Goal: Information Seeking & Learning: Browse casually

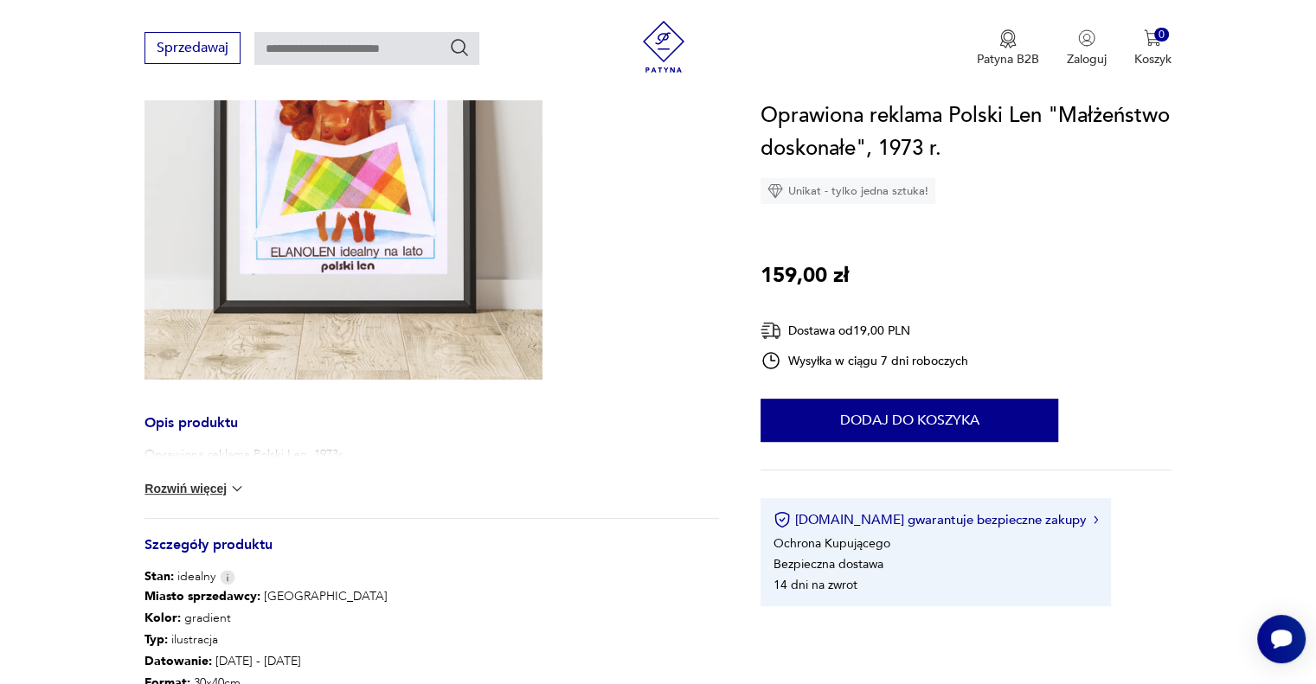
scroll to position [202, 0]
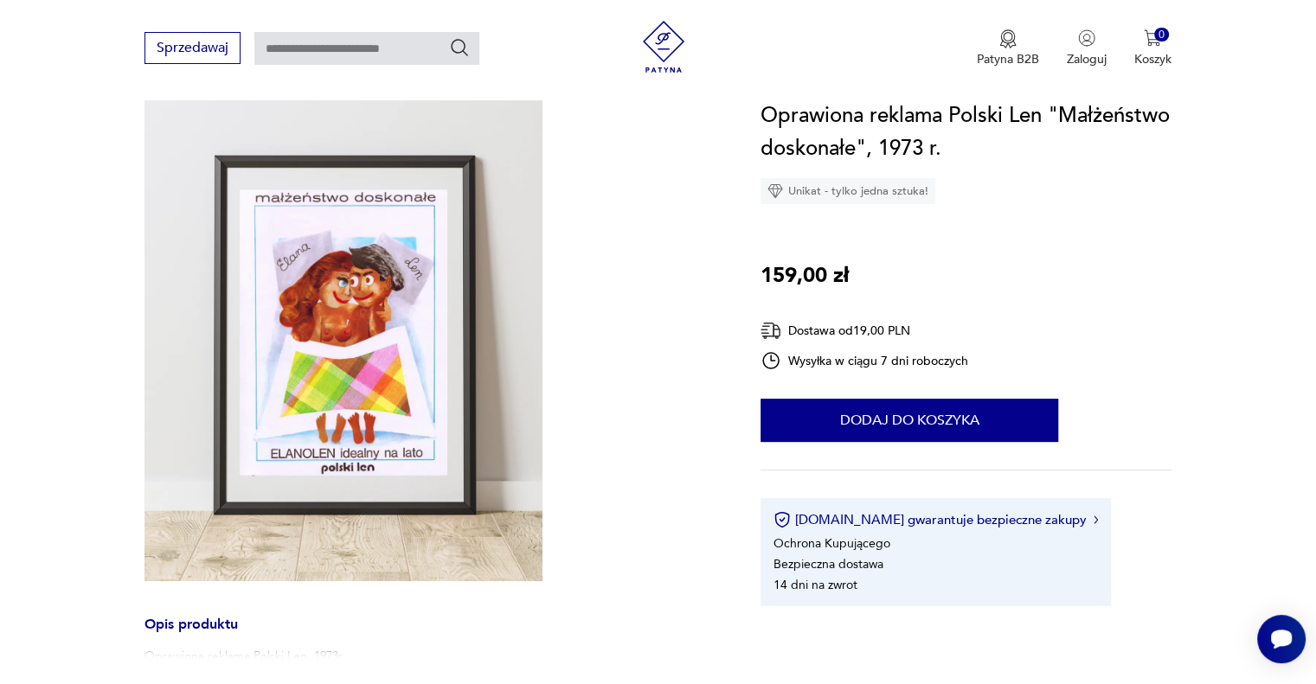
click at [340, 238] on img at bounding box center [343, 332] width 398 height 497
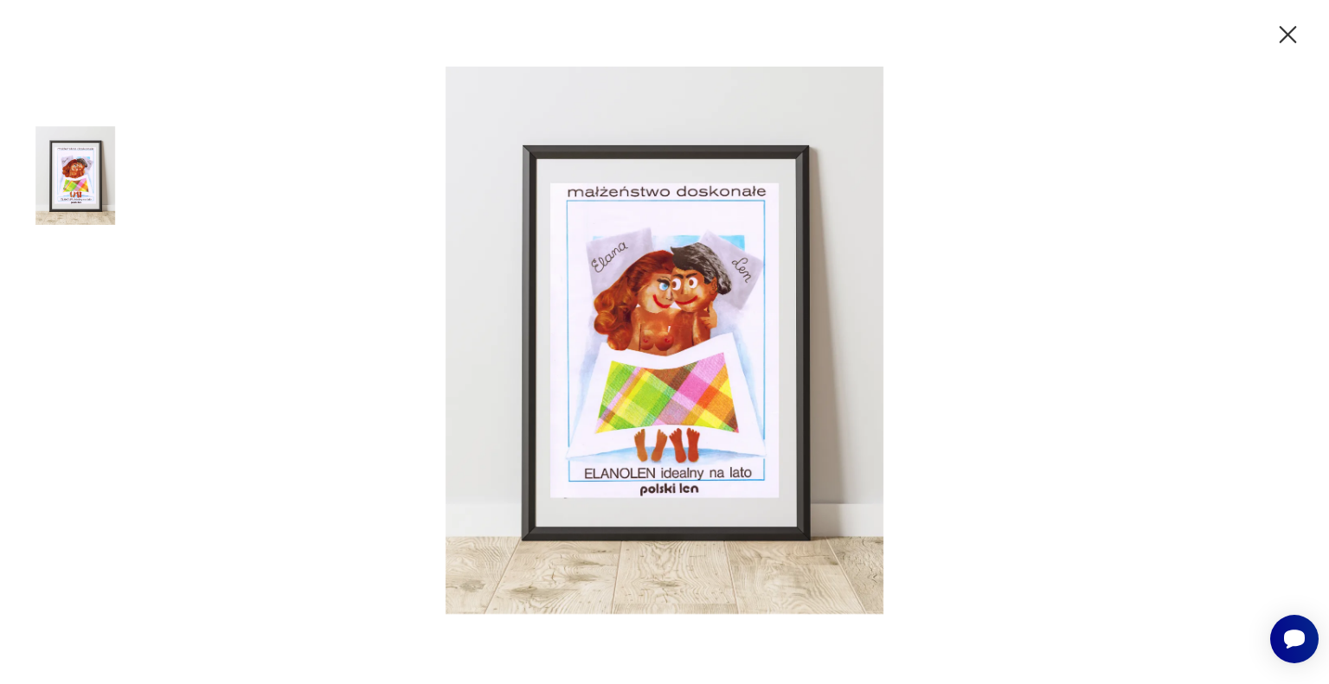
click at [1277, 33] on icon "button" at bounding box center [1288, 35] width 30 height 30
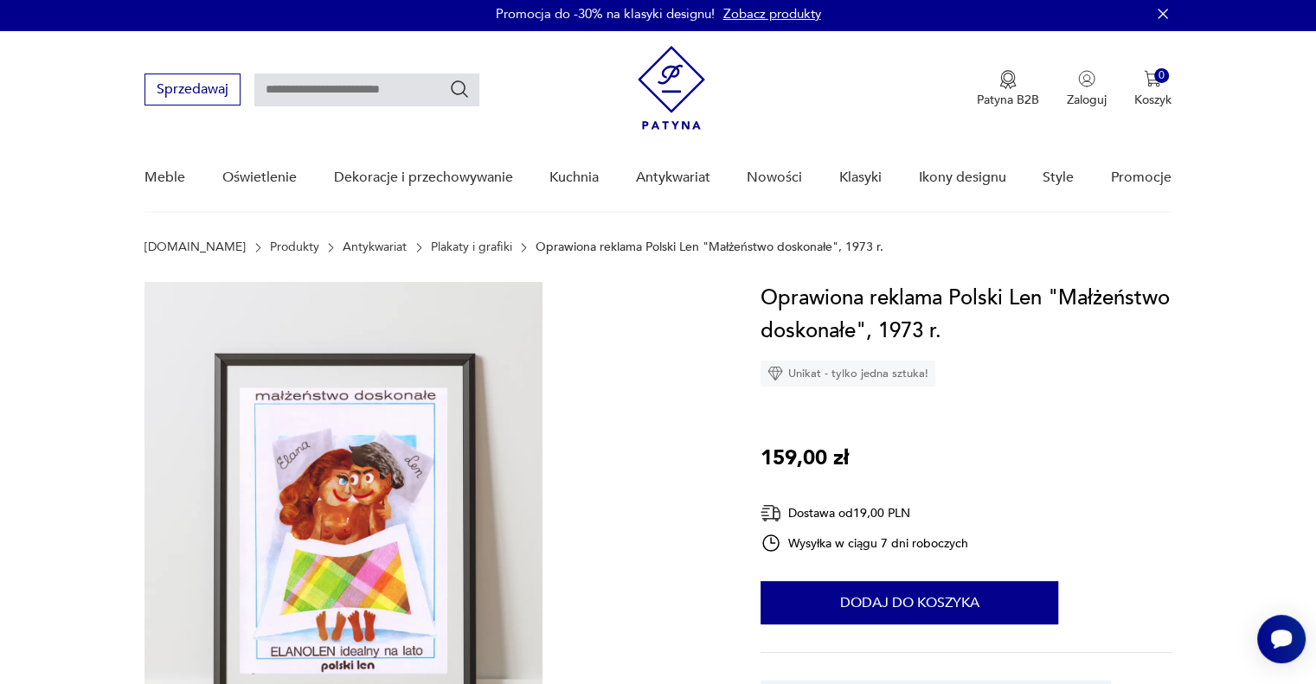
scroll to position [0, 0]
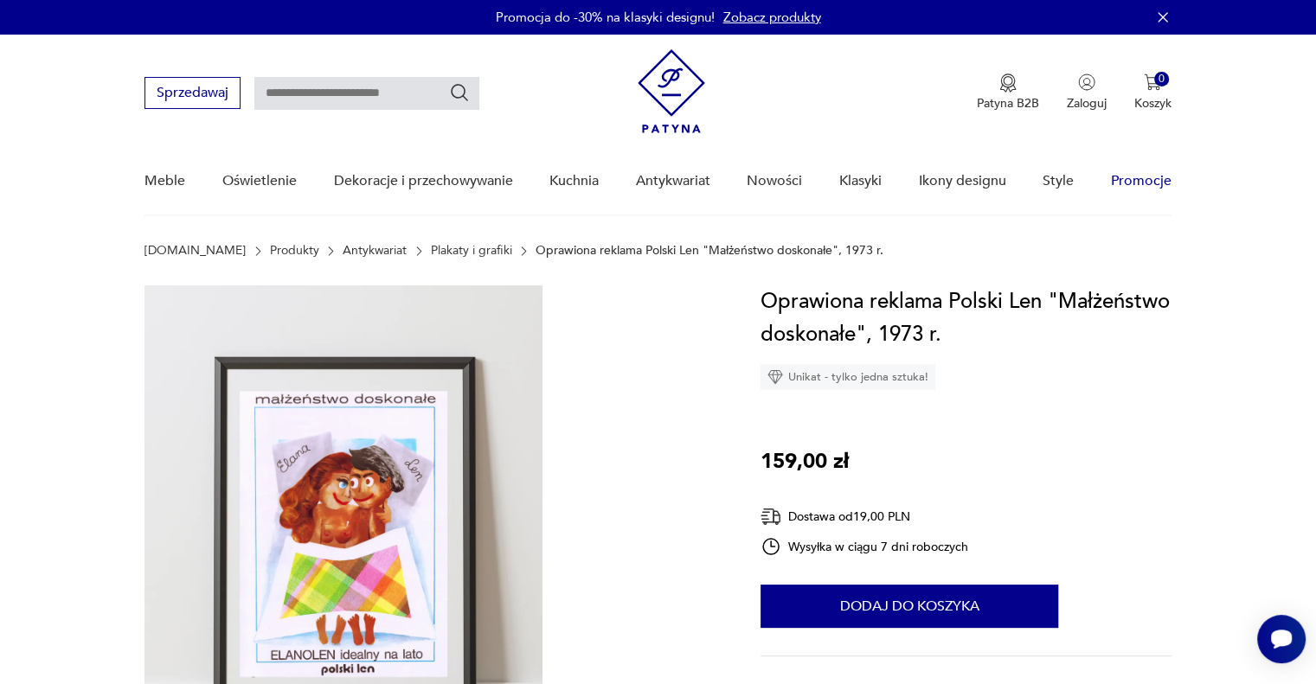
click at [1141, 179] on link "Promocje" at bounding box center [1141, 181] width 61 height 67
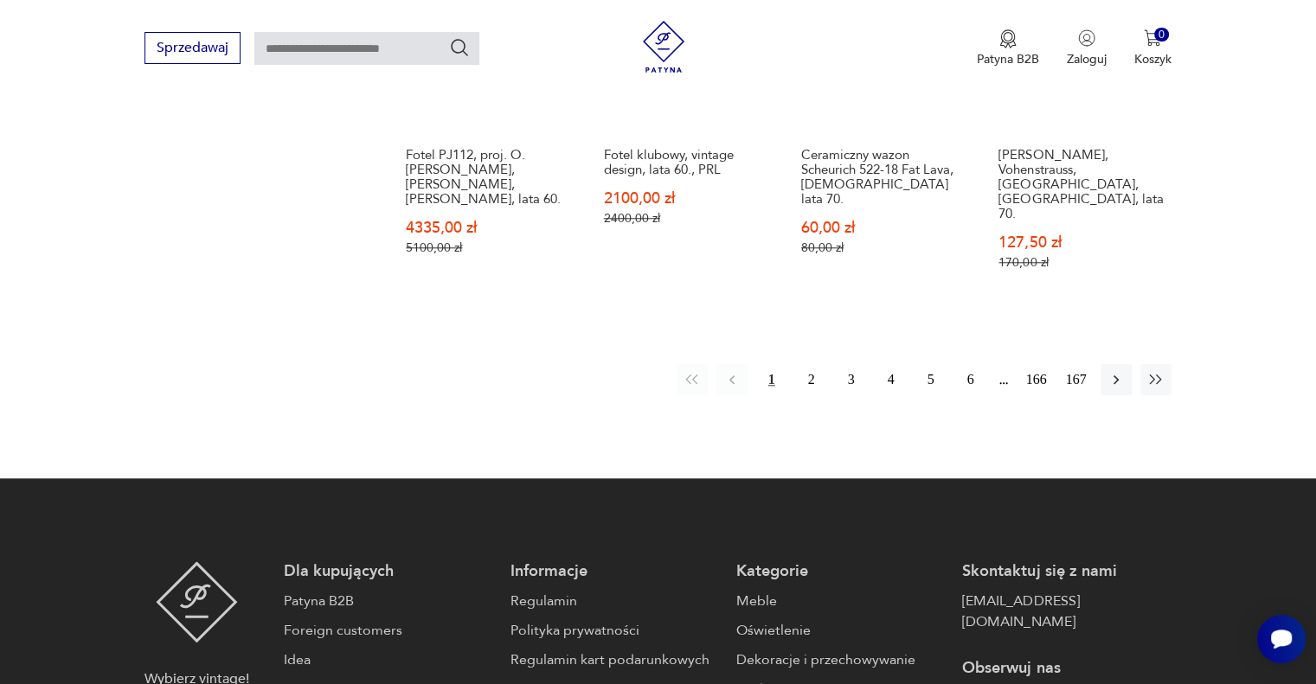
scroll to position [1491, 0]
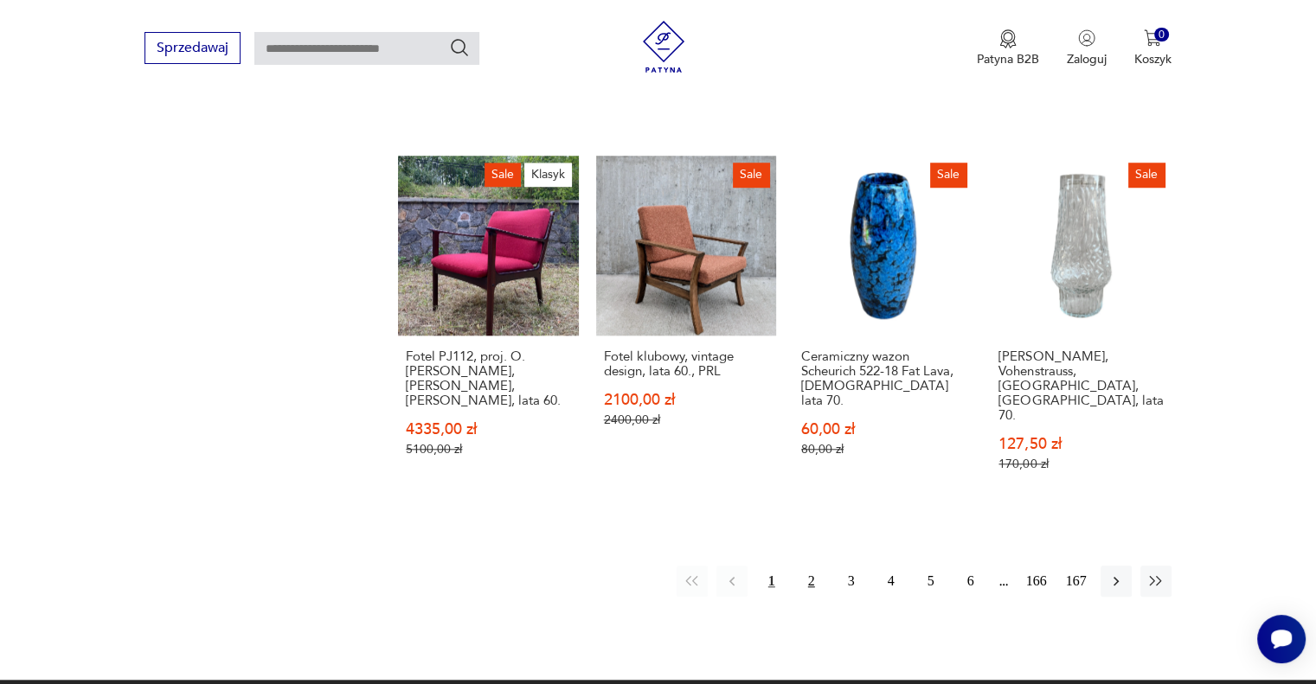
click at [805, 566] on button "2" at bounding box center [811, 581] width 31 height 31
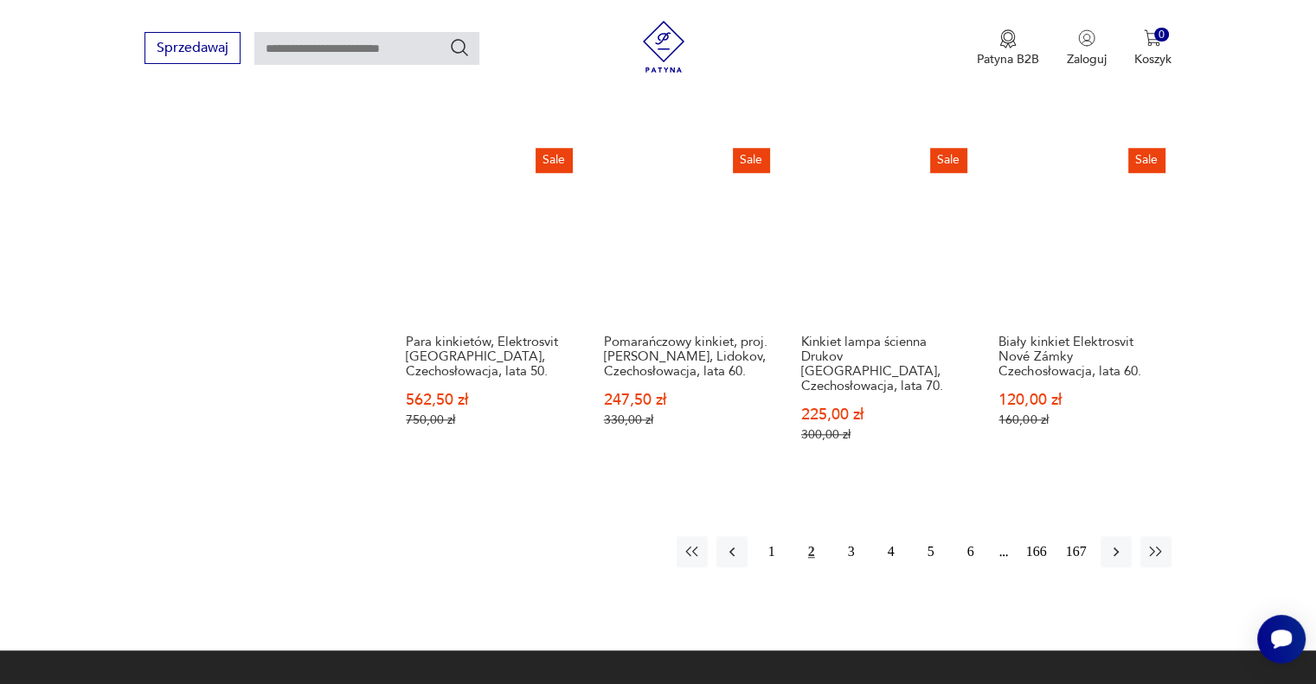
scroll to position [1637, 0]
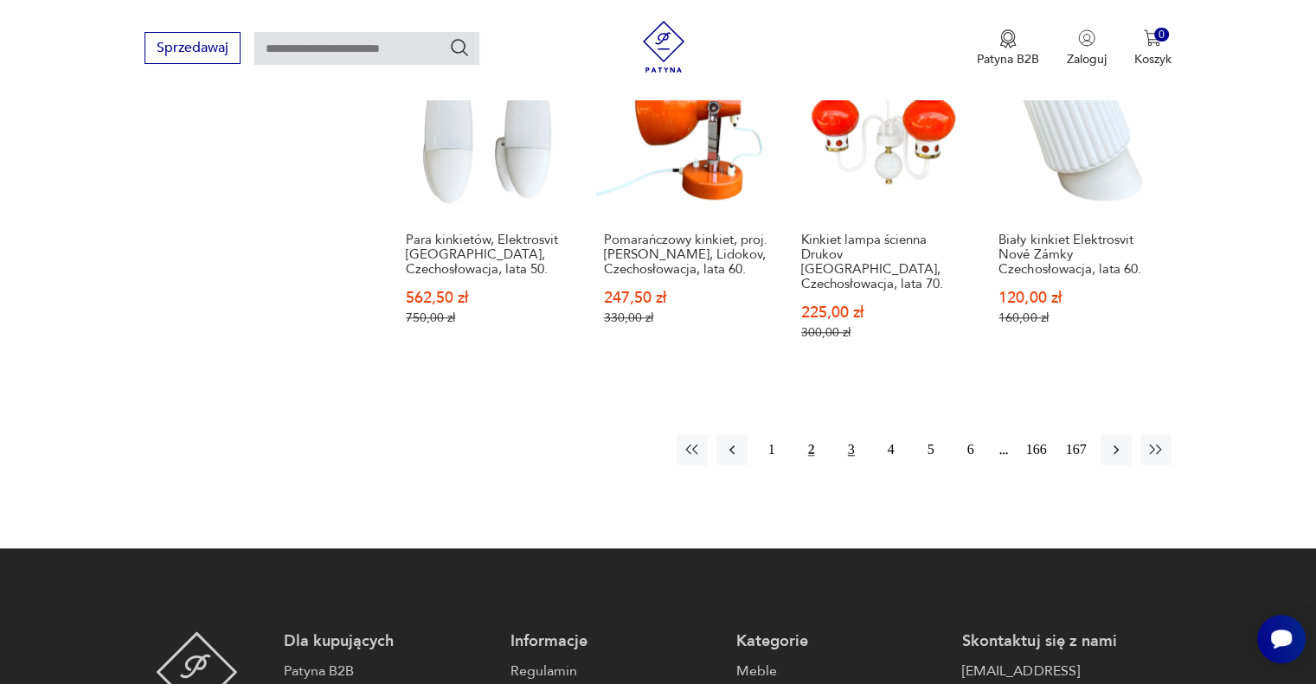
click at [840, 434] on button "3" at bounding box center [851, 449] width 31 height 31
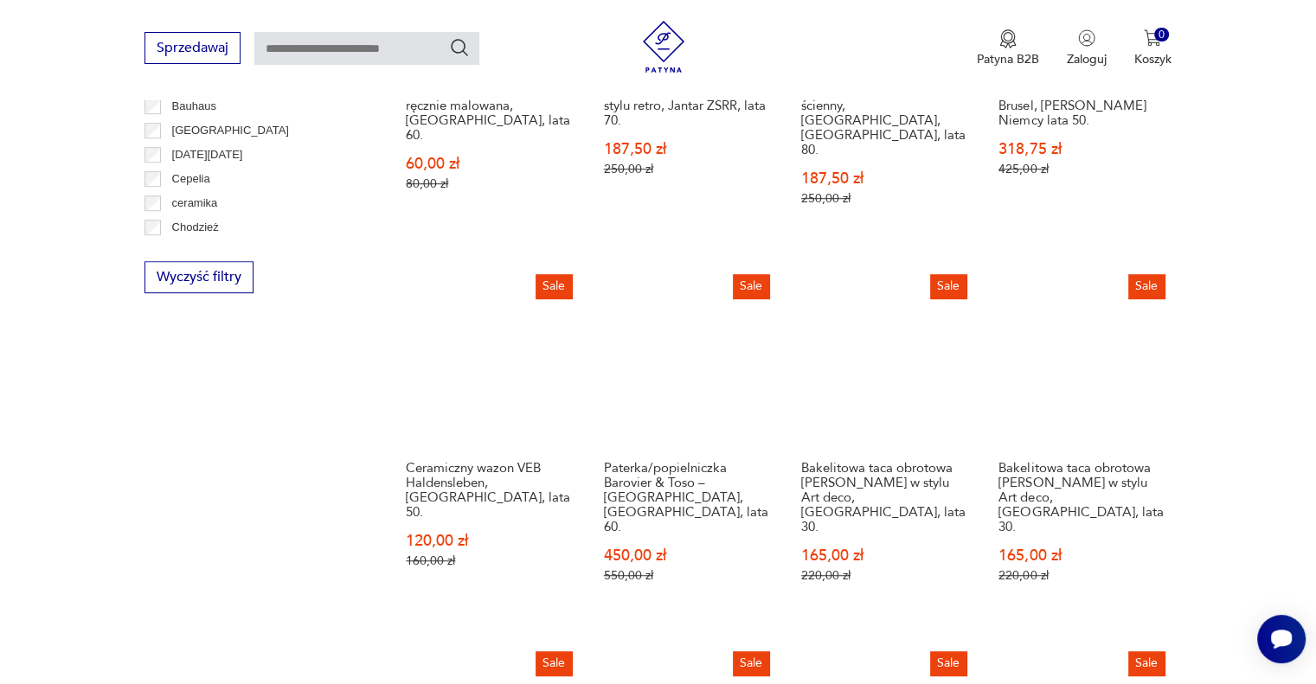
scroll to position [1434, 0]
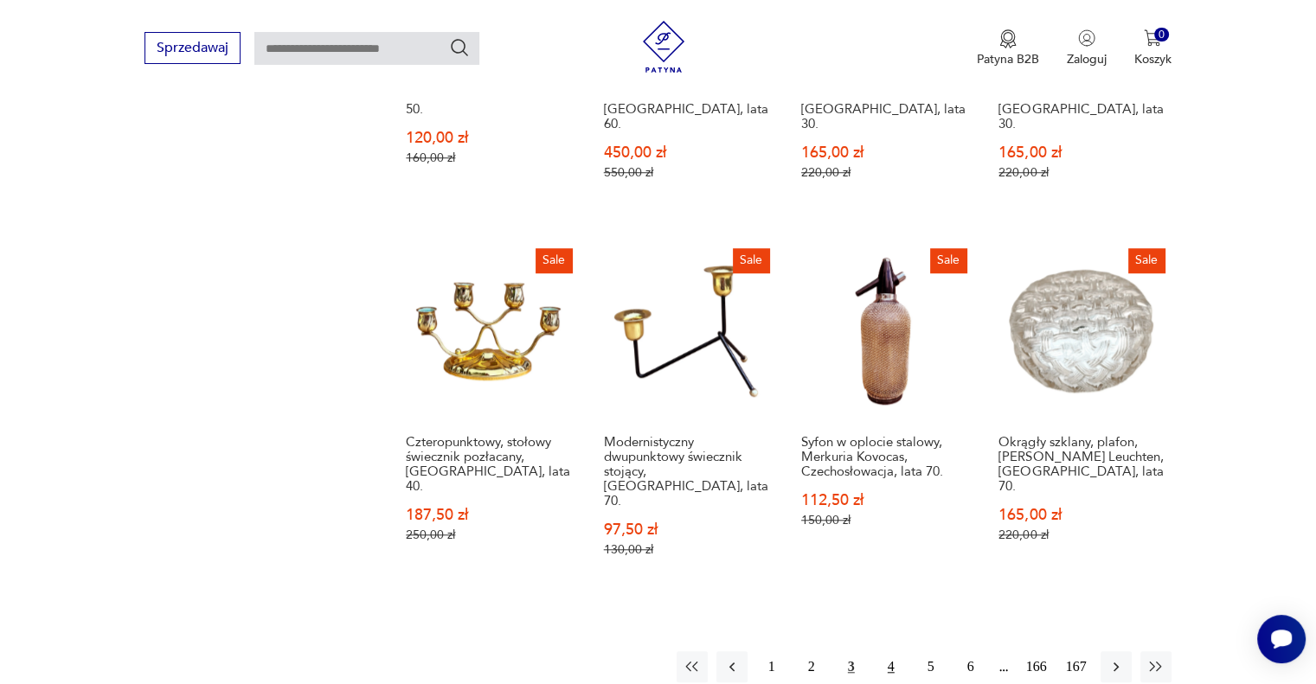
click at [894, 651] on button "4" at bounding box center [891, 666] width 31 height 31
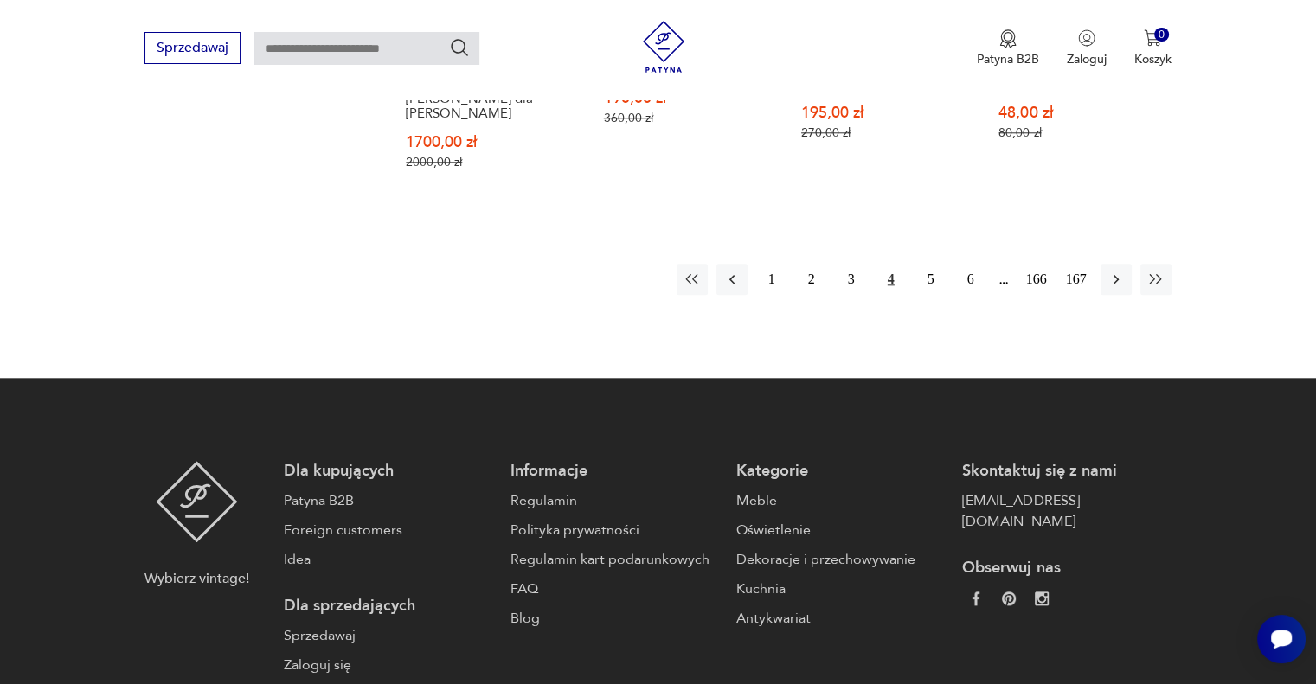
scroll to position [1838, 0]
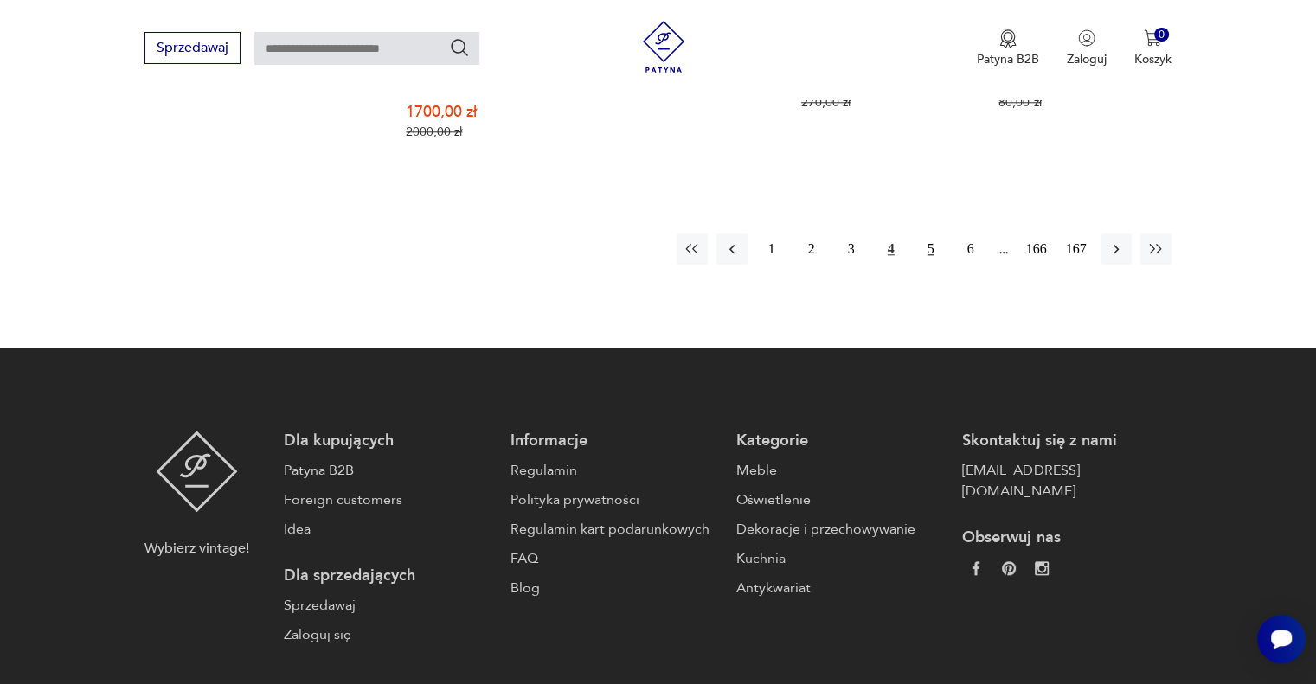
click at [923, 234] on button "5" at bounding box center [930, 249] width 31 height 31
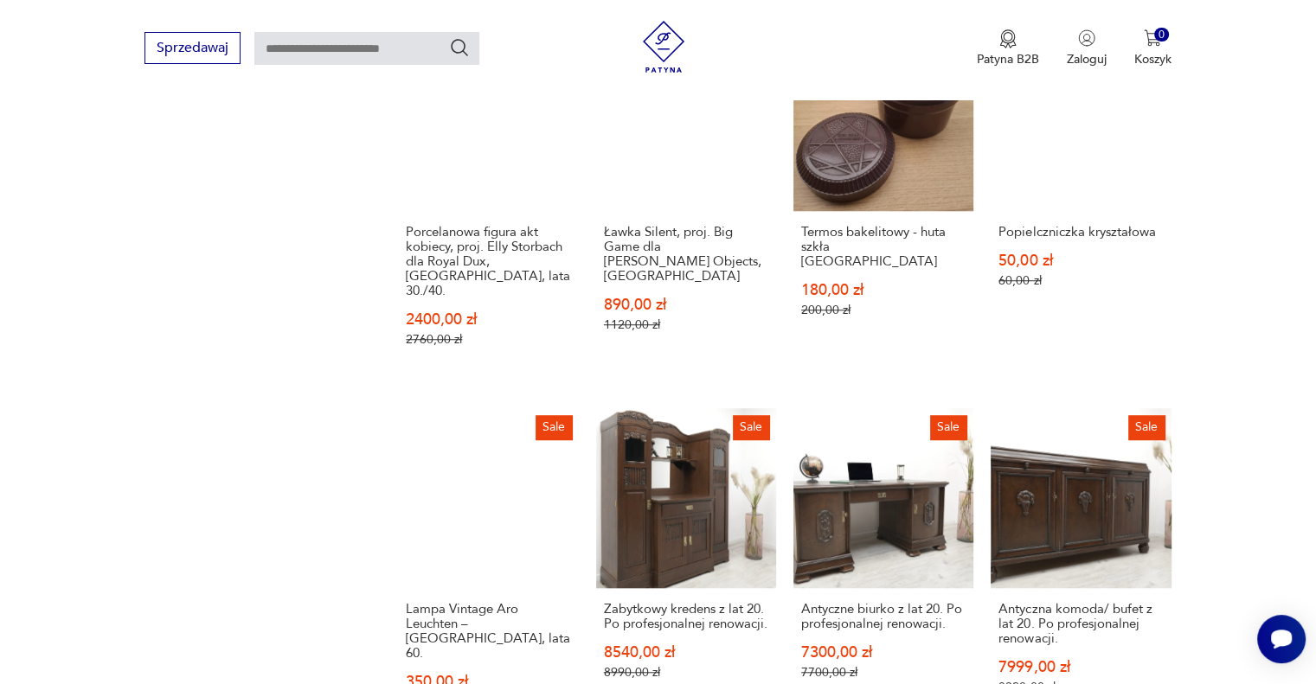
scroll to position [1455, 0]
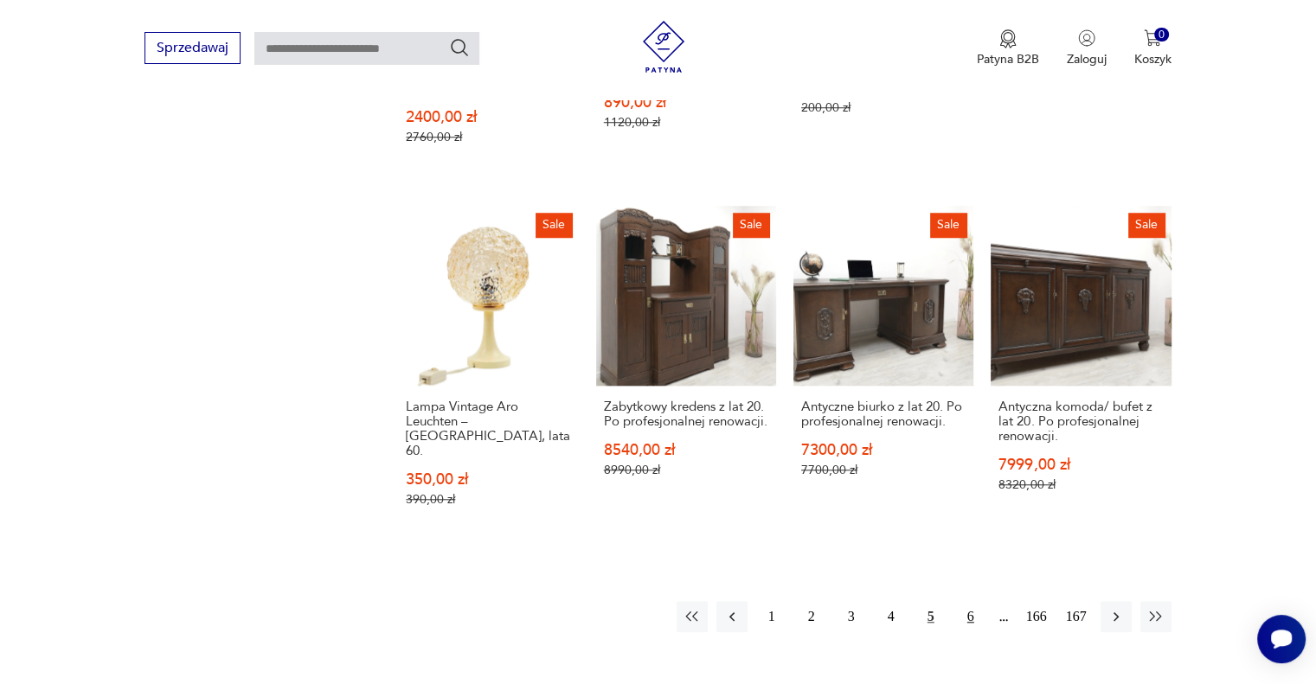
click at [962, 601] on button "6" at bounding box center [970, 616] width 31 height 31
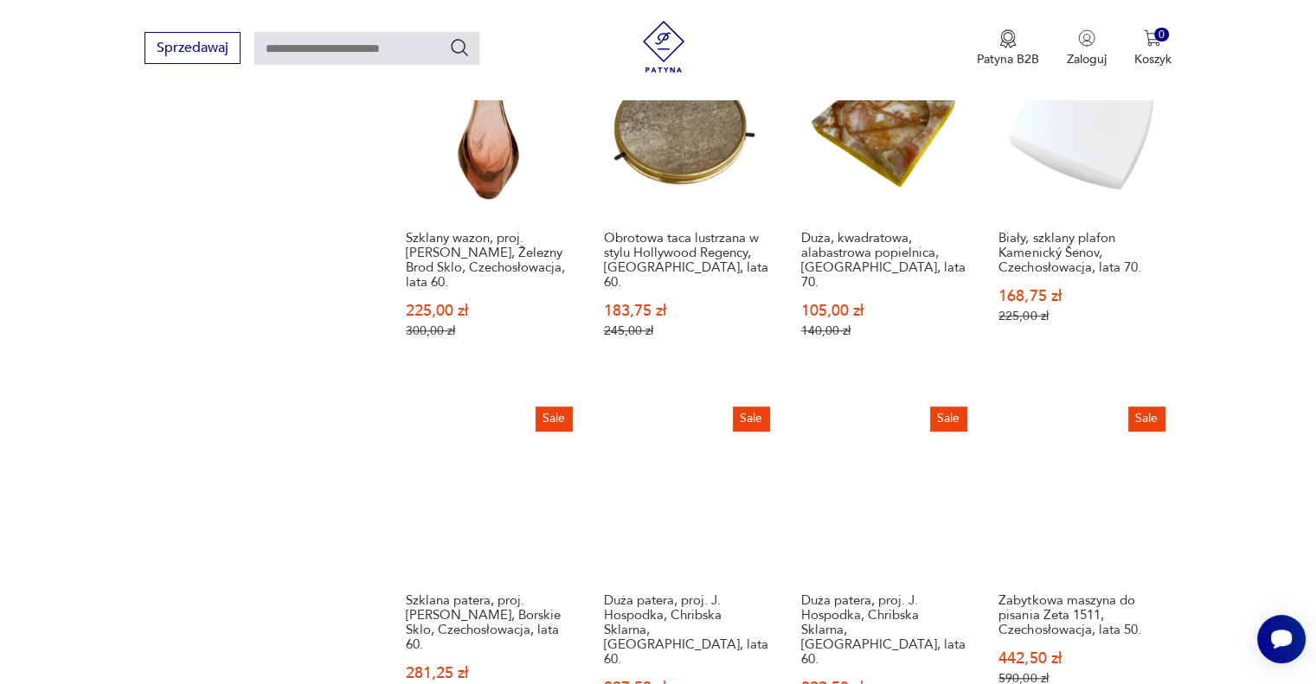
scroll to position [1434, 0]
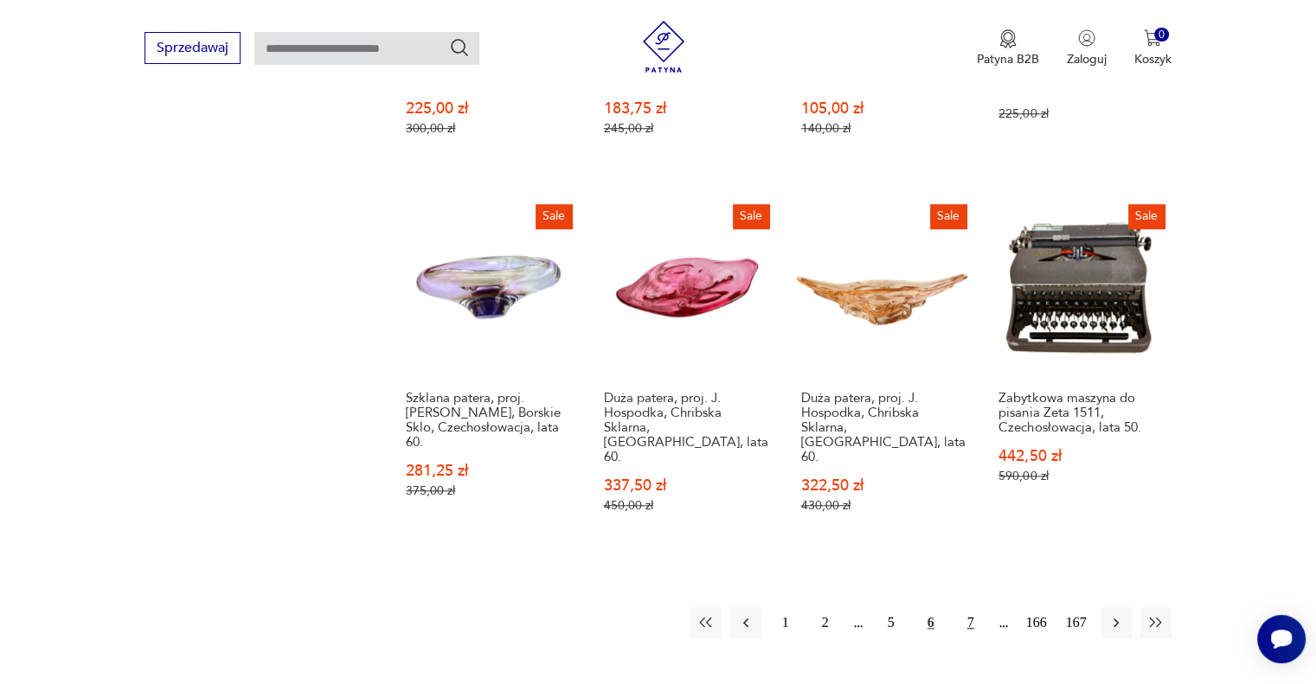
click at [969, 607] on button "7" at bounding box center [970, 622] width 31 height 31
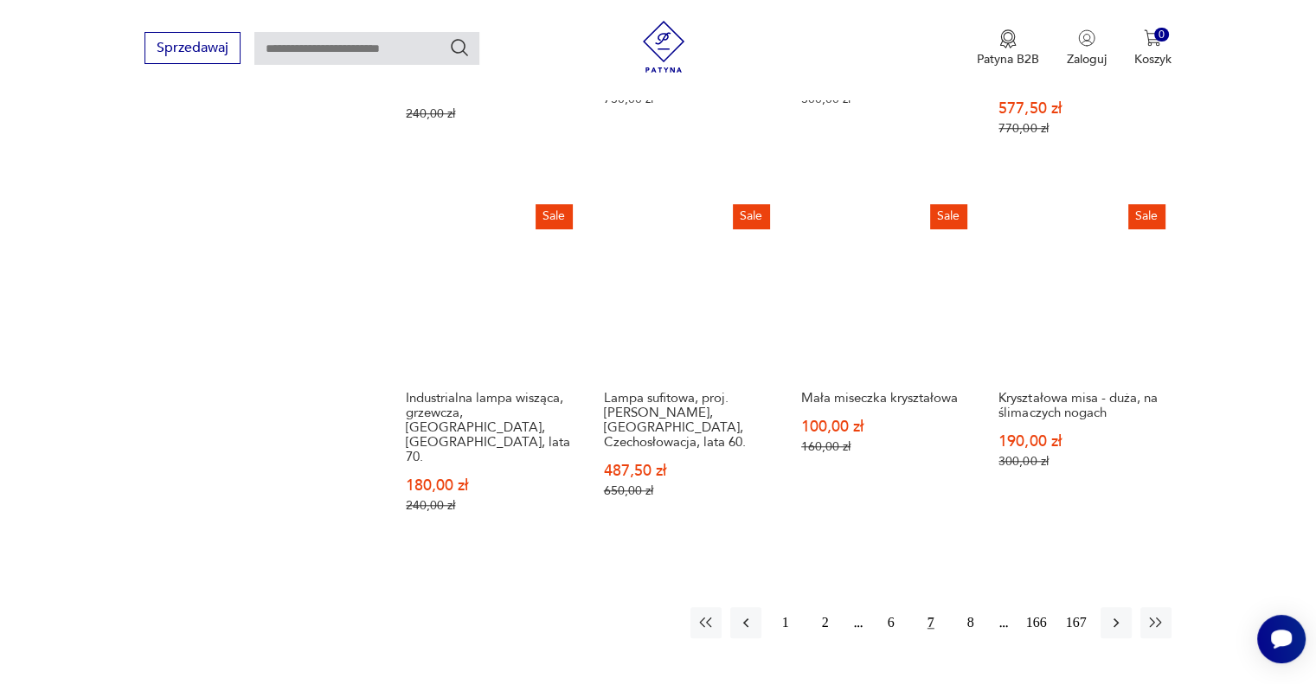
scroll to position [1637, 0]
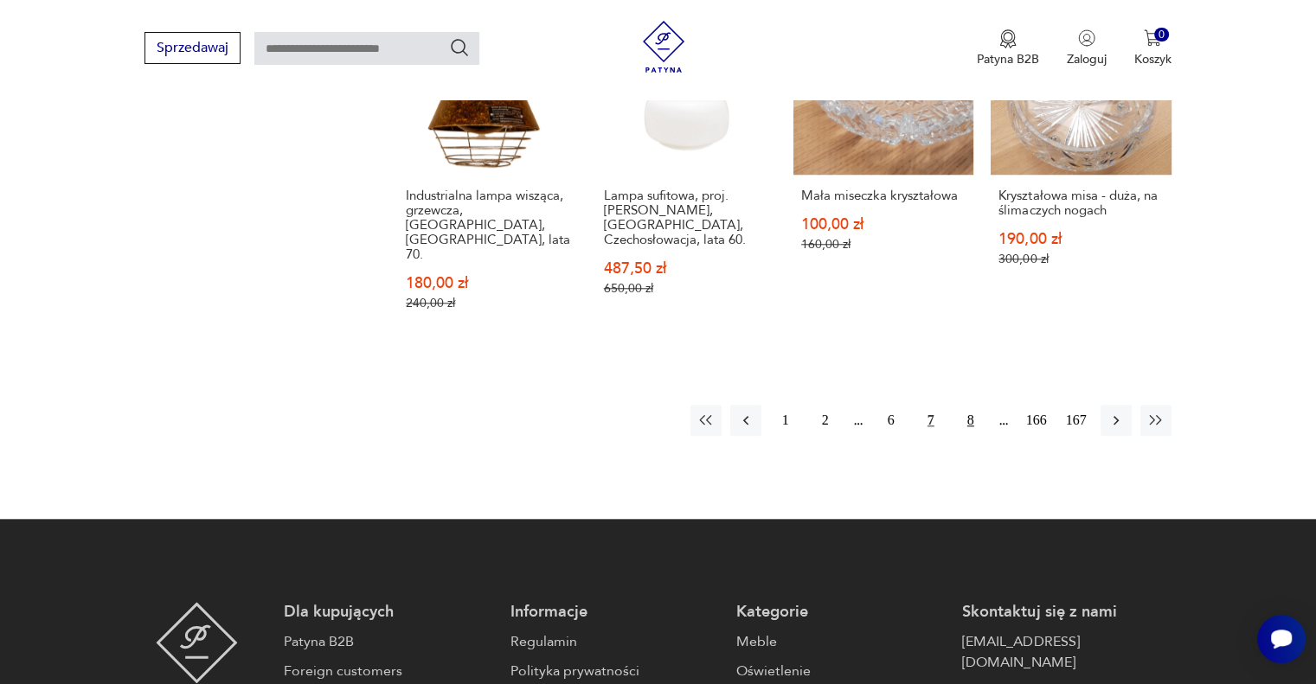
click at [961, 405] on button "8" at bounding box center [970, 420] width 31 height 31
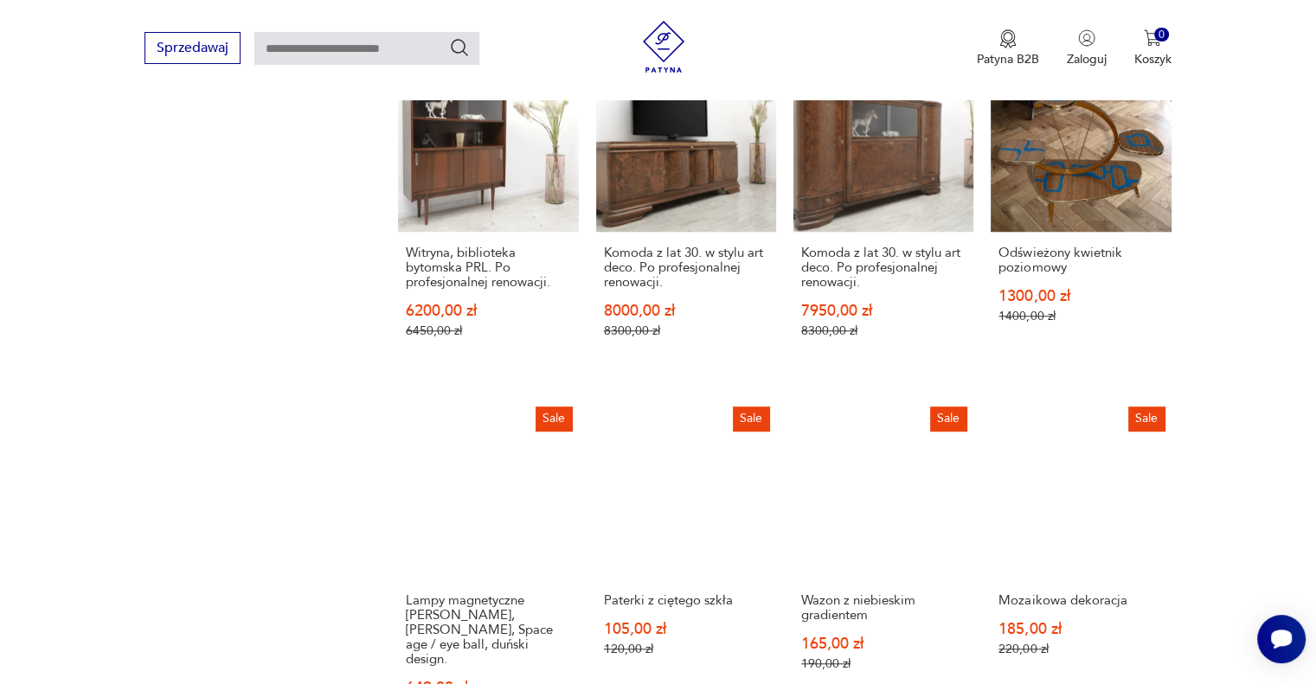
scroll to position [1434, 0]
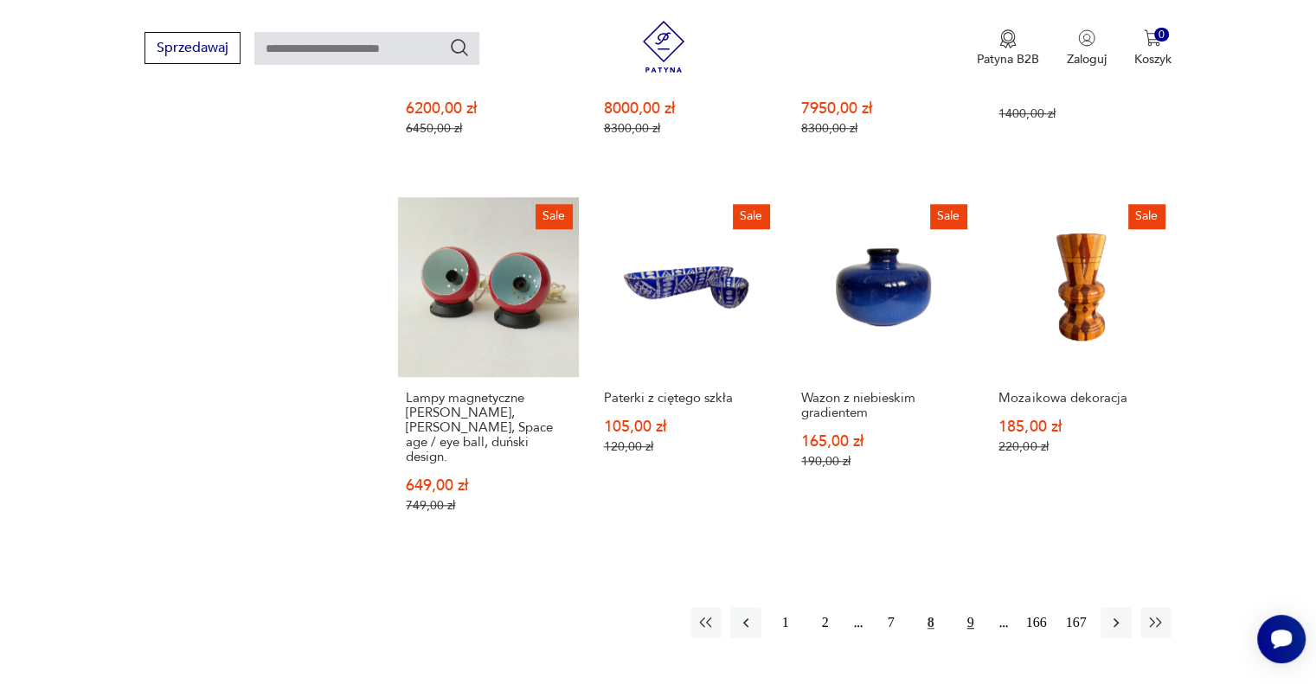
click at [959, 607] on button "9" at bounding box center [970, 622] width 31 height 31
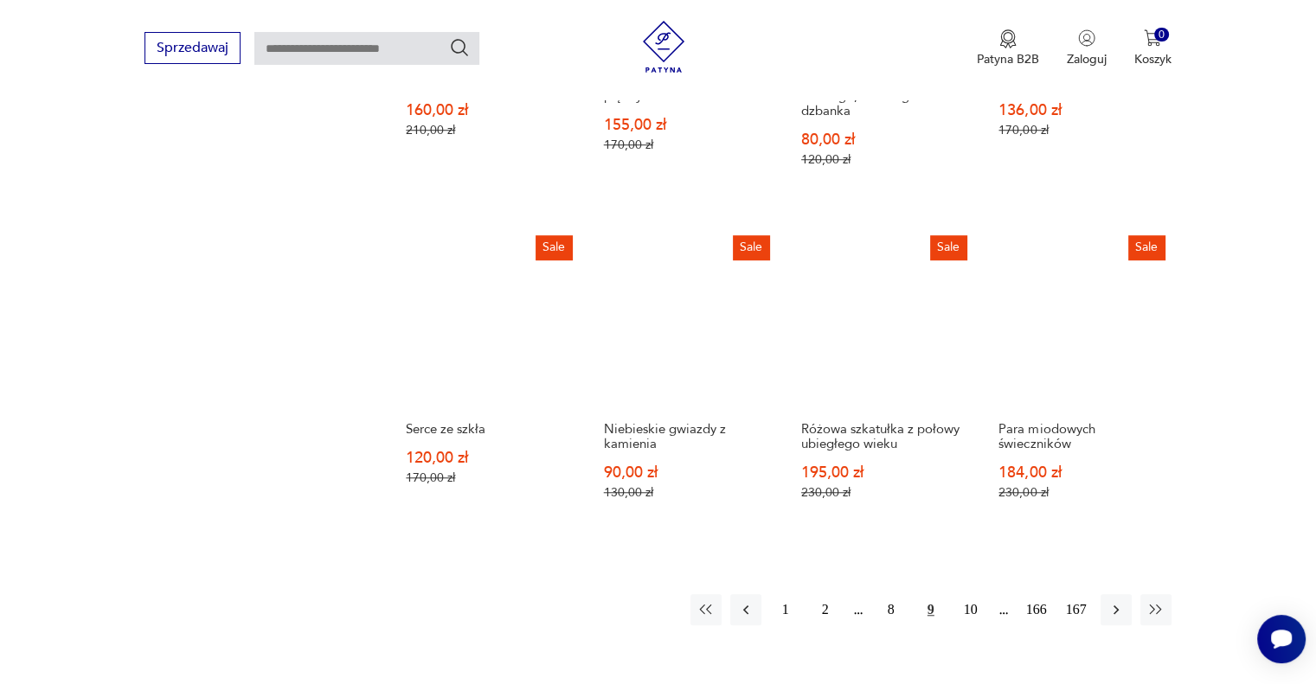
scroll to position [1413, 0]
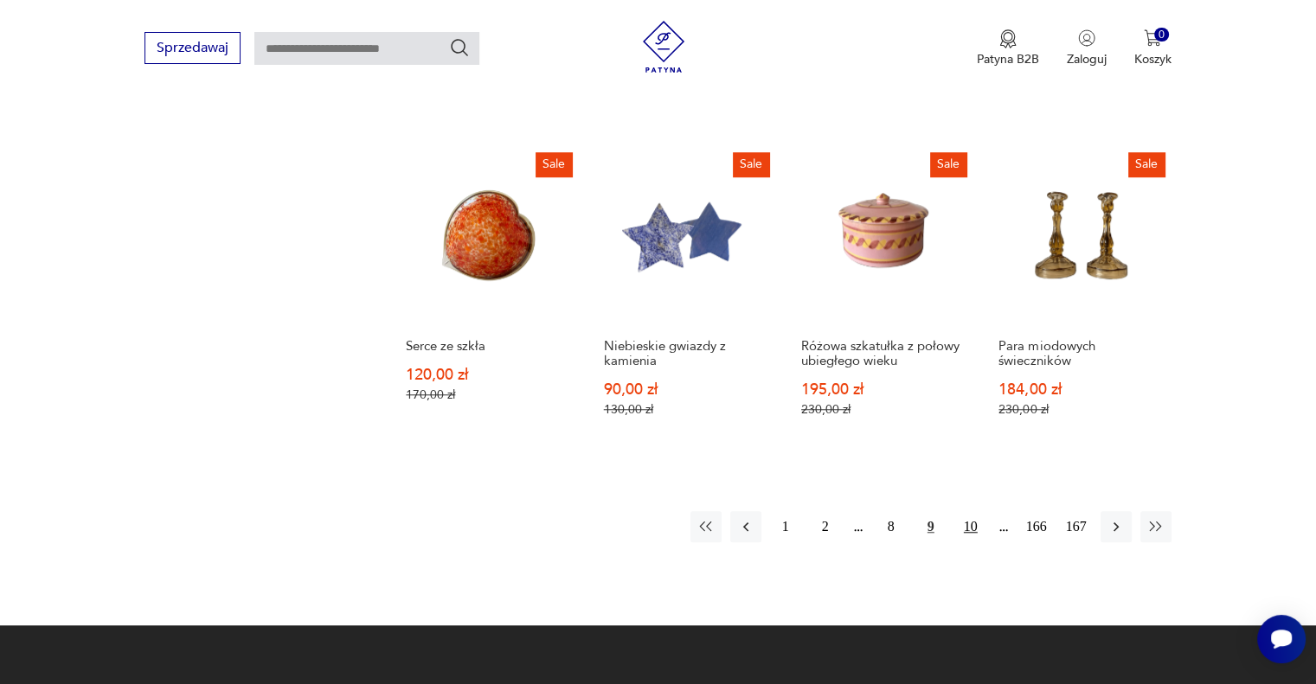
click at [968, 522] on button "10" at bounding box center [970, 526] width 31 height 31
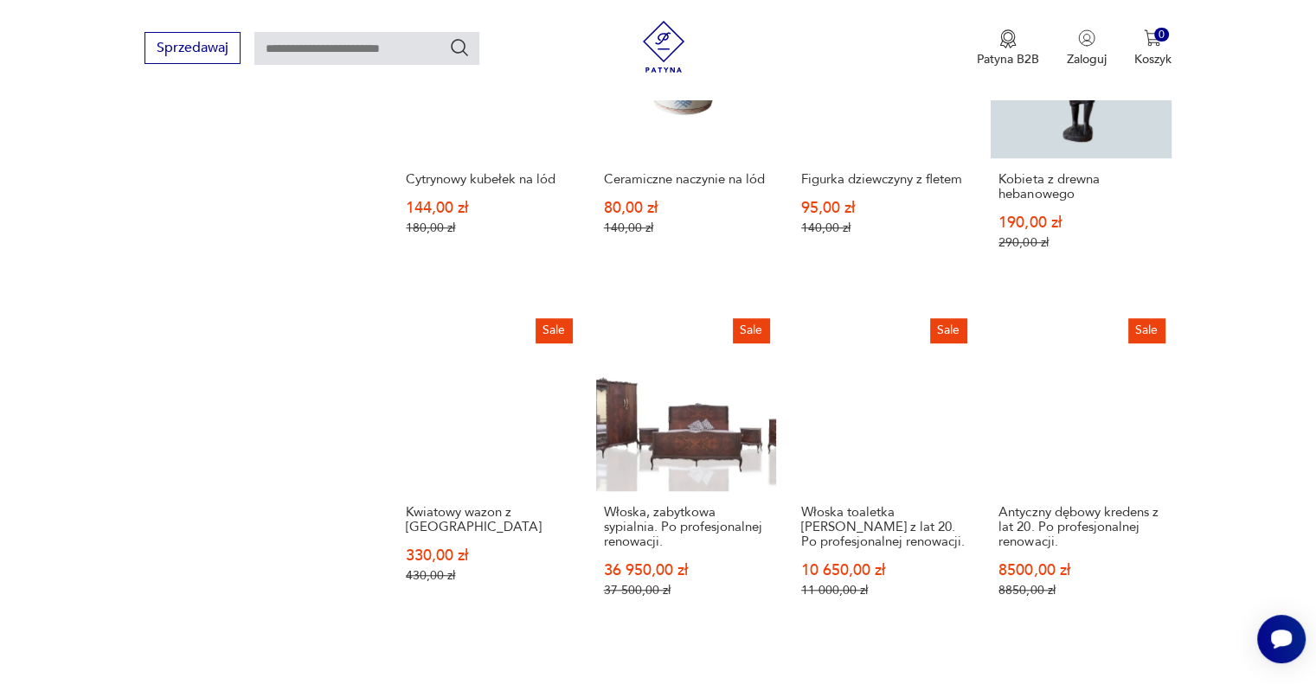
scroll to position [1434, 0]
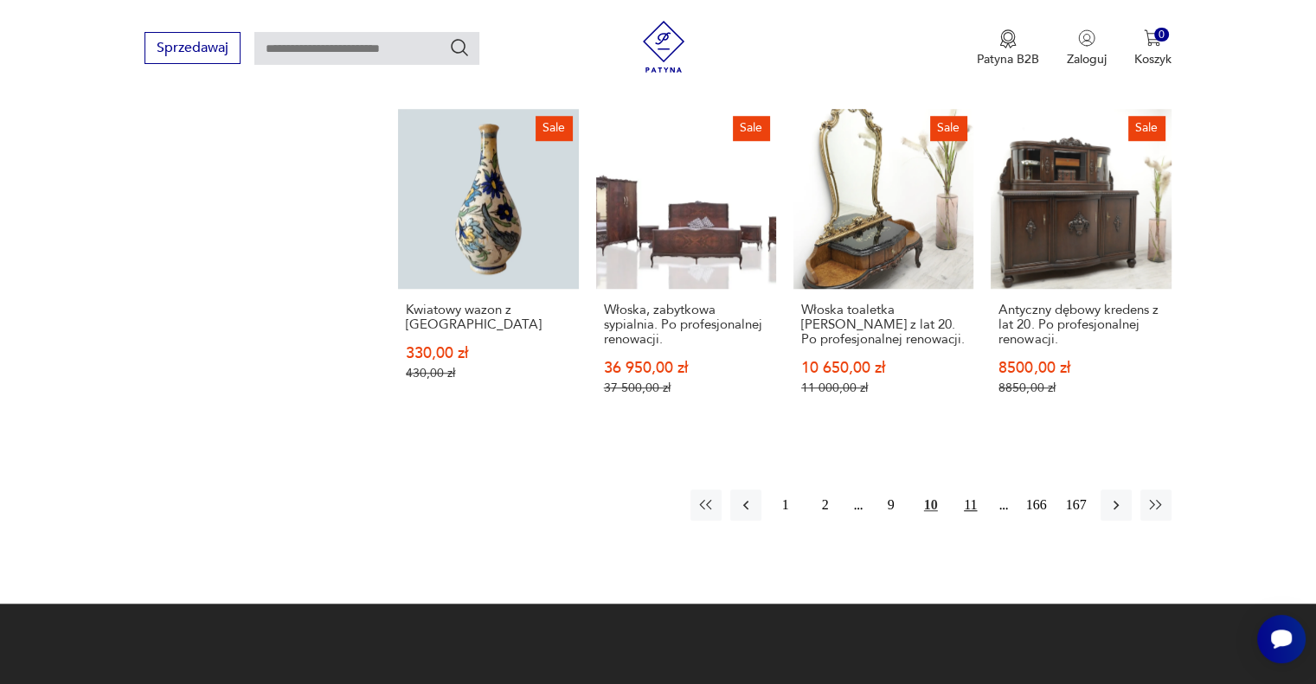
click at [975, 502] on button "11" at bounding box center [970, 505] width 31 height 31
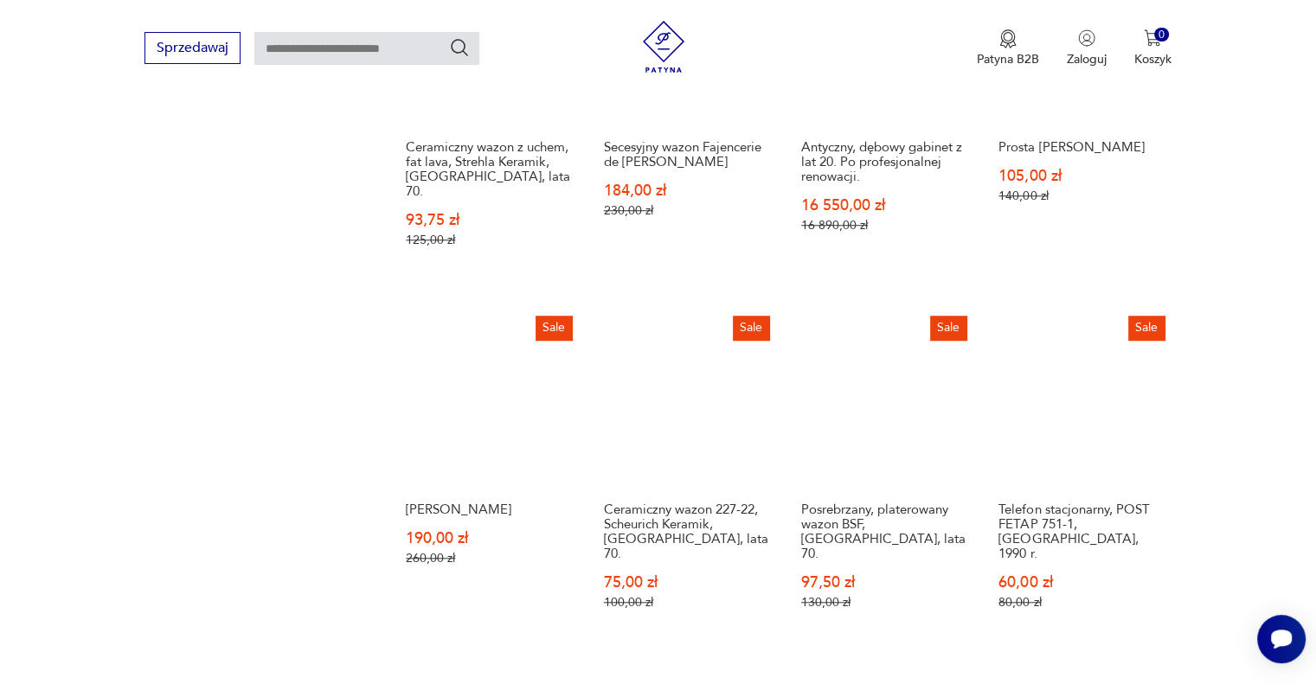
scroll to position [1436, 0]
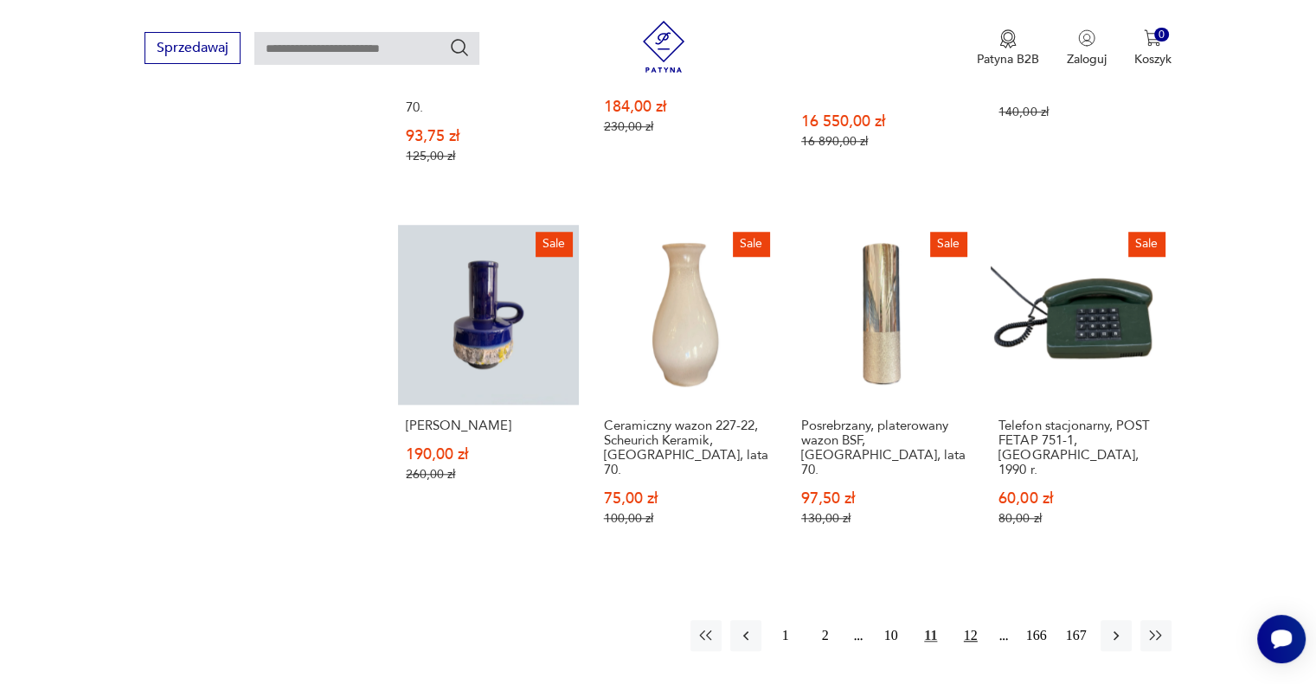
click at [974, 620] on button "12" at bounding box center [970, 635] width 31 height 31
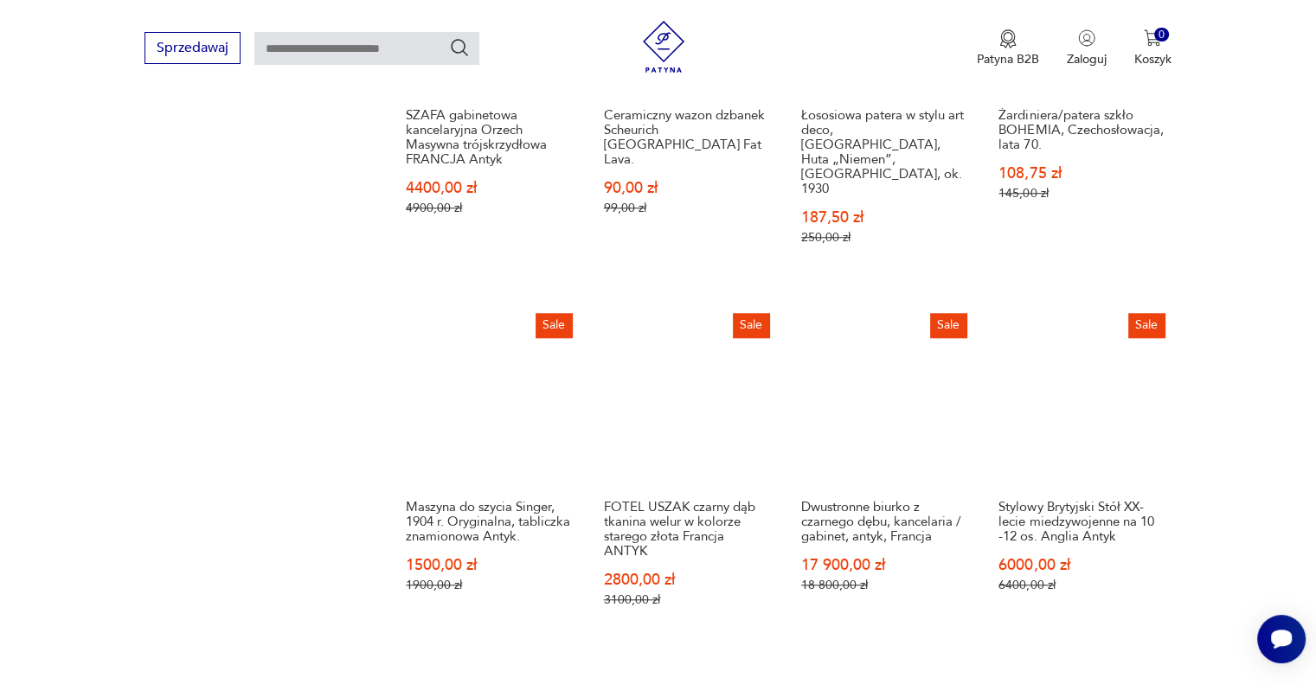
scroll to position [1436, 0]
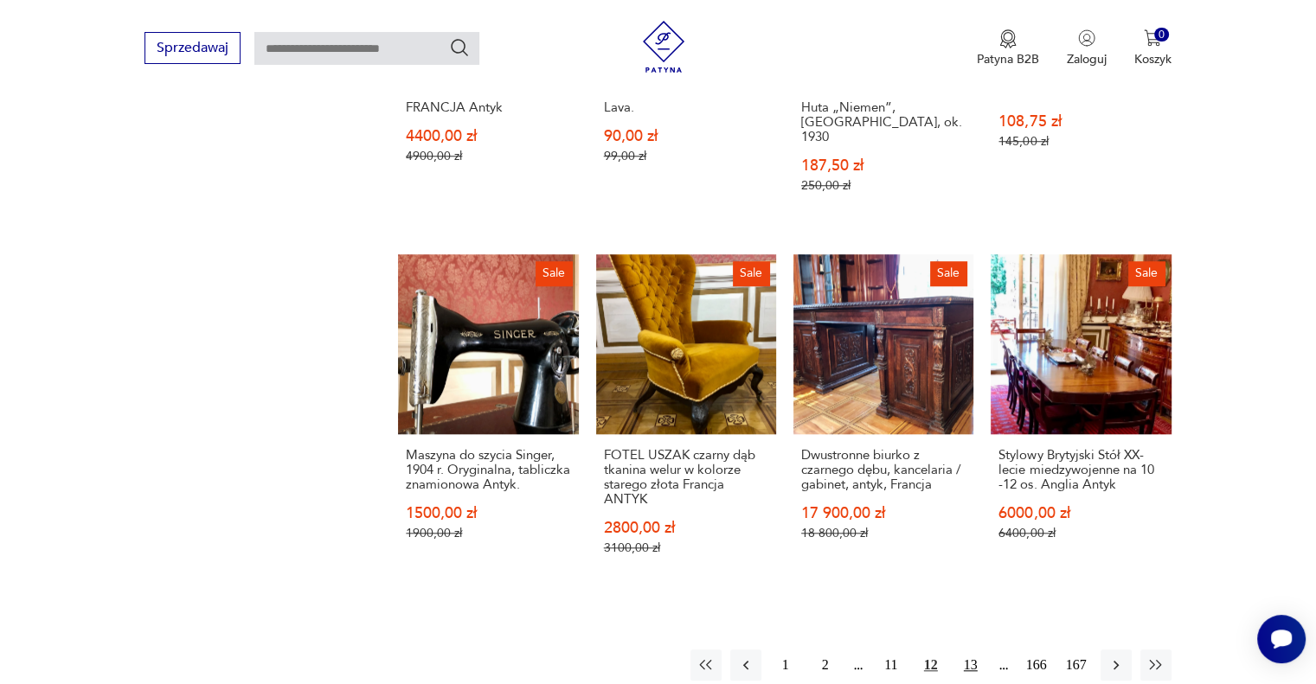
click at [968, 650] on button "13" at bounding box center [970, 665] width 31 height 31
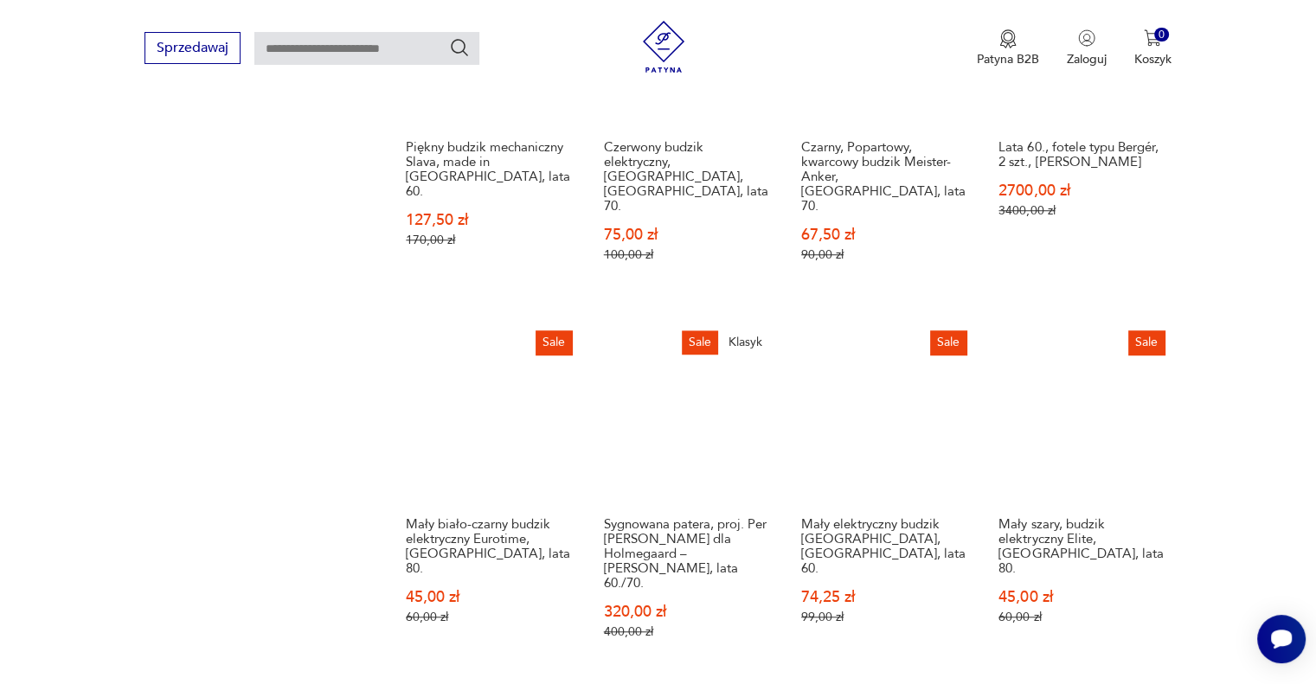
scroll to position [1434, 0]
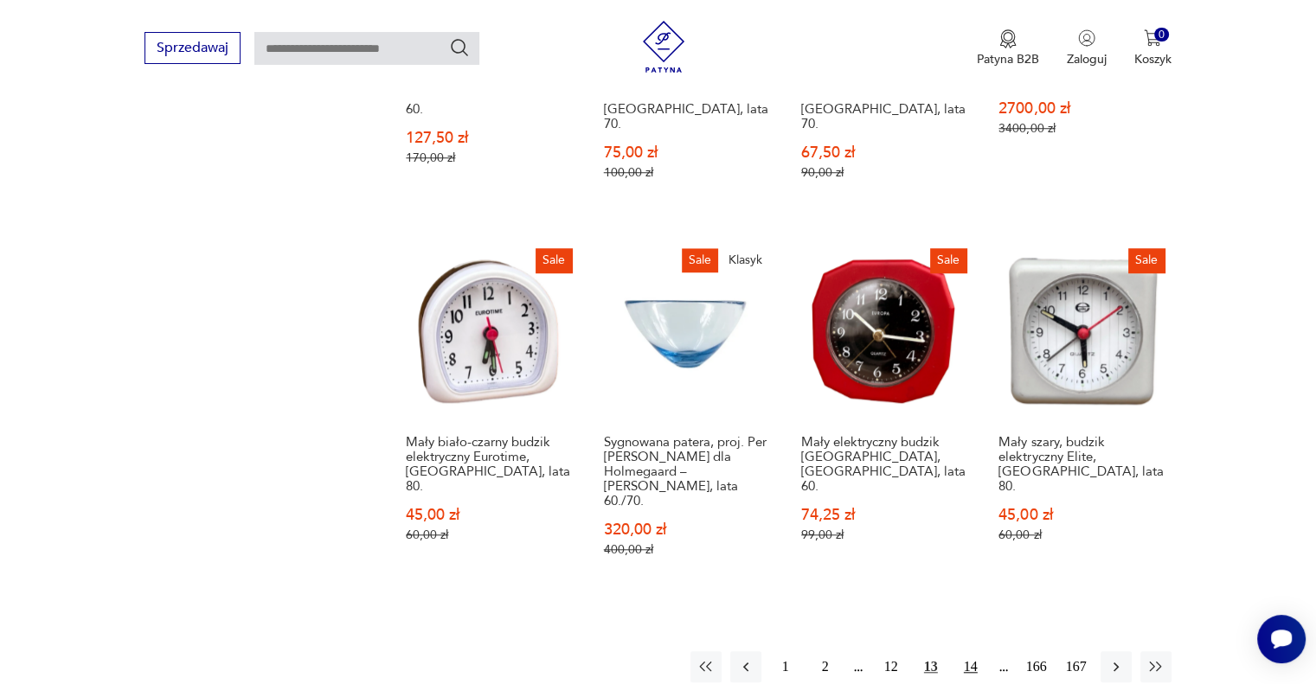
click at [971, 651] on button "14" at bounding box center [970, 666] width 31 height 31
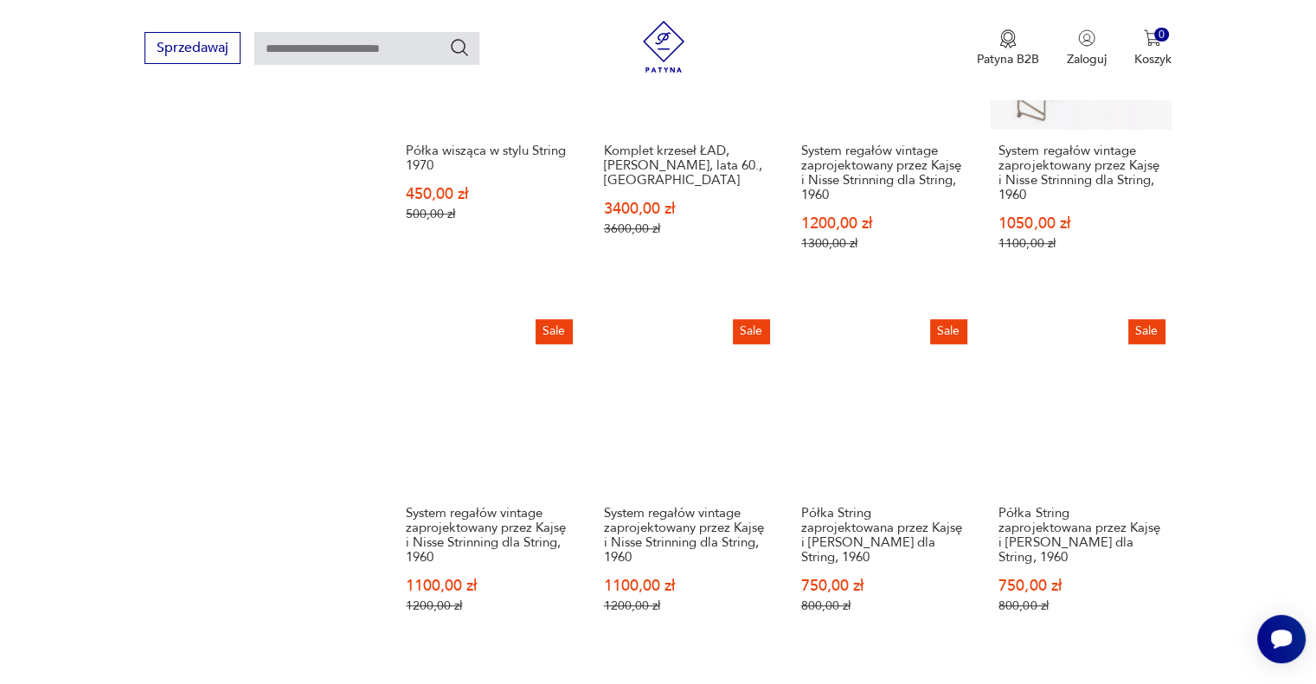
scroll to position [1434, 0]
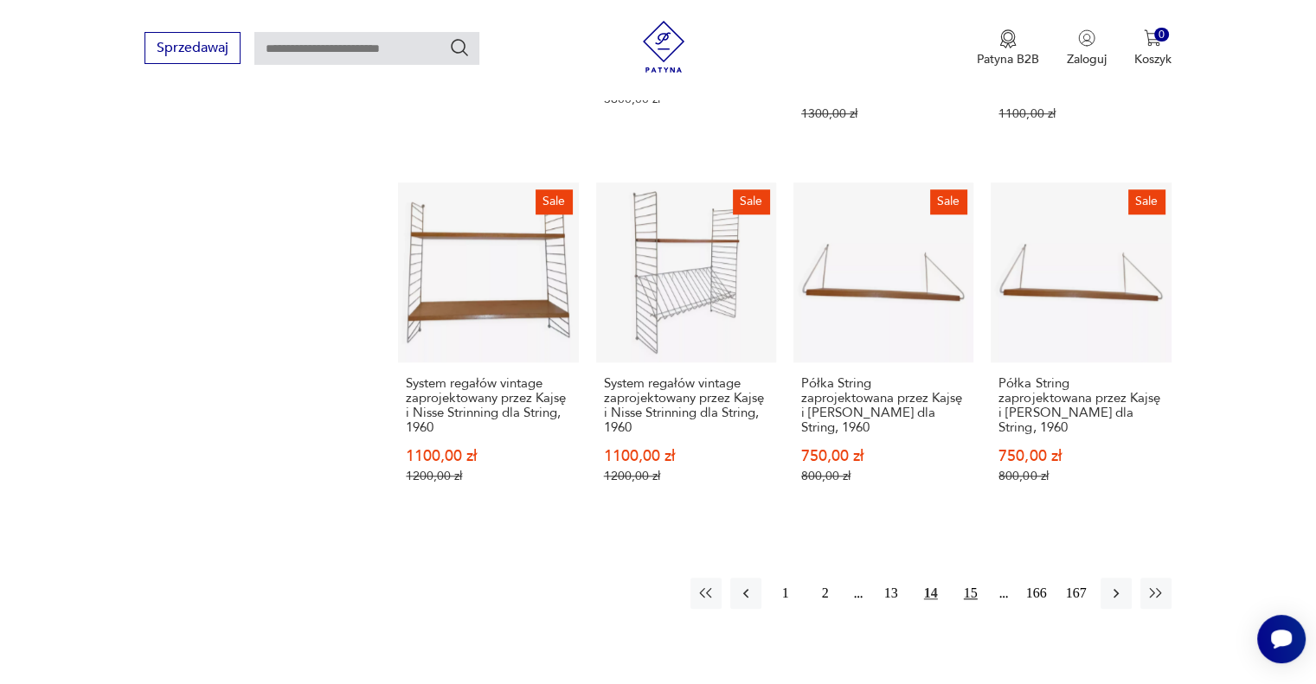
click at [965, 585] on button "15" at bounding box center [970, 593] width 31 height 31
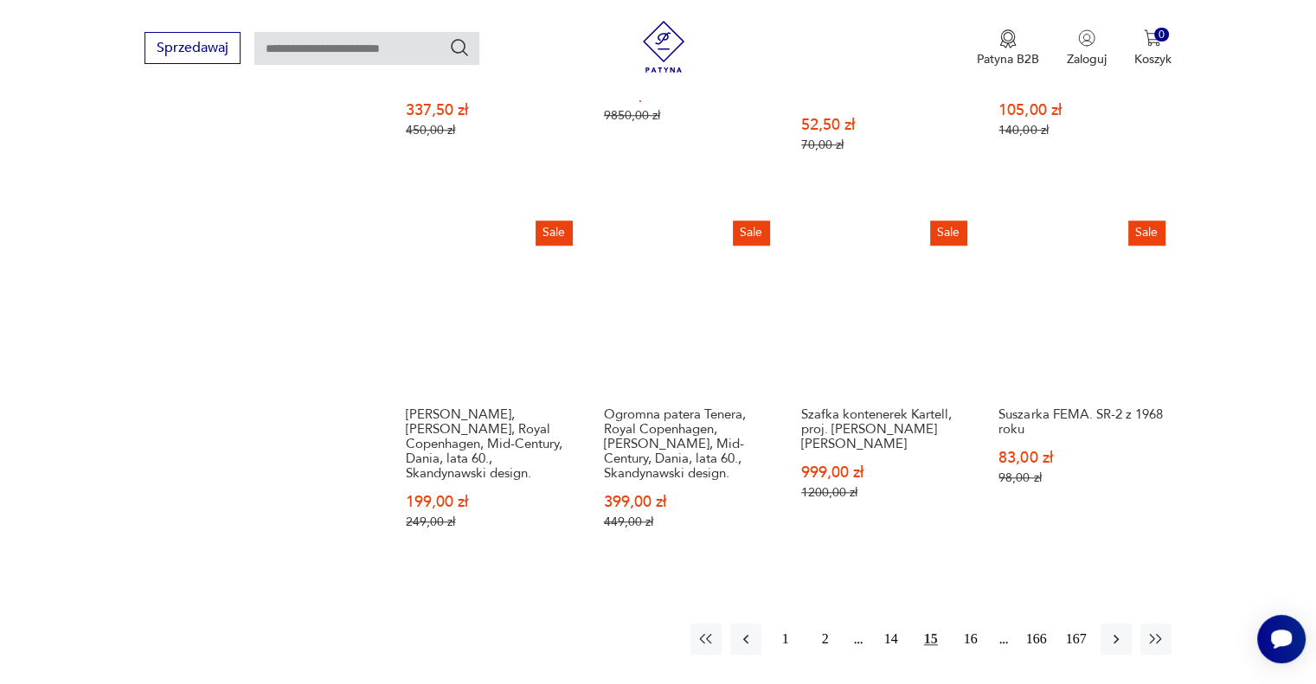
scroll to position [1434, 0]
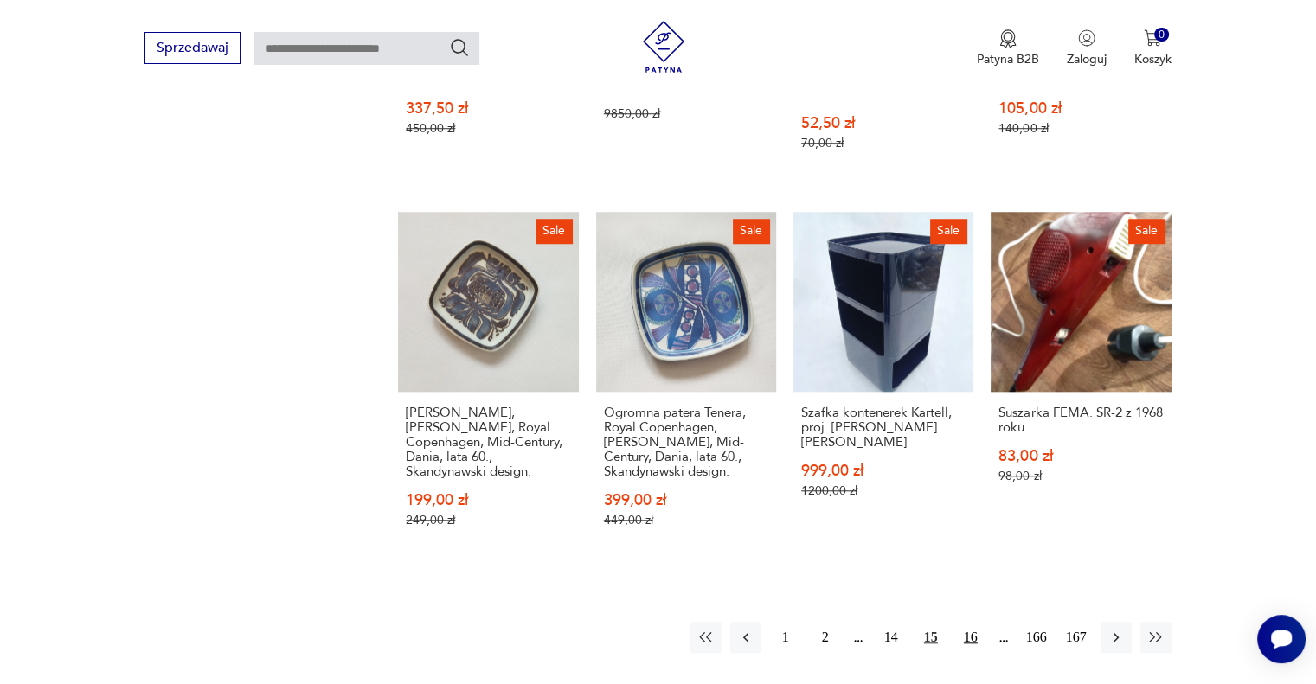
click at [962, 622] on button "16" at bounding box center [970, 637] width 31 height 31
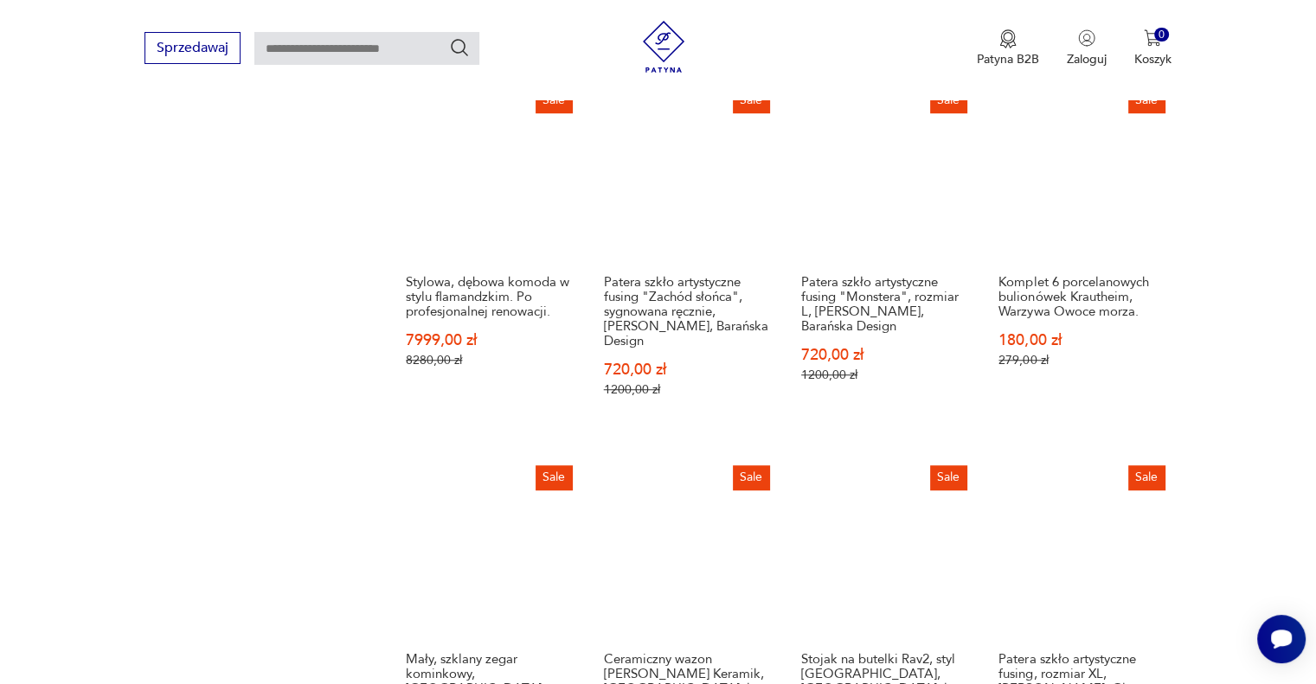
scroll to position [1434, 0]
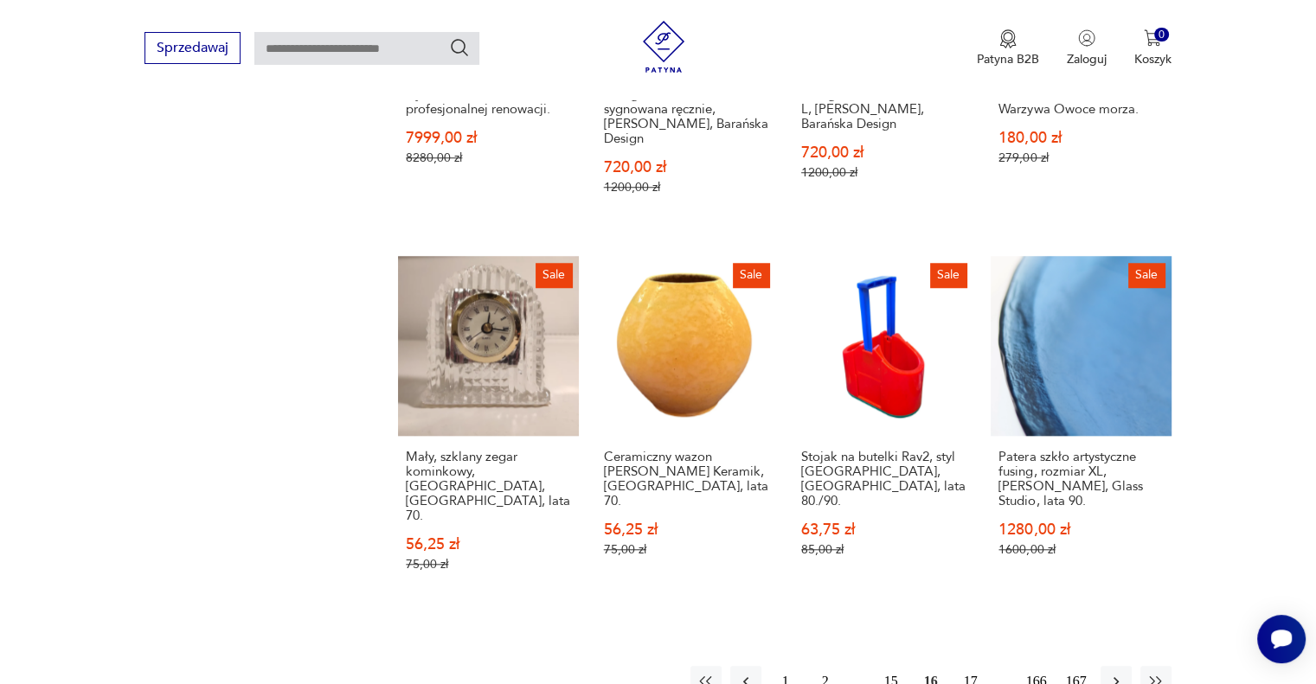
click at [969, 666] on button "17" at bounding box center [970, 681] width 31 height 31
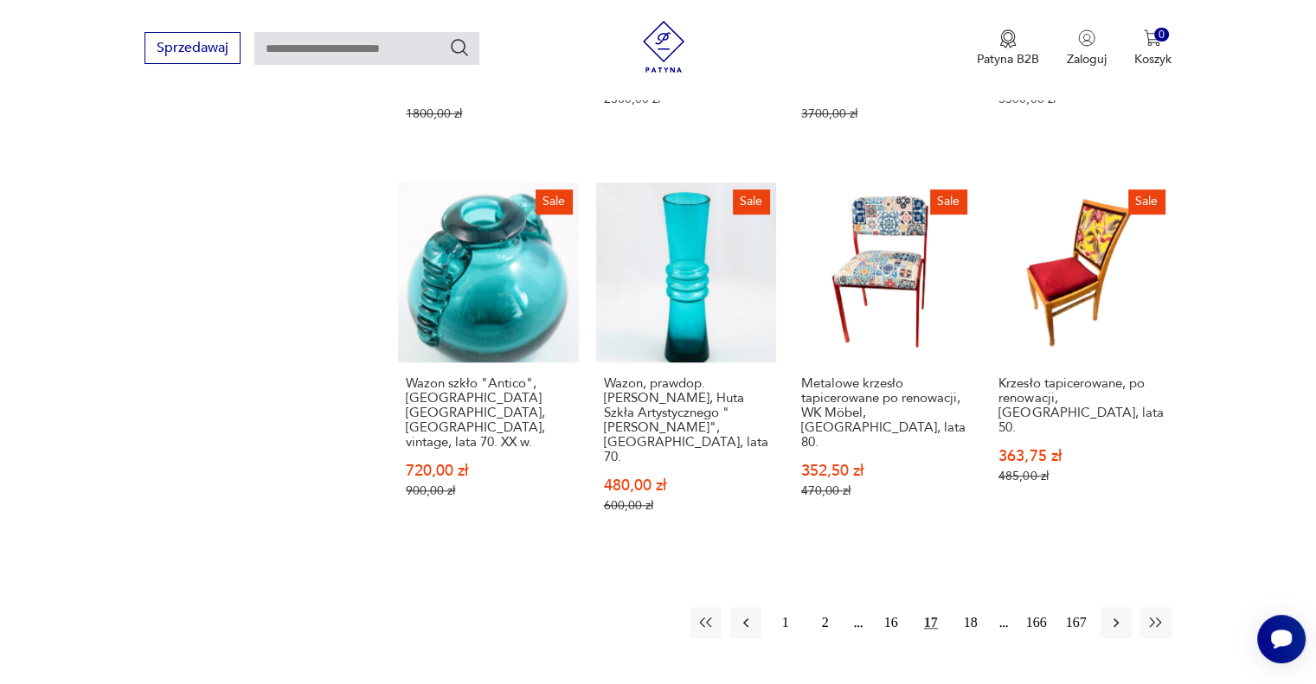
scroll to position [1637, 0]
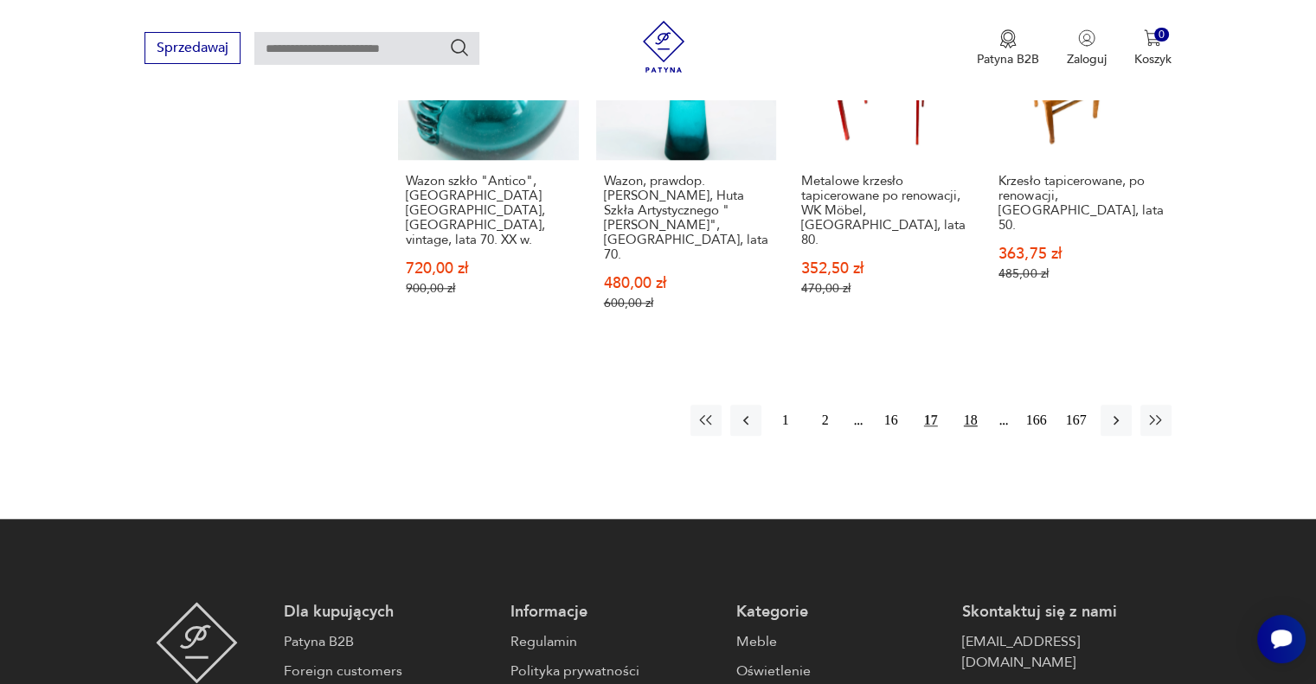
click at [967, 405] on button "18" at bounding box center [970, 420] width 31 height 31
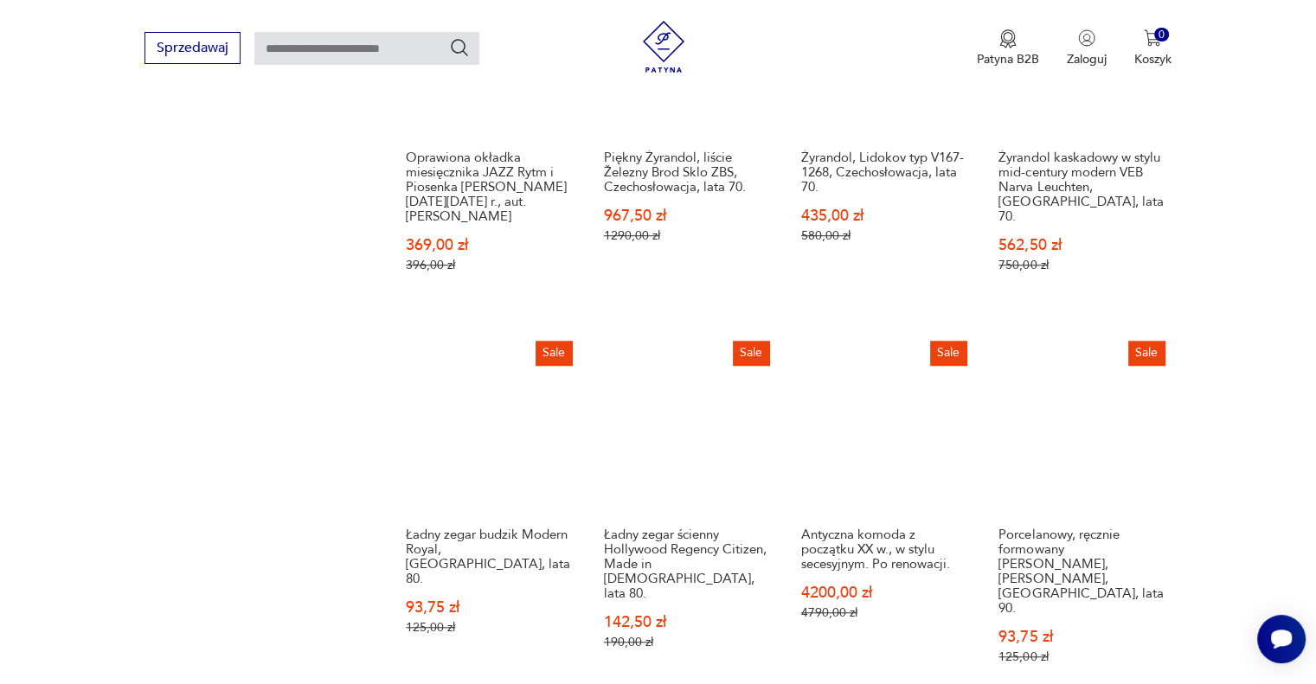
scroll to position [1441, 0]
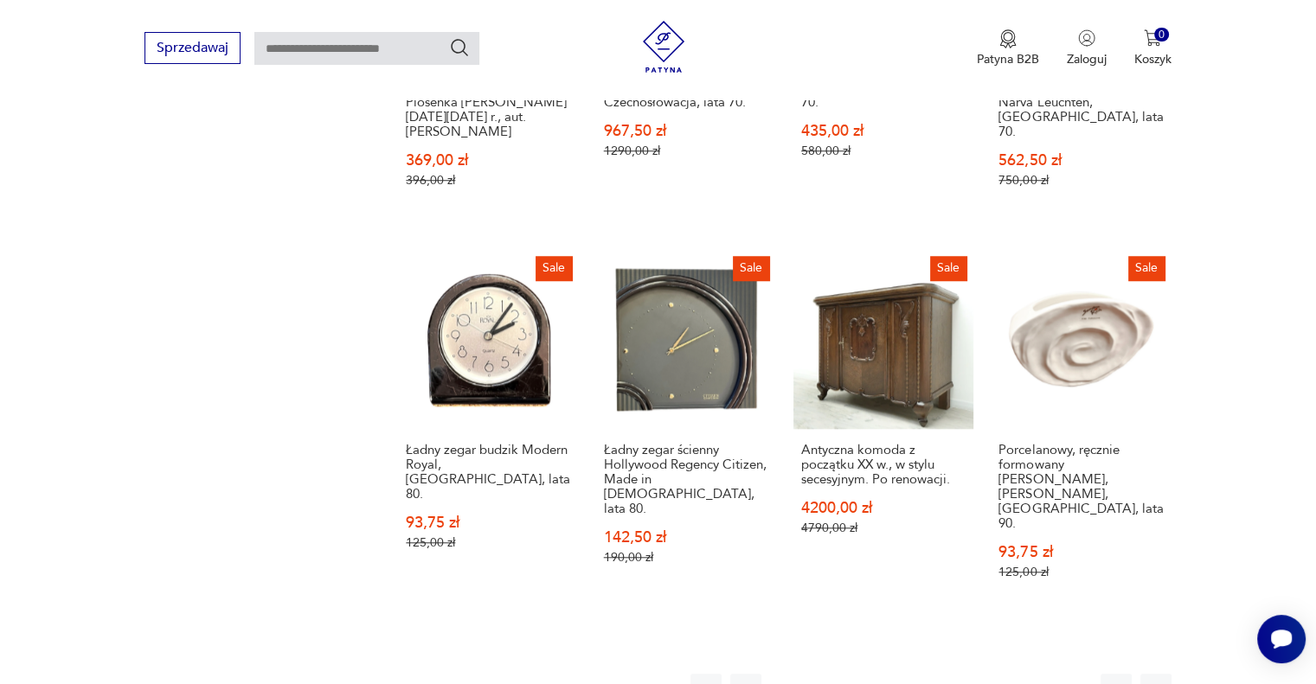
click at [972, 674] on button "19" at bounding box center [970, 689] width 31 height 31
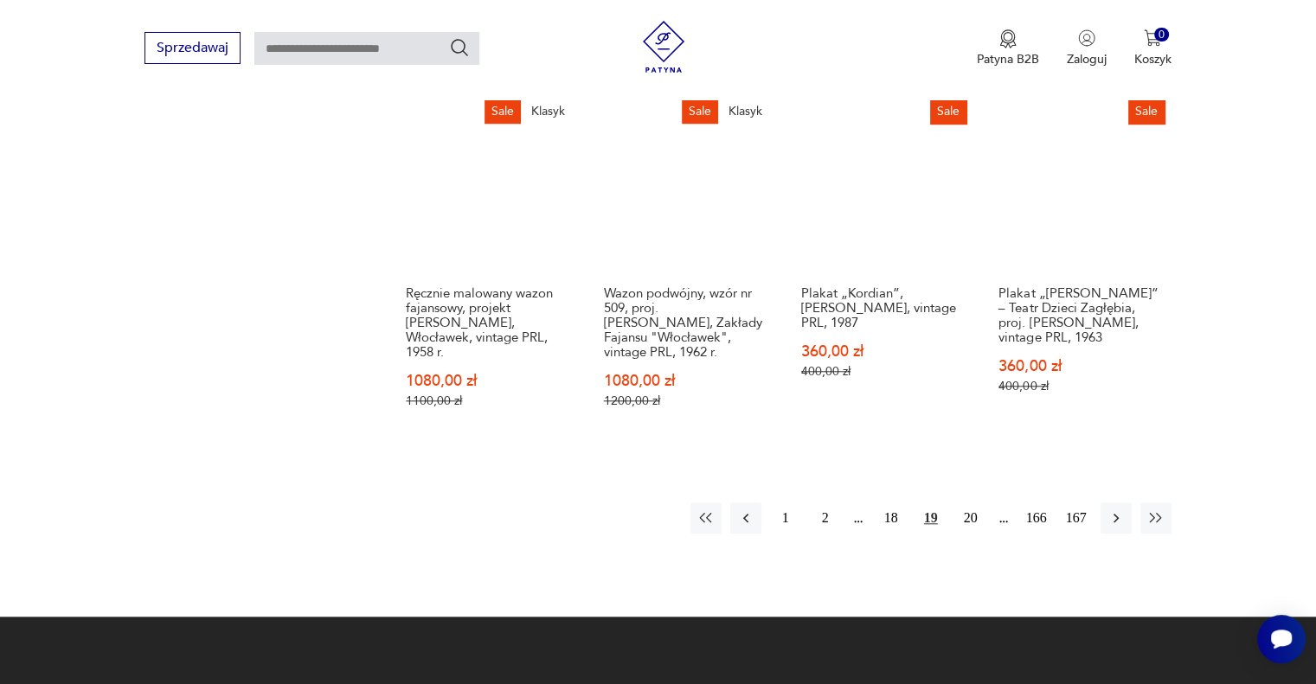
scroll to position [1637, 0]
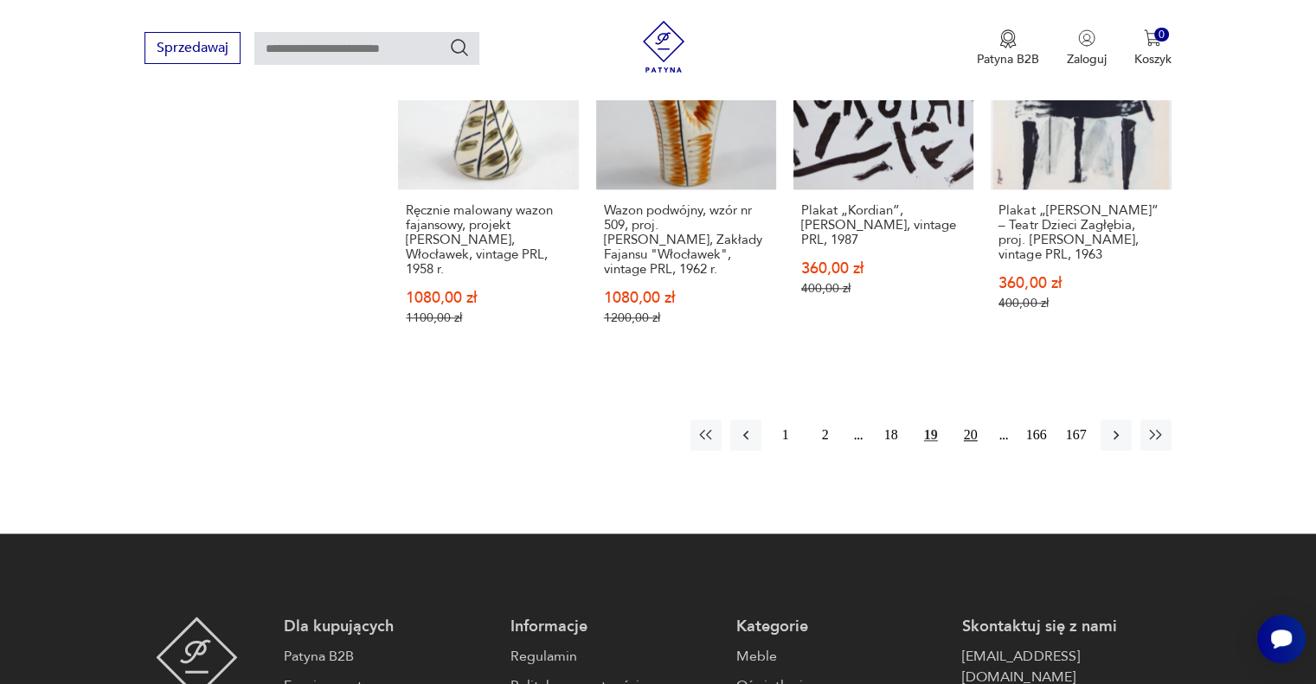
click at [961, 420] on button "20" at bounding box center [970, 435] width 31 height 31
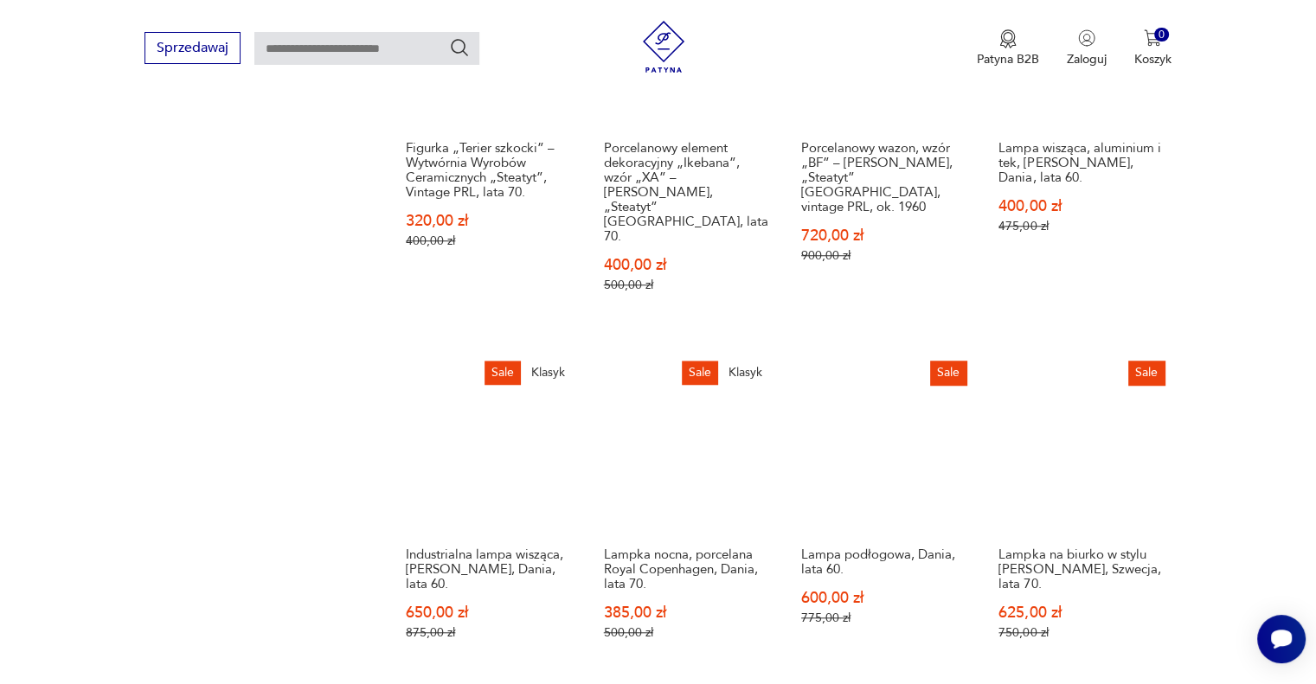
scroll to position [1434, 0]
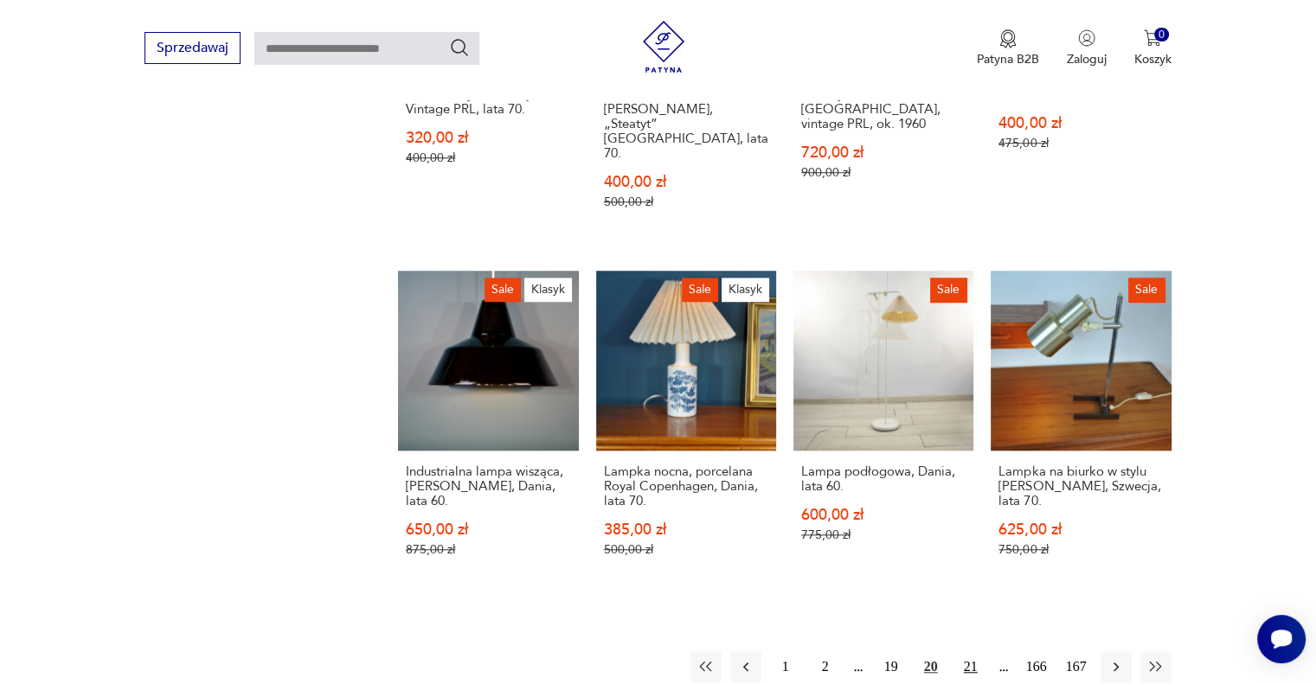
click at [967, 651] on button "21" at bounding box center [970, 666] width 31 height 31
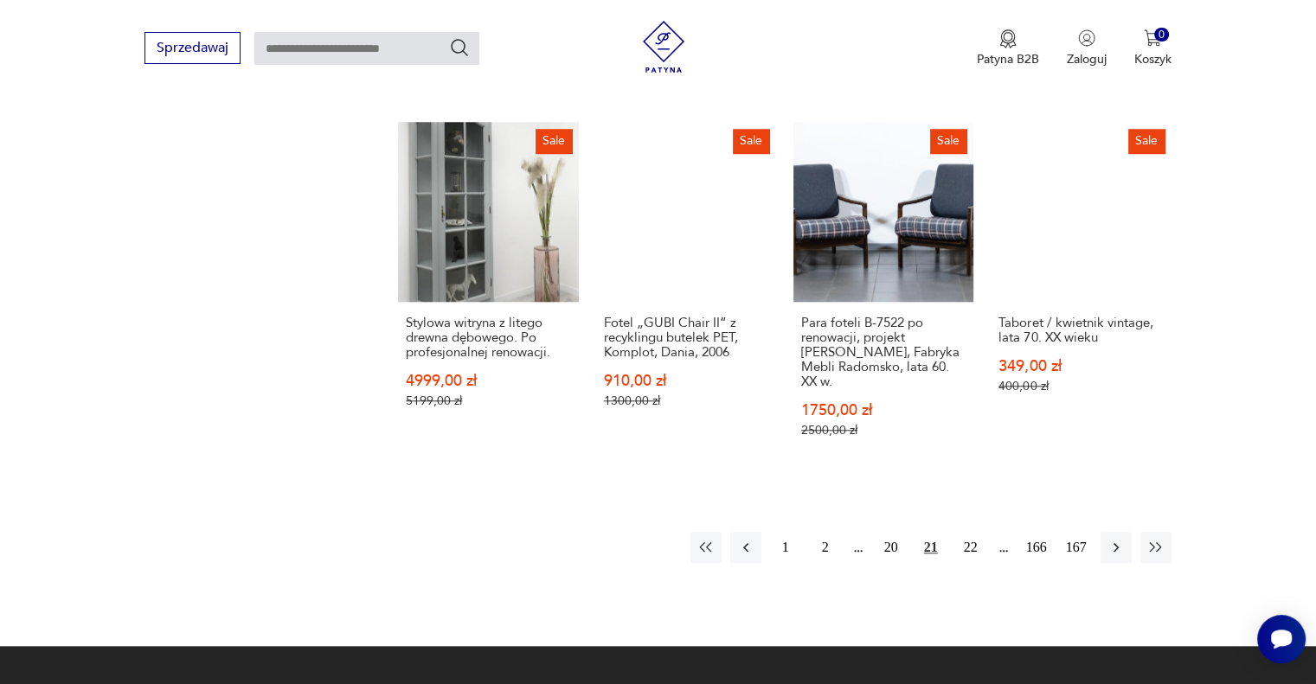
scroll to position [1637, 0]
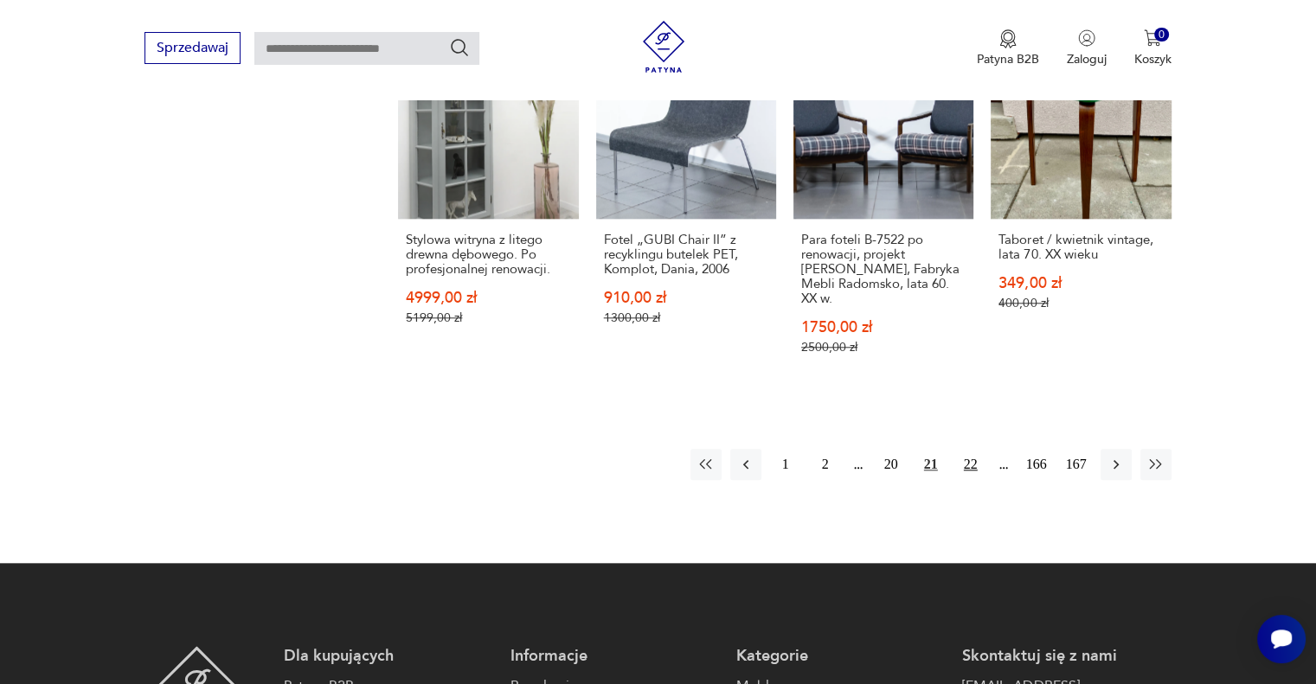
click at [969, 449] on button "22" at bounding box center [970, 464] width 31 height 31
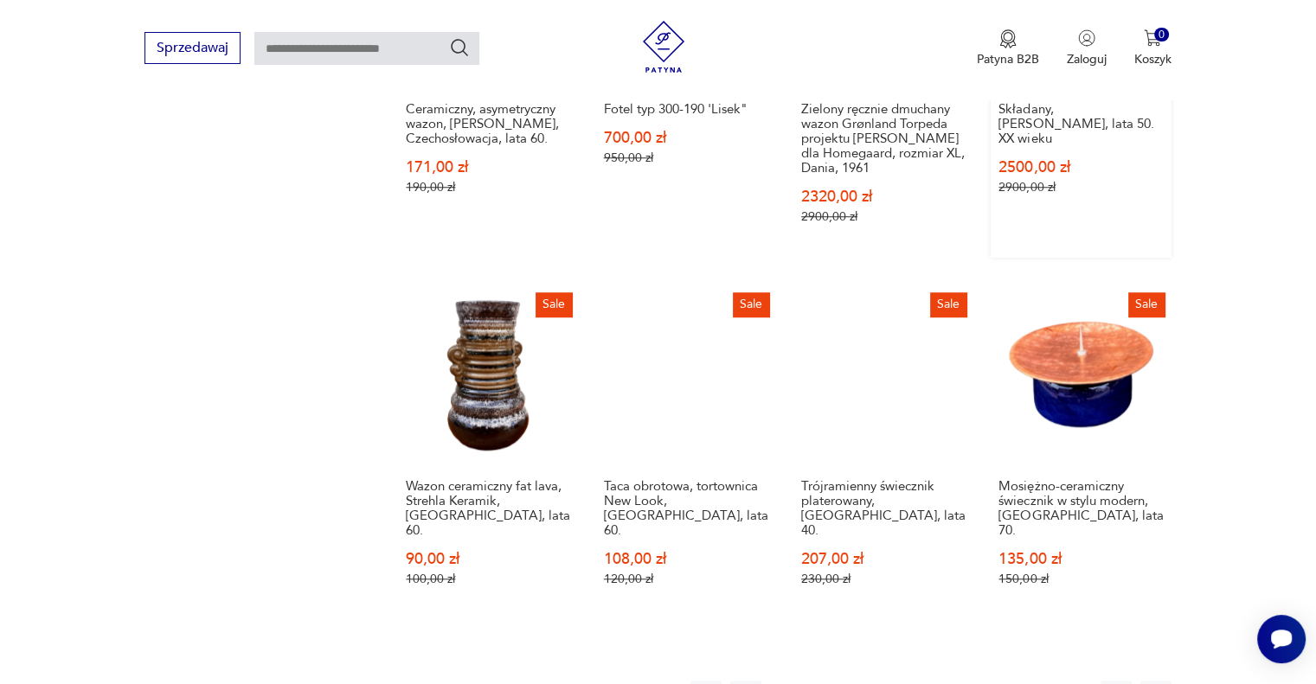
scroll to position [1637, 0]
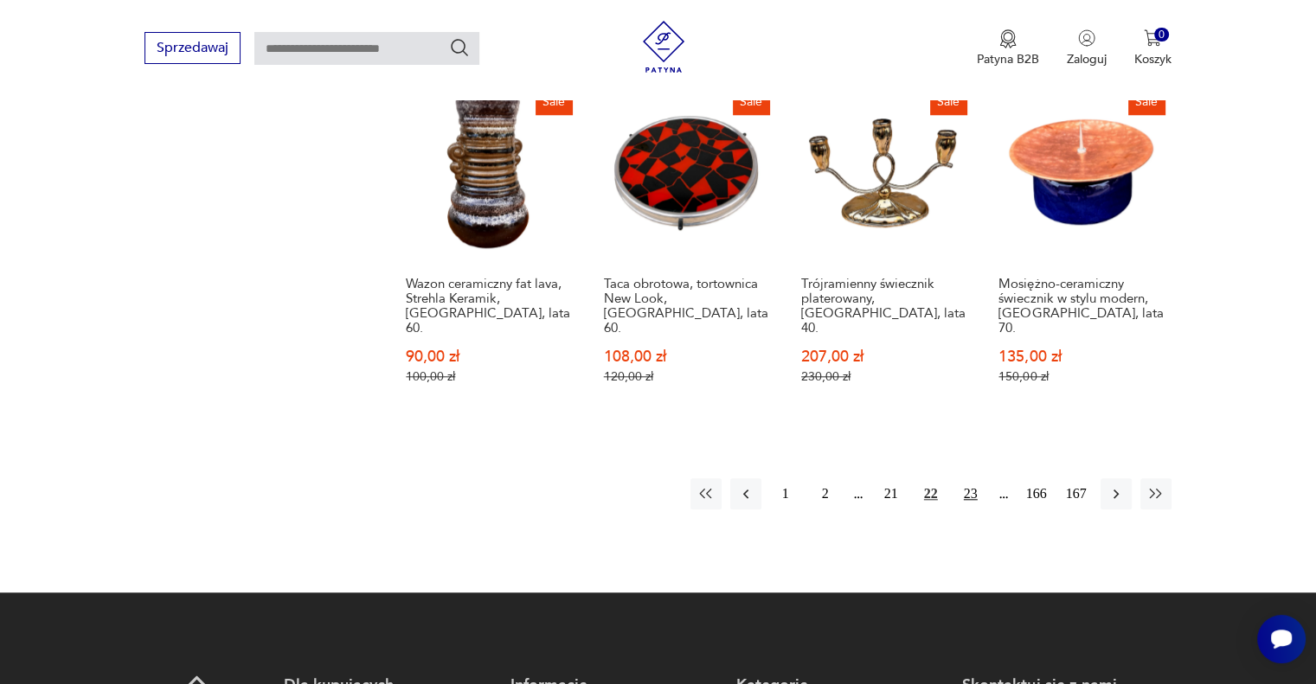
click at [970, 478] on button "23" at bounding box center [970, 493] width 31 height 31
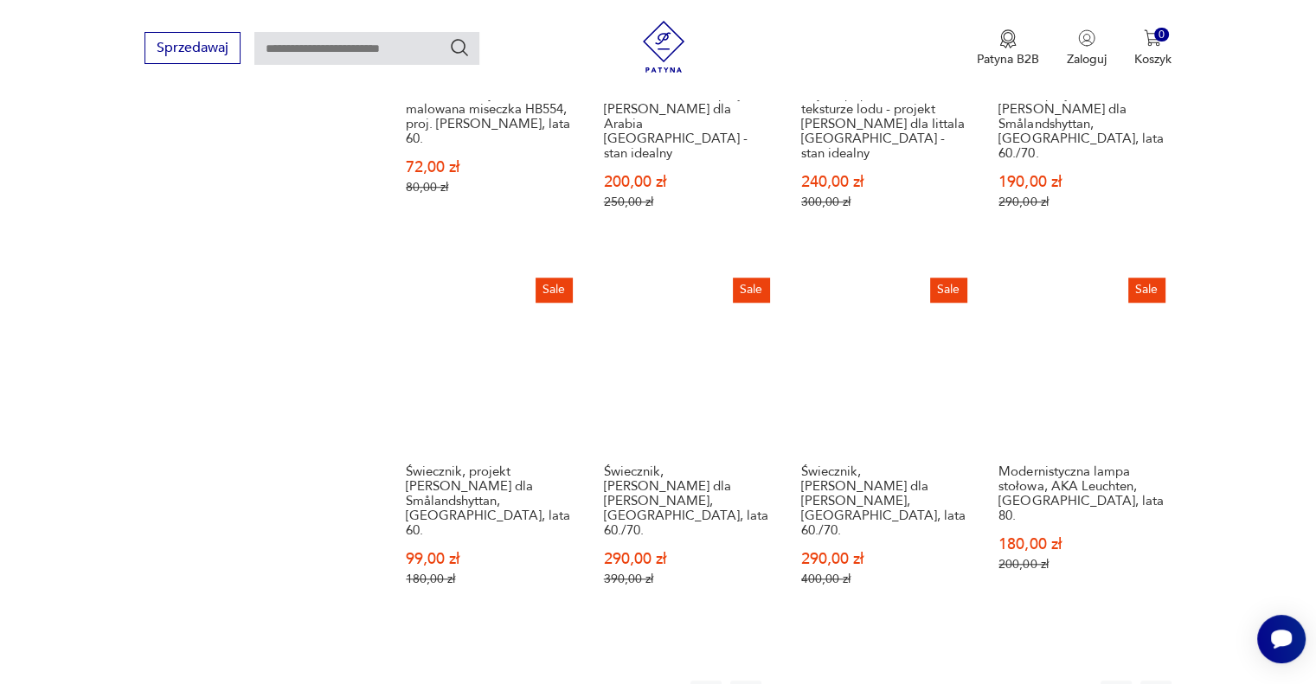
scroll to position [1637, 0]
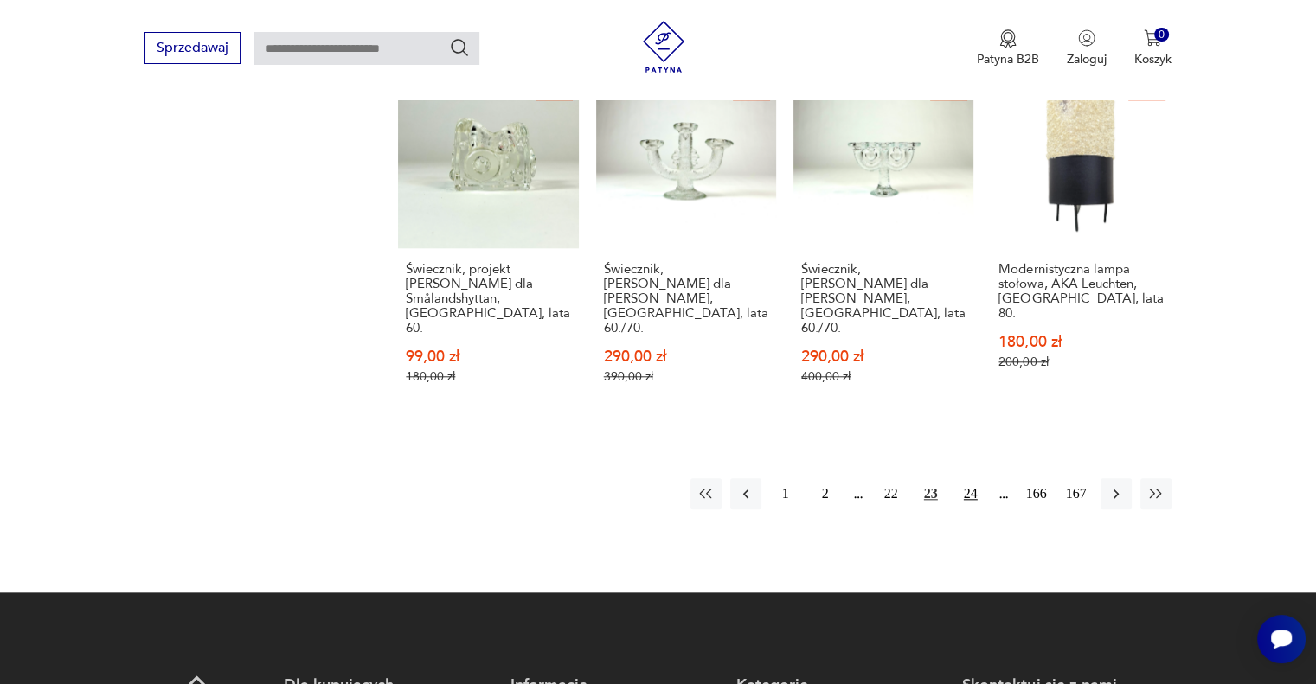
click at [976, 478] on button "24" at bounding box center [970, 493] width 31 height 31
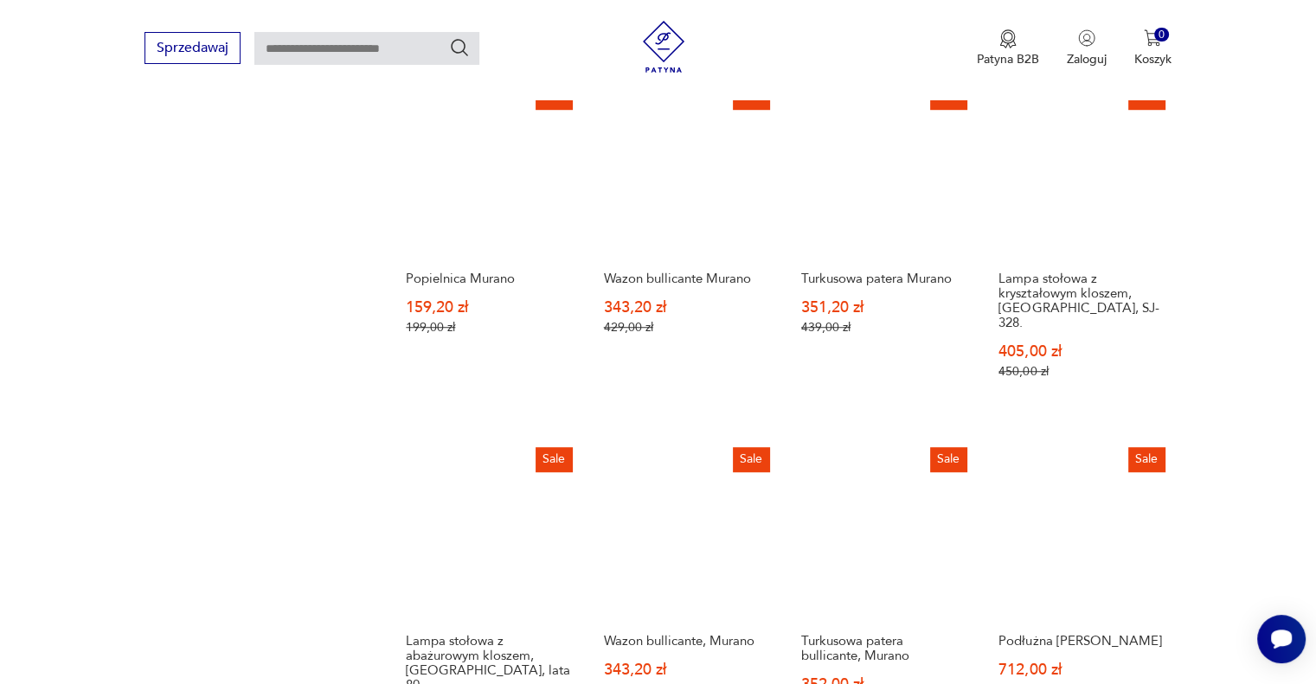
scroll to position [1437, 0]
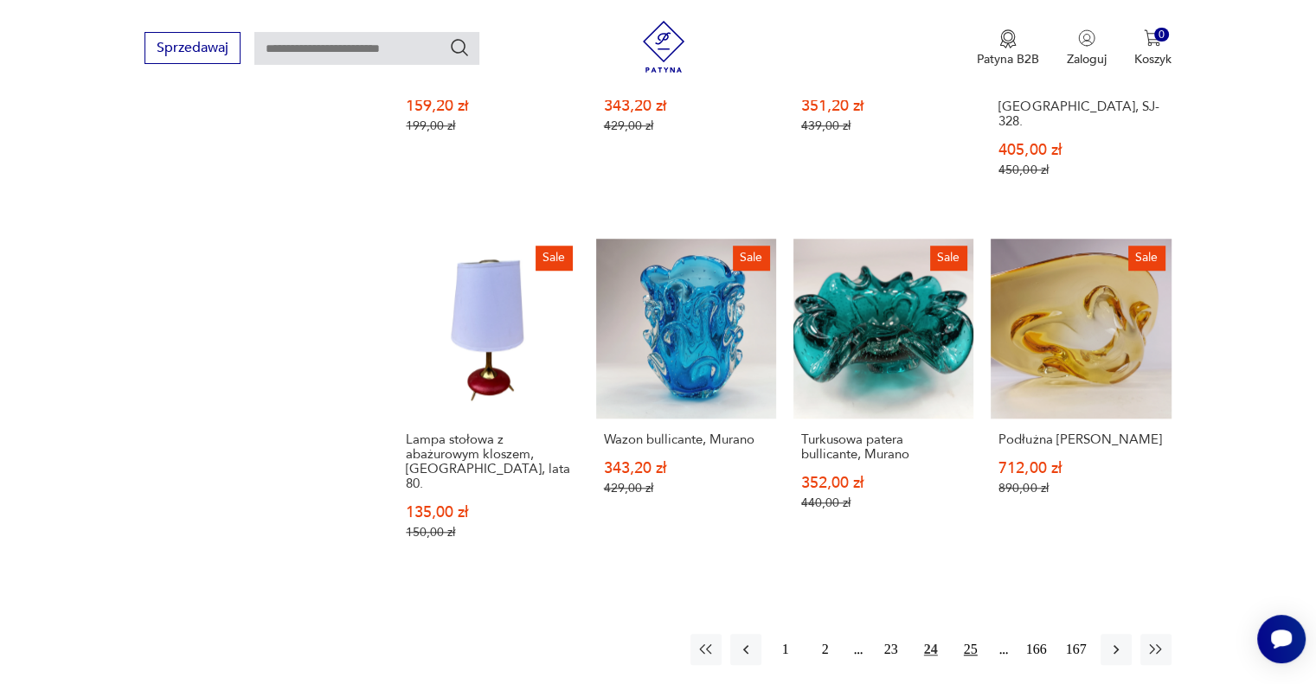
click at [972, 634] on button "25" at bounding box center [970, 649] width 31 height 31
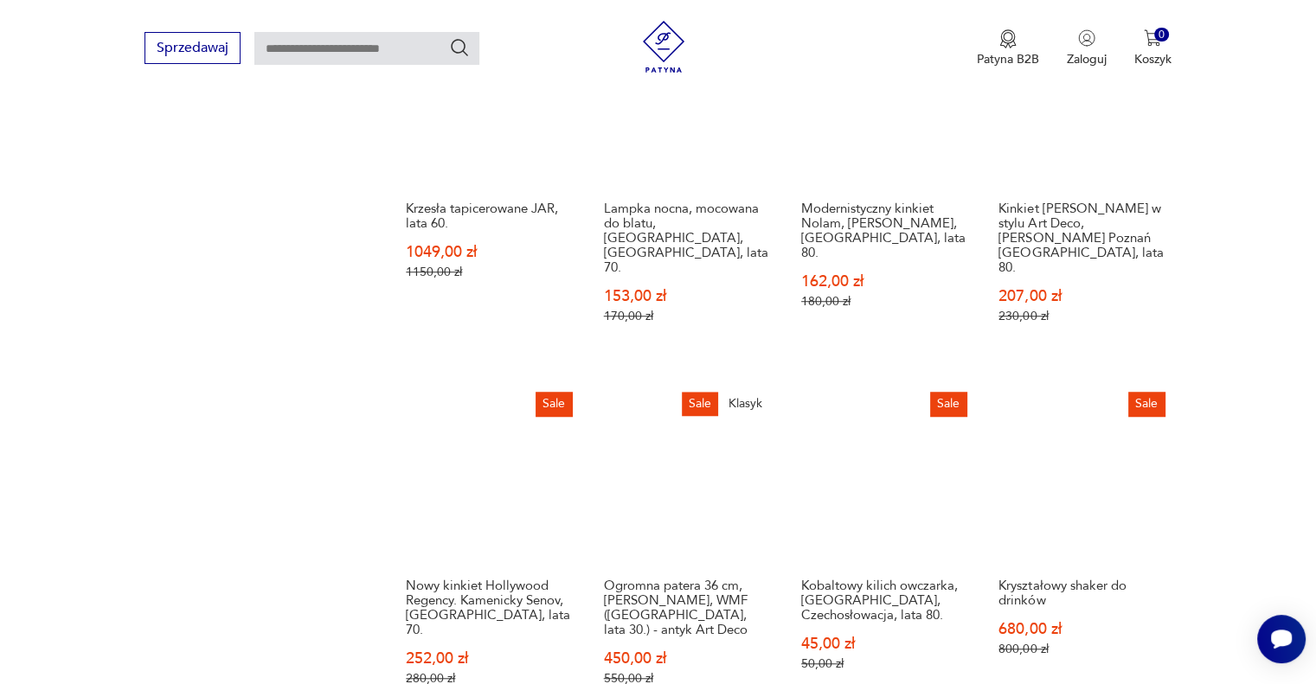
scroll to position [1434, 0]
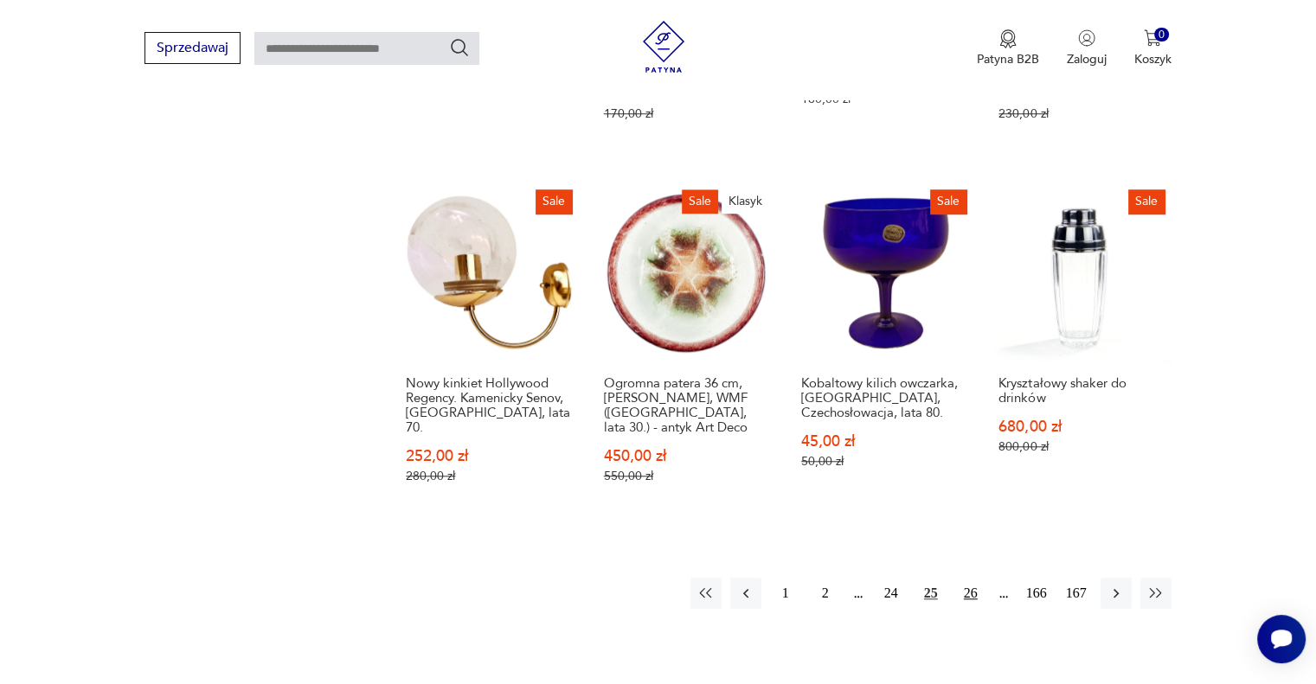
click at [965, 578] on button "26" at bounding box center [970, 593] width 31 height 31
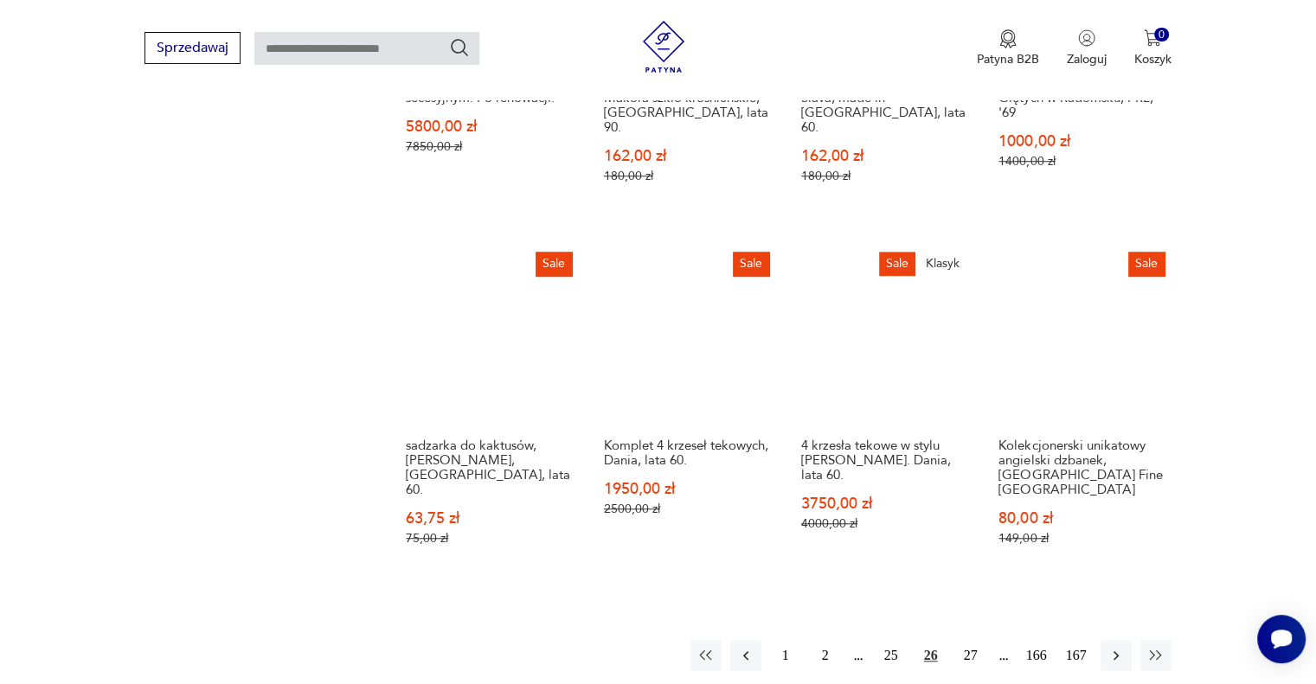
scroll to position [1434, 0]
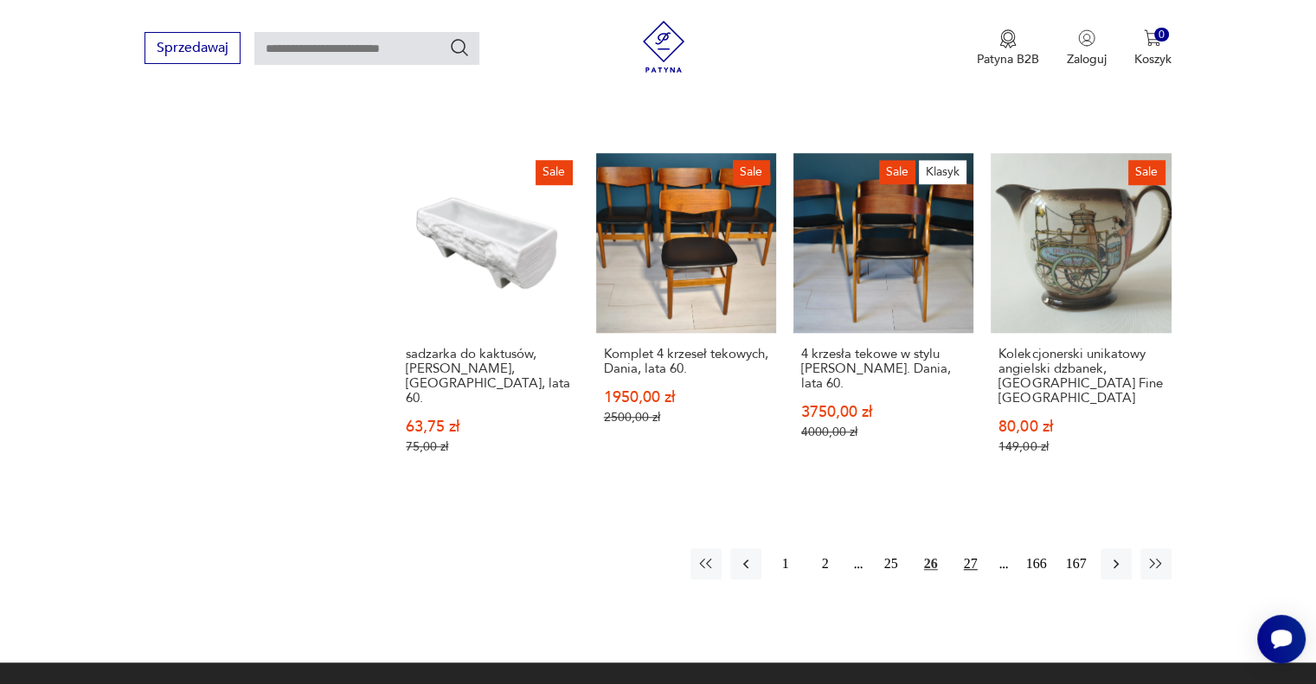
click at [967, 548] on button "27" at bounding box center [970, 563] width 31 height 31
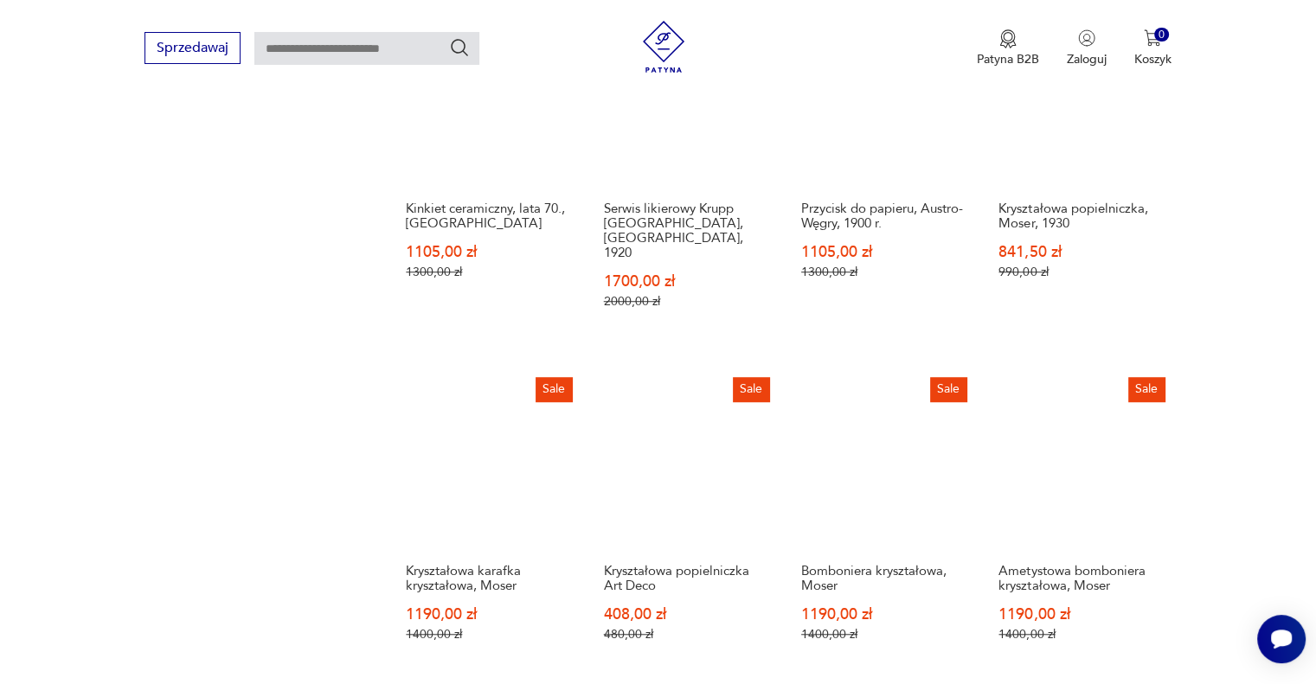
scroll to position [1434, 0]
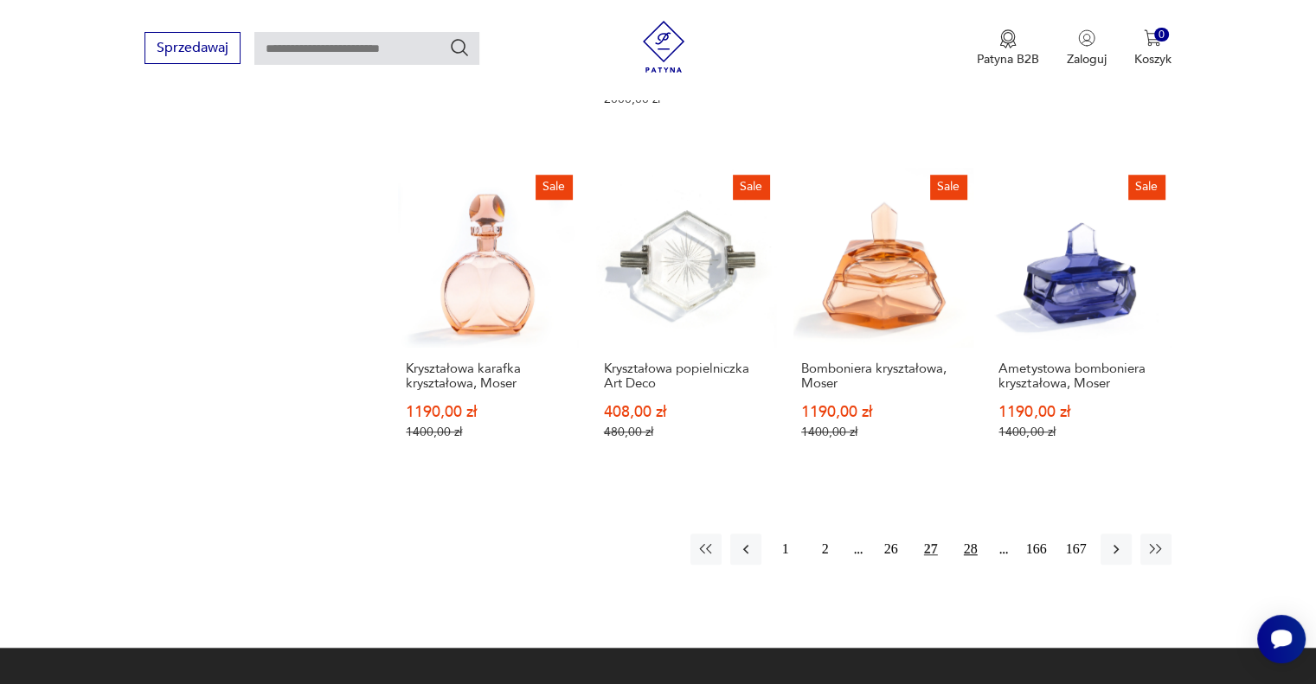
click at [972, 534] on button "28" at bounding box center [970, 549] width 31 height 31
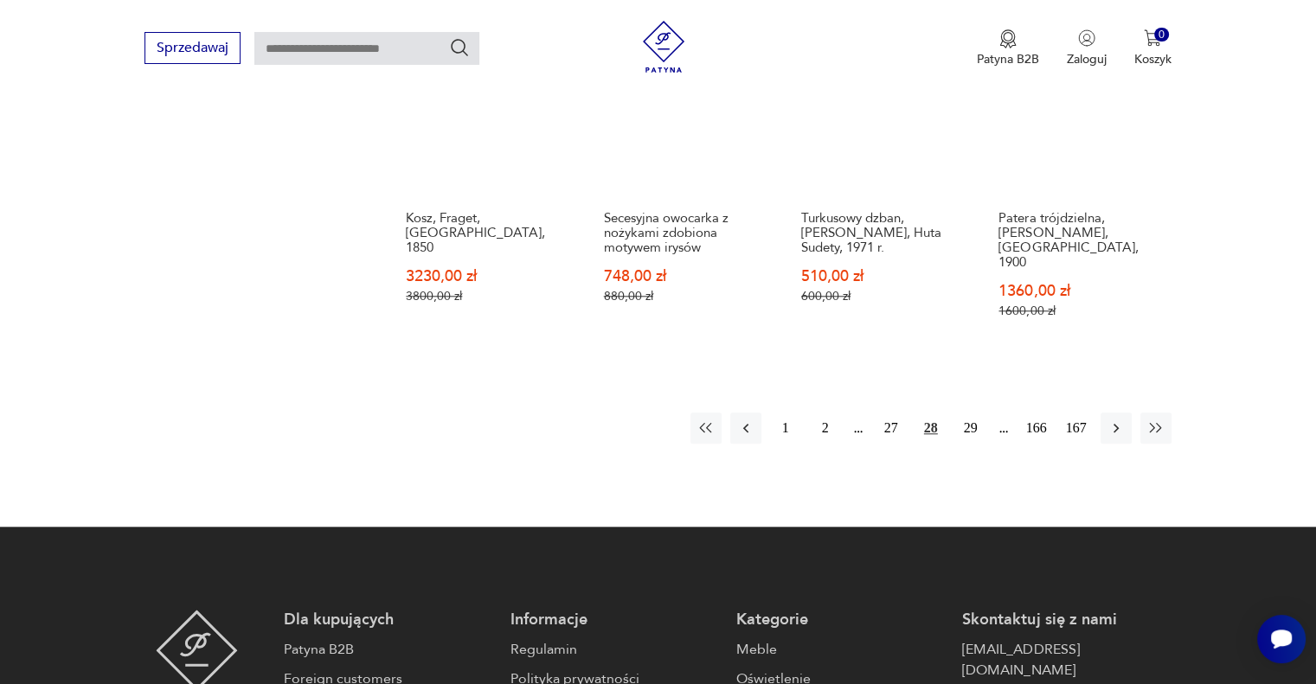
scroll to position [1637, 0]
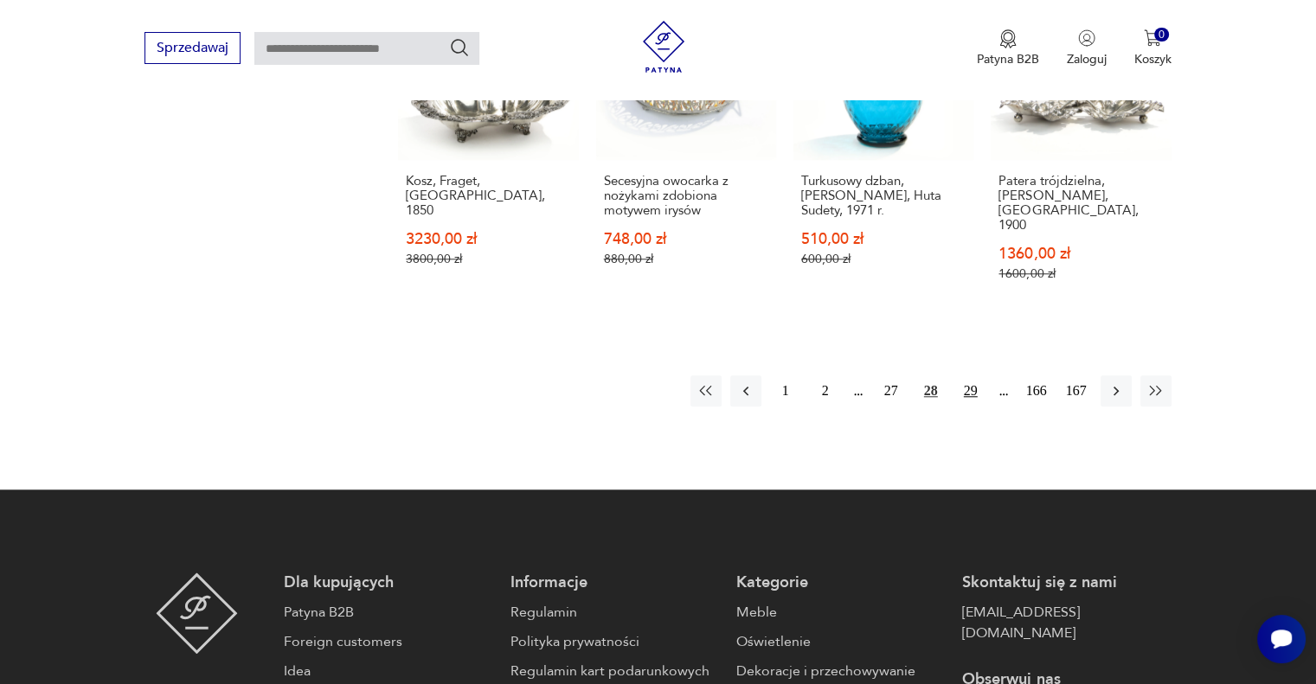
click at [976, 375] on button "29" at bounding box center [970, 390] width 31 height 31
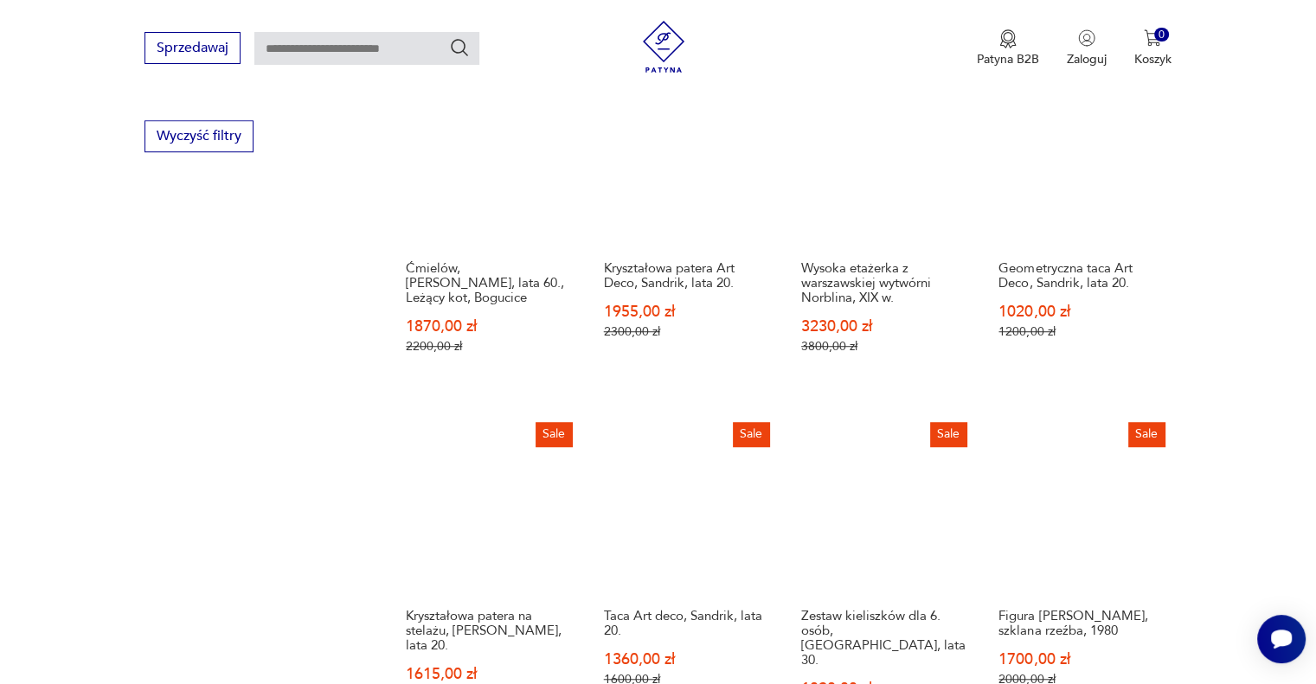
scroll to position [1434, 0]
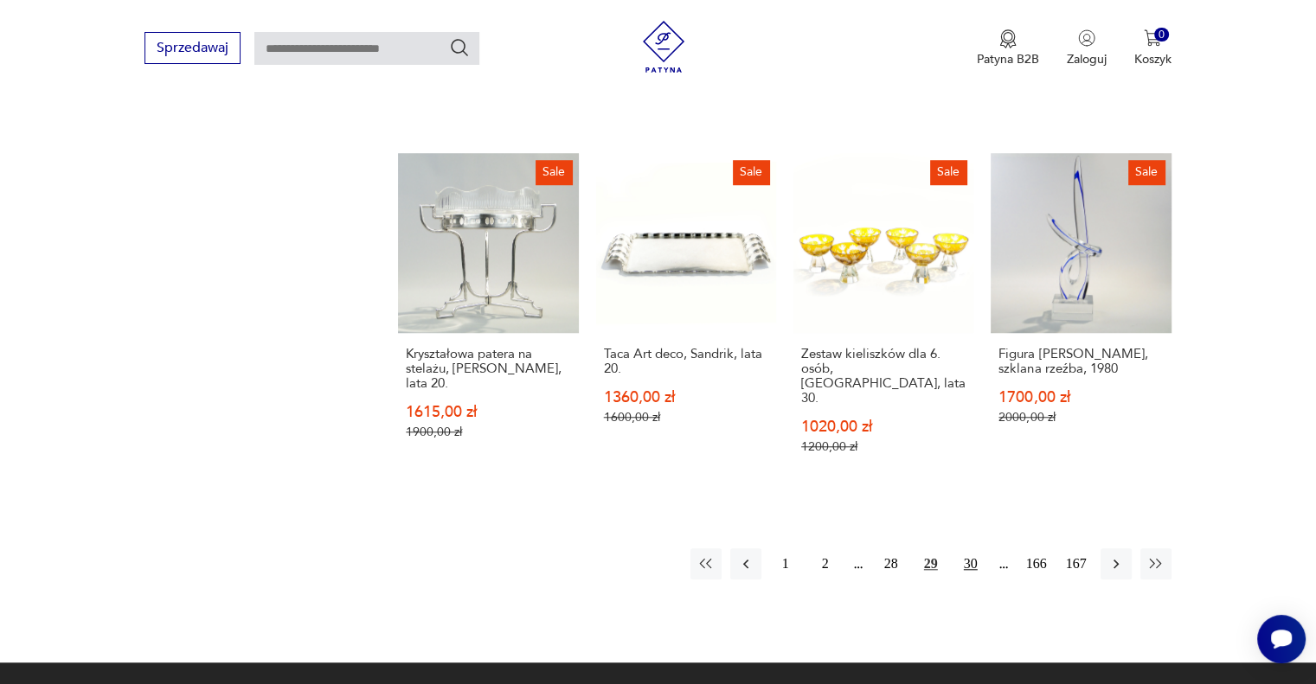
click at [972, 548] on button "30" at bounding box center [970, 563] width 31 height 31
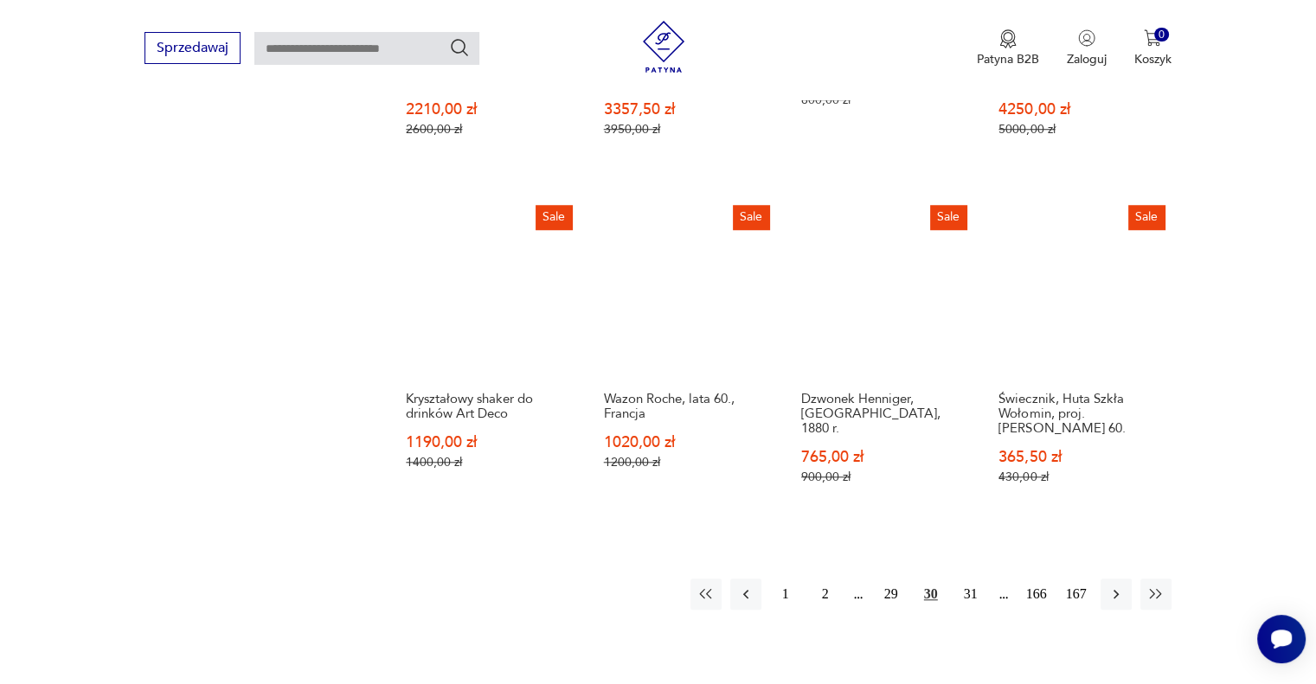
scroll to position [1434, 0]
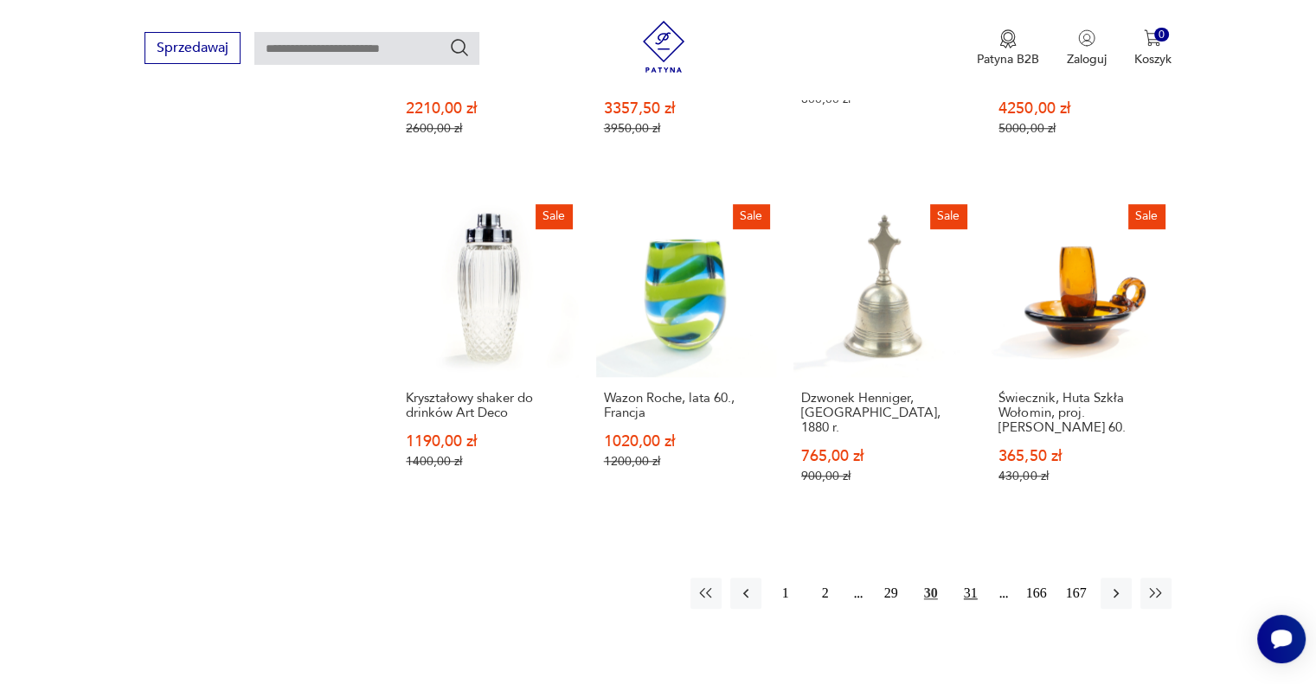
click at [968, 578] on button "31" at bounding box center [970, 593] width 31 height 31
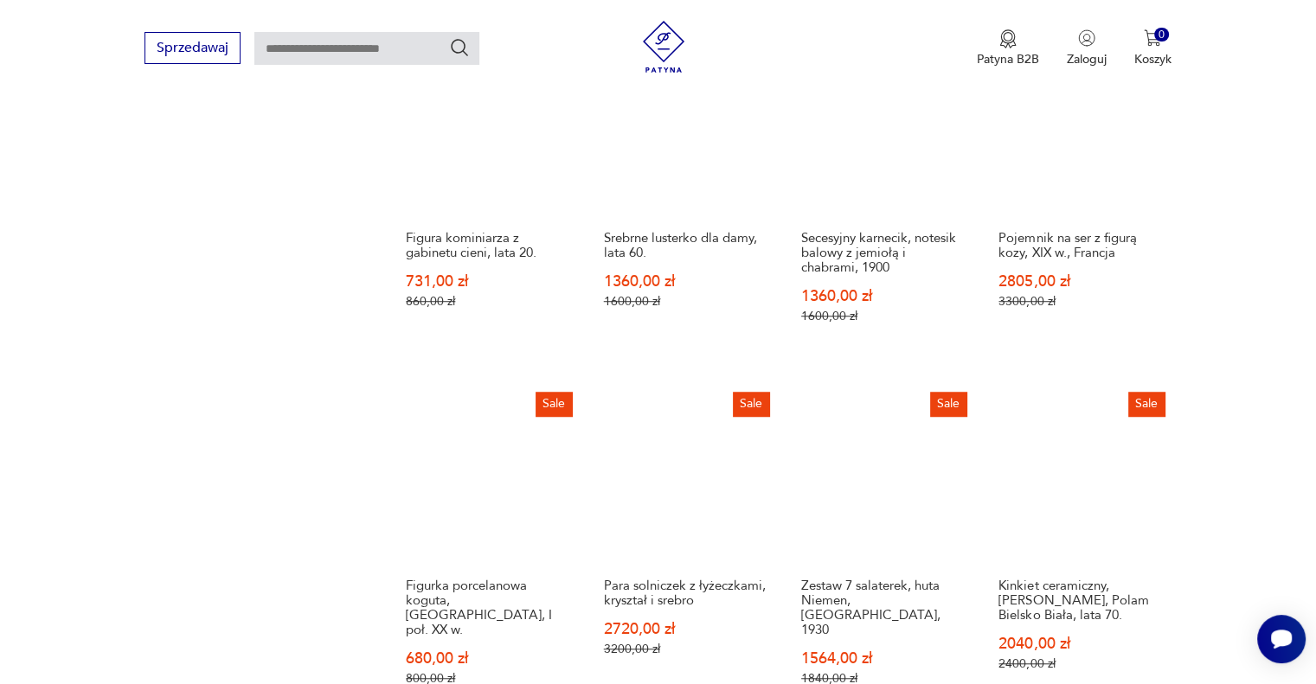
scroll to position [1434, 0]
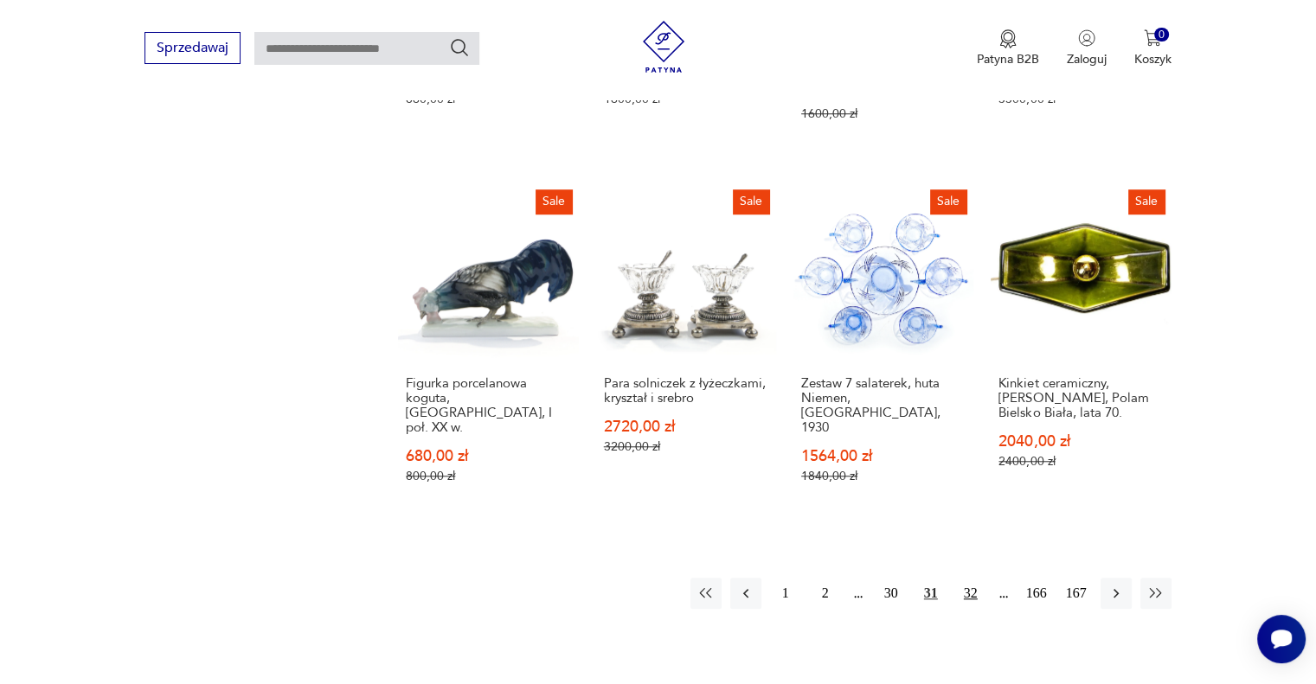
click at [969, 578] on button "32" at bounding box center [970, 593] width 31 height 31
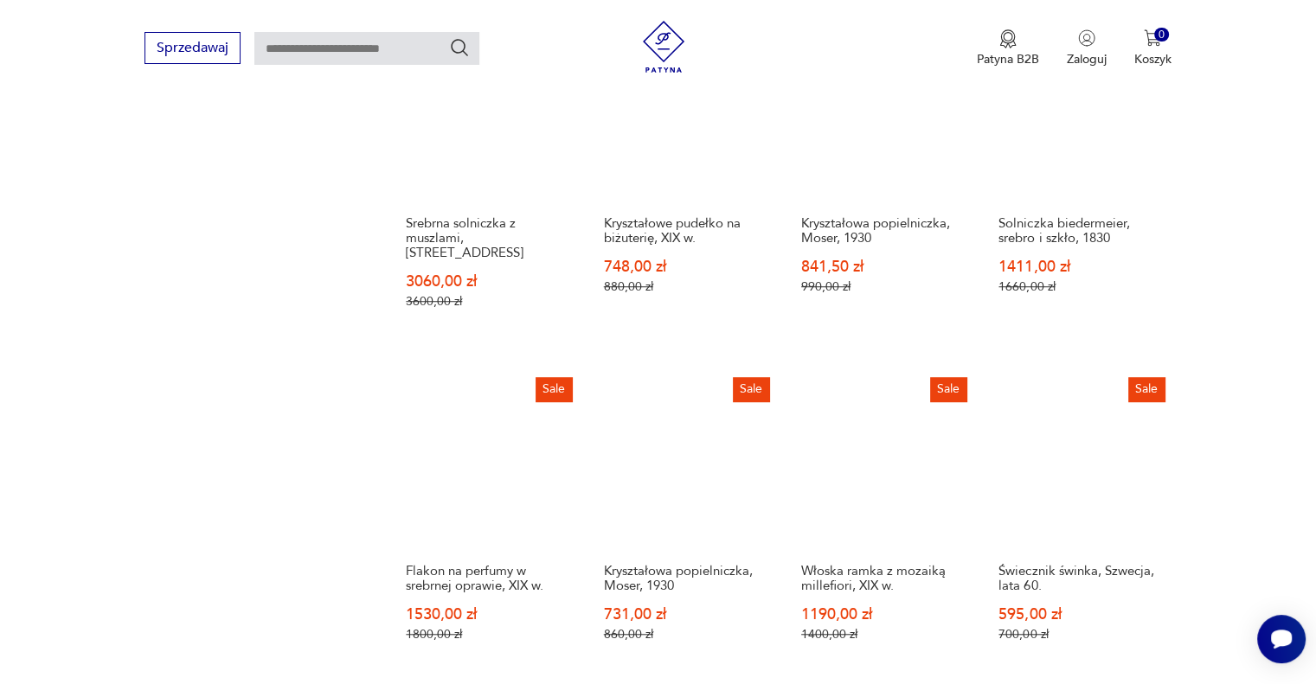
scroll to position [1434, 0]
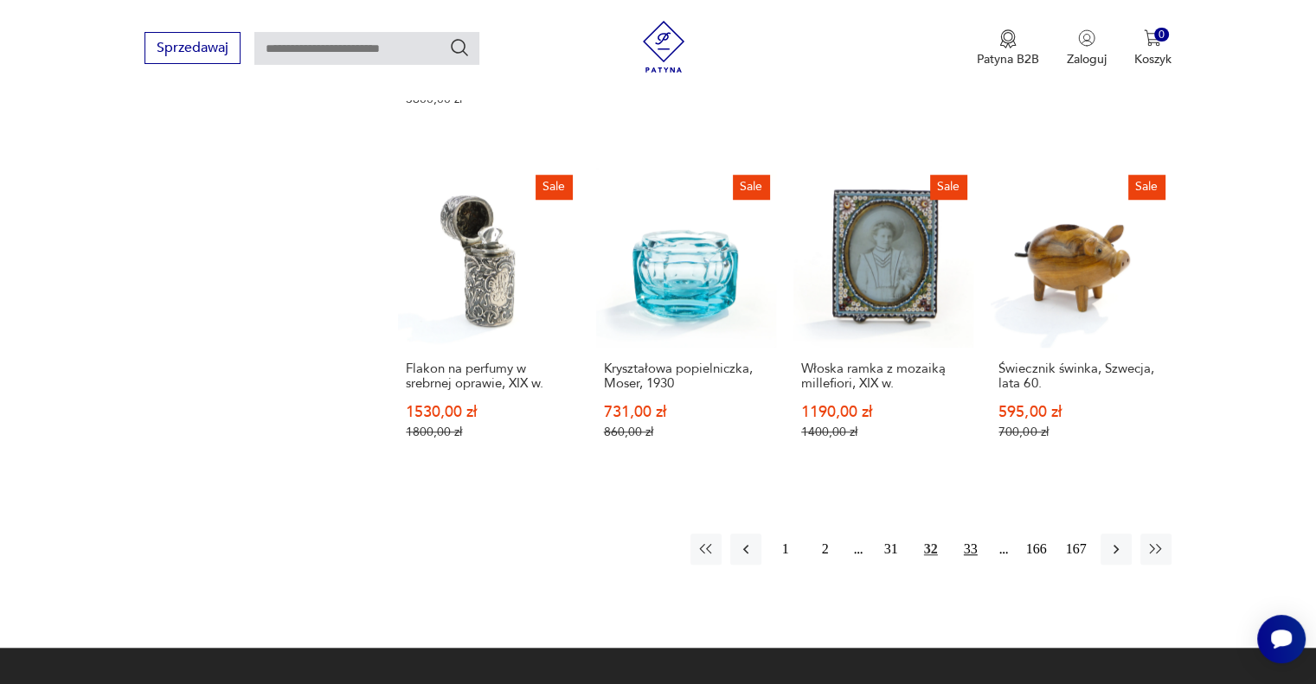
click at [974, 538] on button "33" at bounding box center [970, 549] width 31 height 31
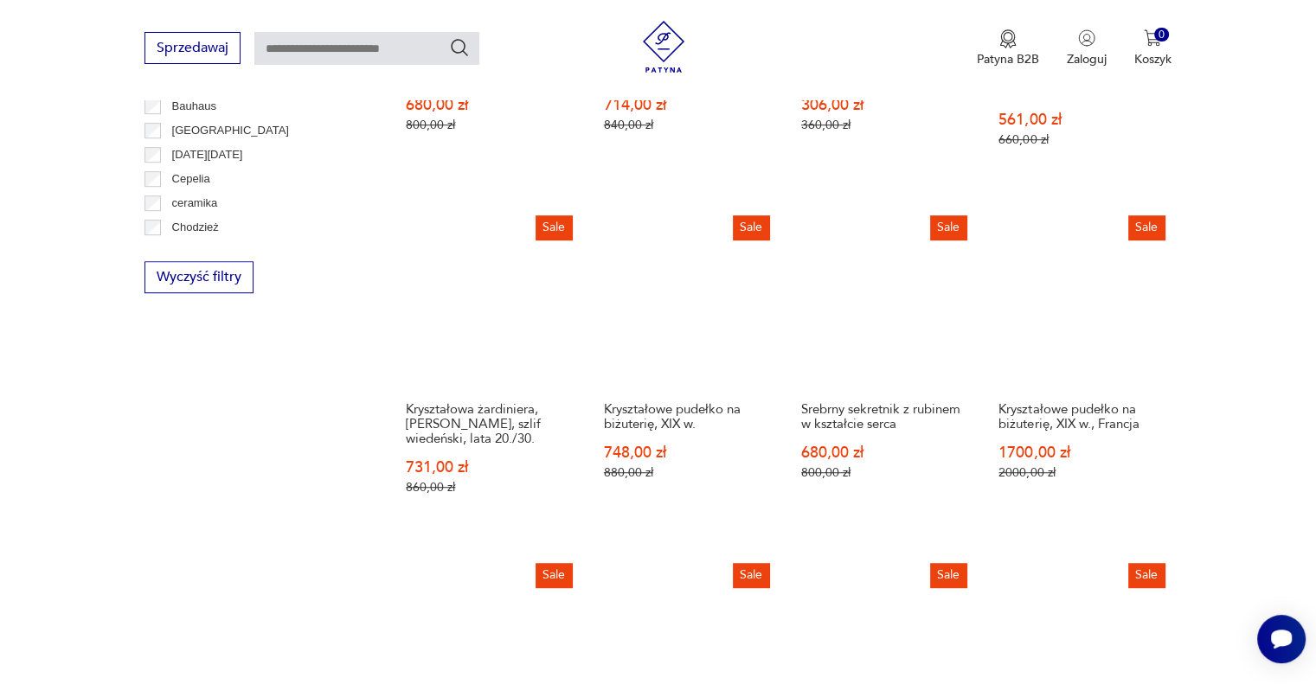
scroll to position [1434, 0]
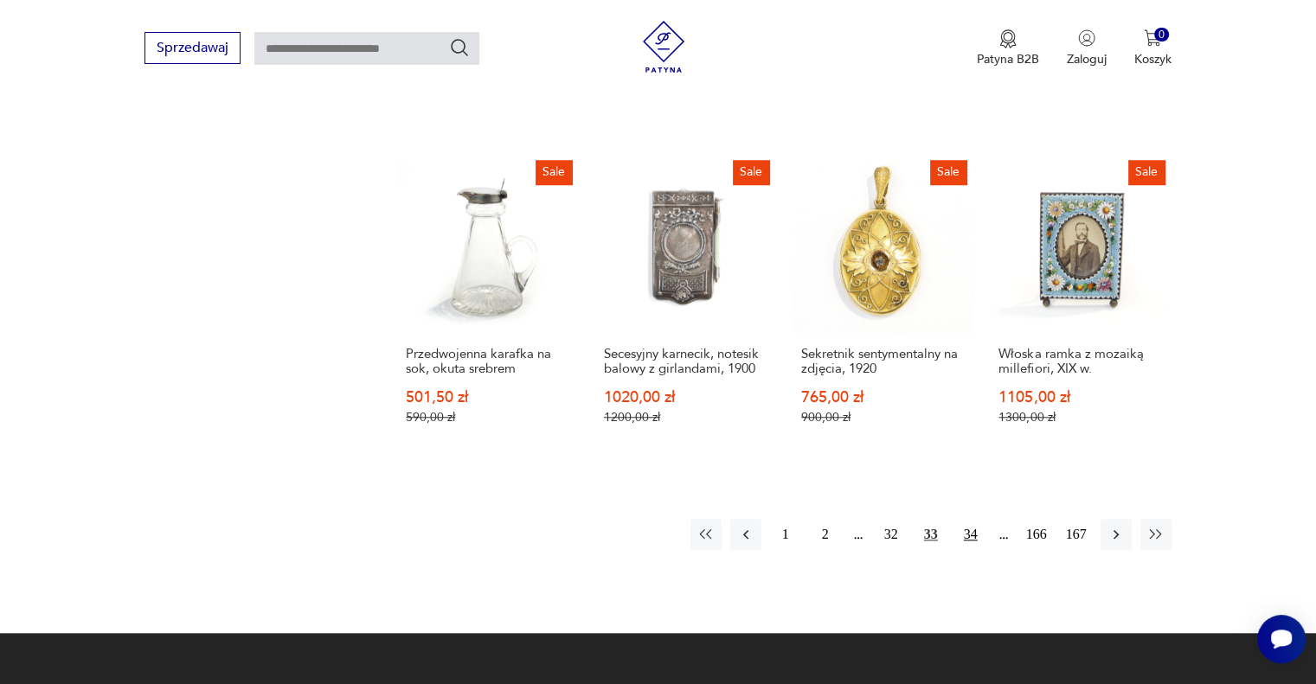
click at [966, 535] on button "34" at bounding box center [970, 534] width 31 height 31
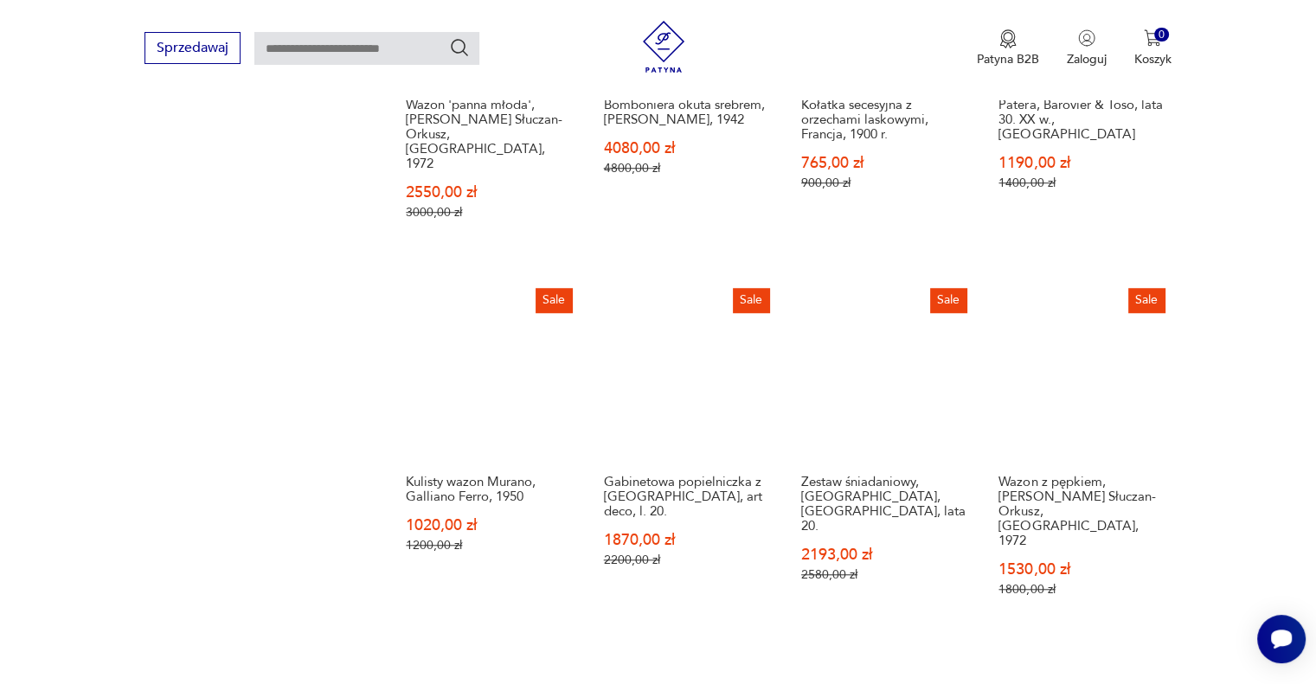
scroll to position [1434, 0]
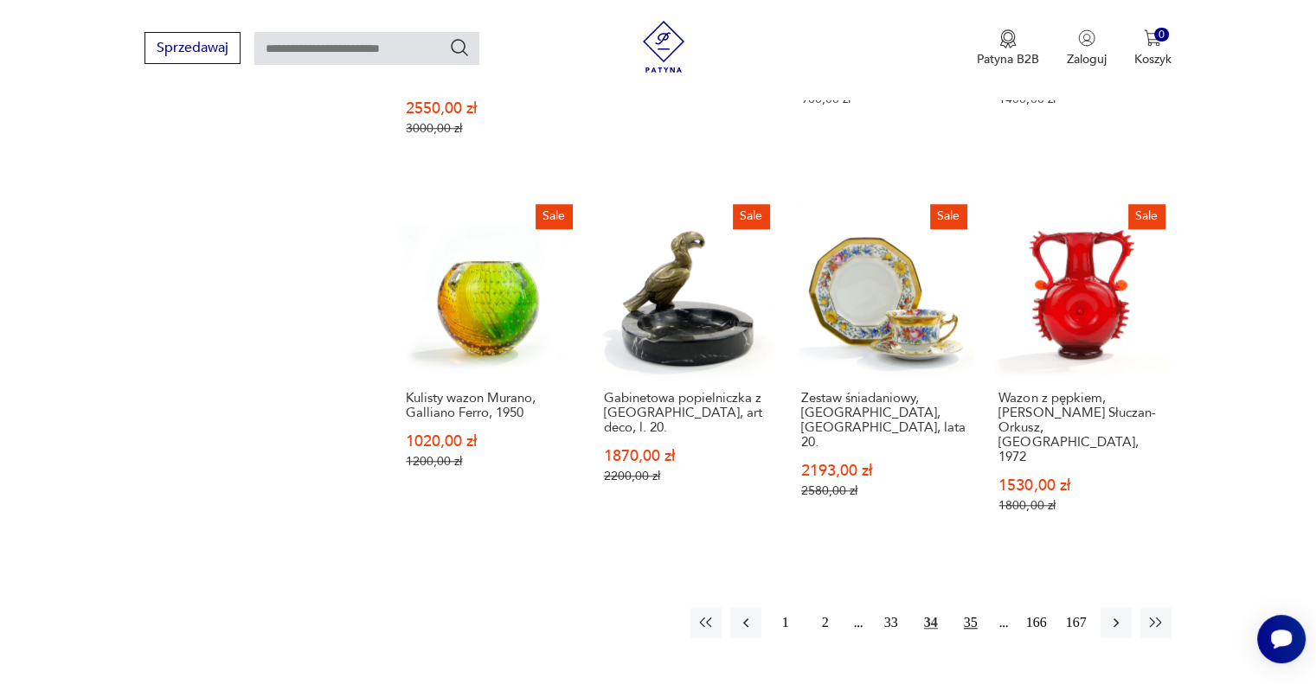
click at [962, 607] on button "35" at bounding box center [970, 622] width 31 height 31
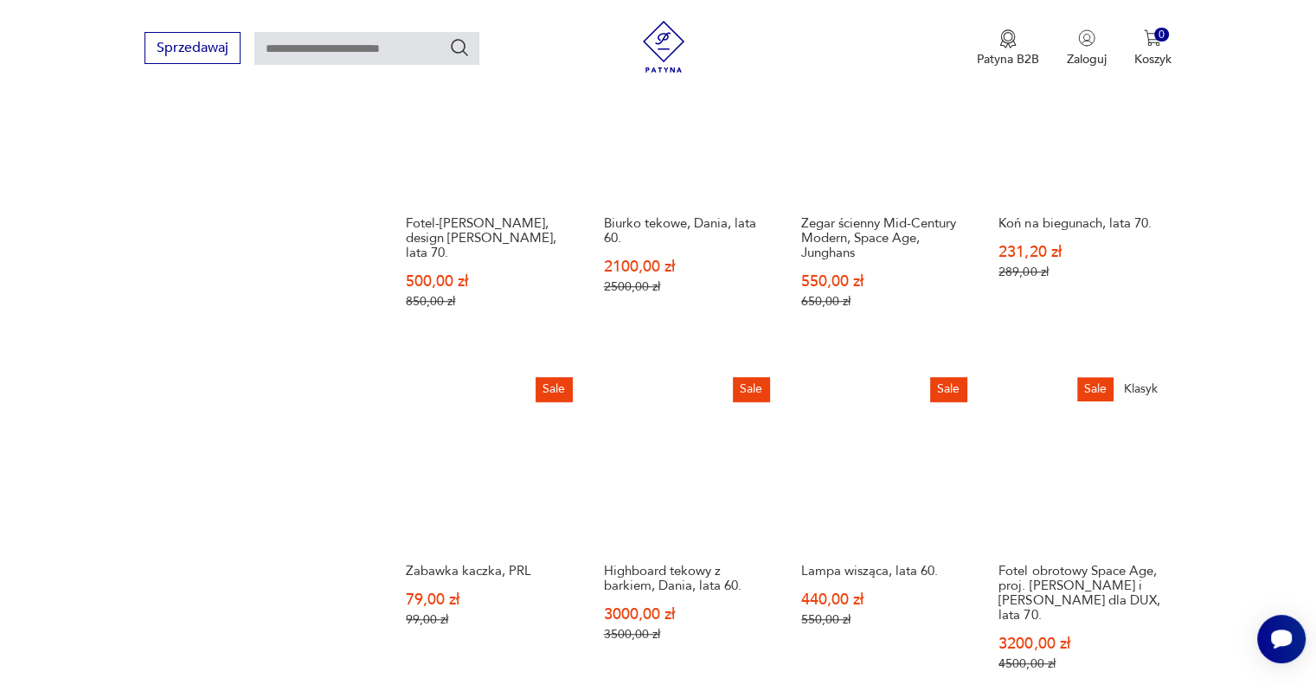
scroll to position [1434, 0]
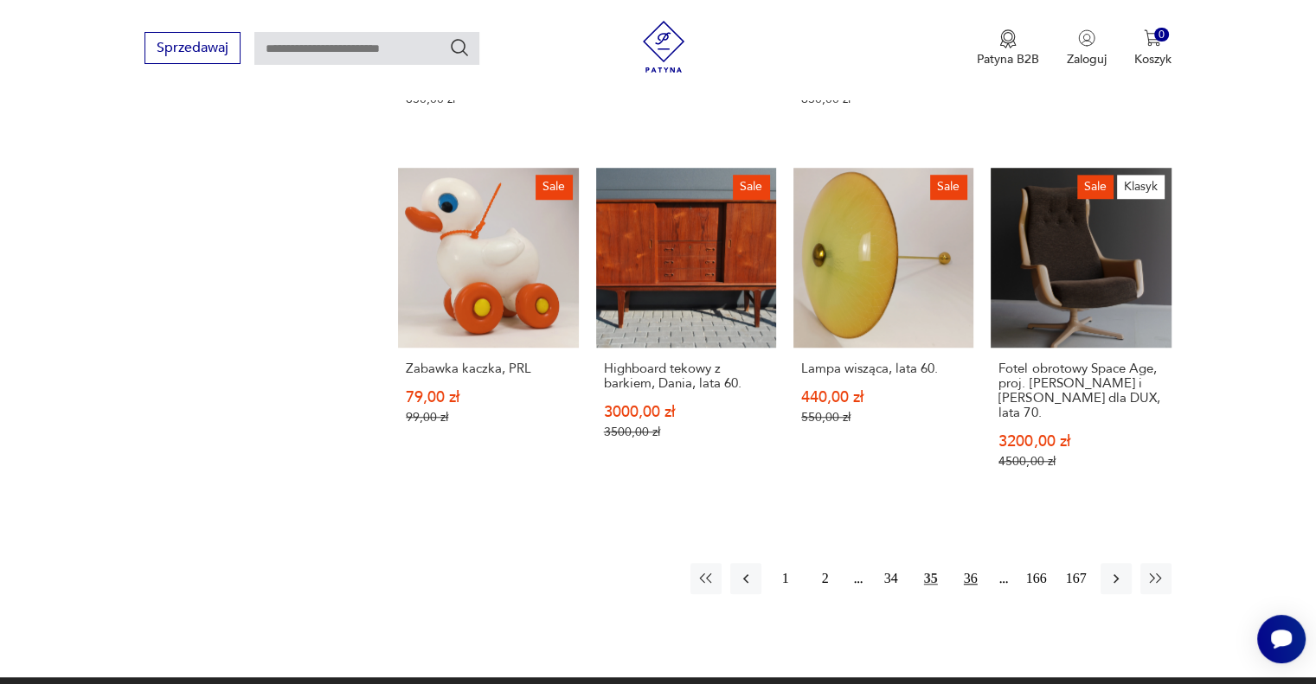
click at [969, 563] on button "36" at bounding box center [970, 578] width 31 height 31
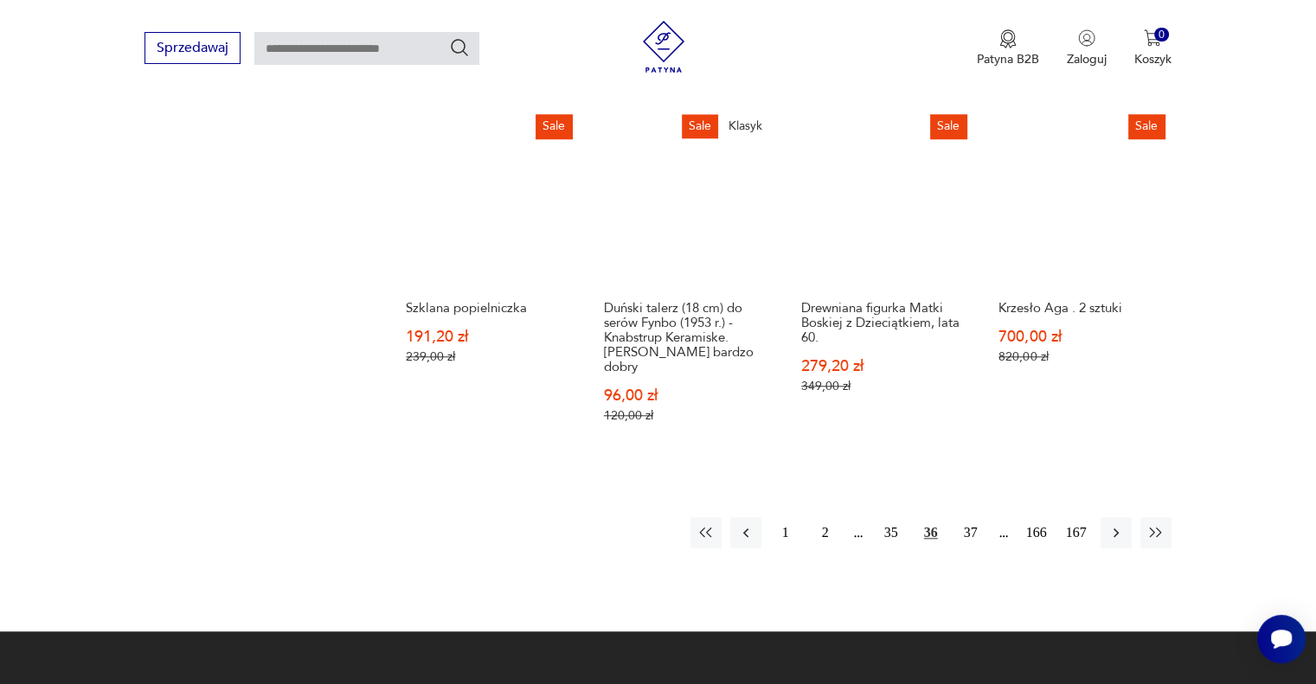
scroll to position [1637, 0]
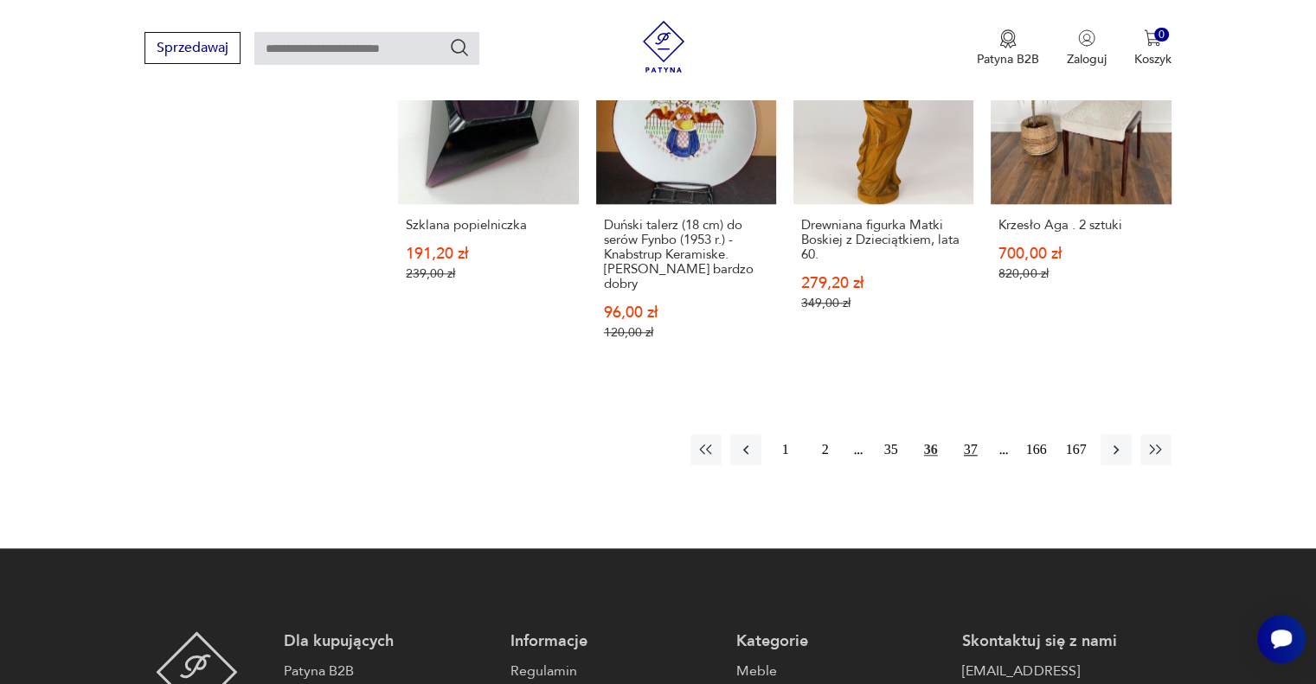
click at [962, 434] on button "37" at bounding box center [970, 449] width 31 height 31
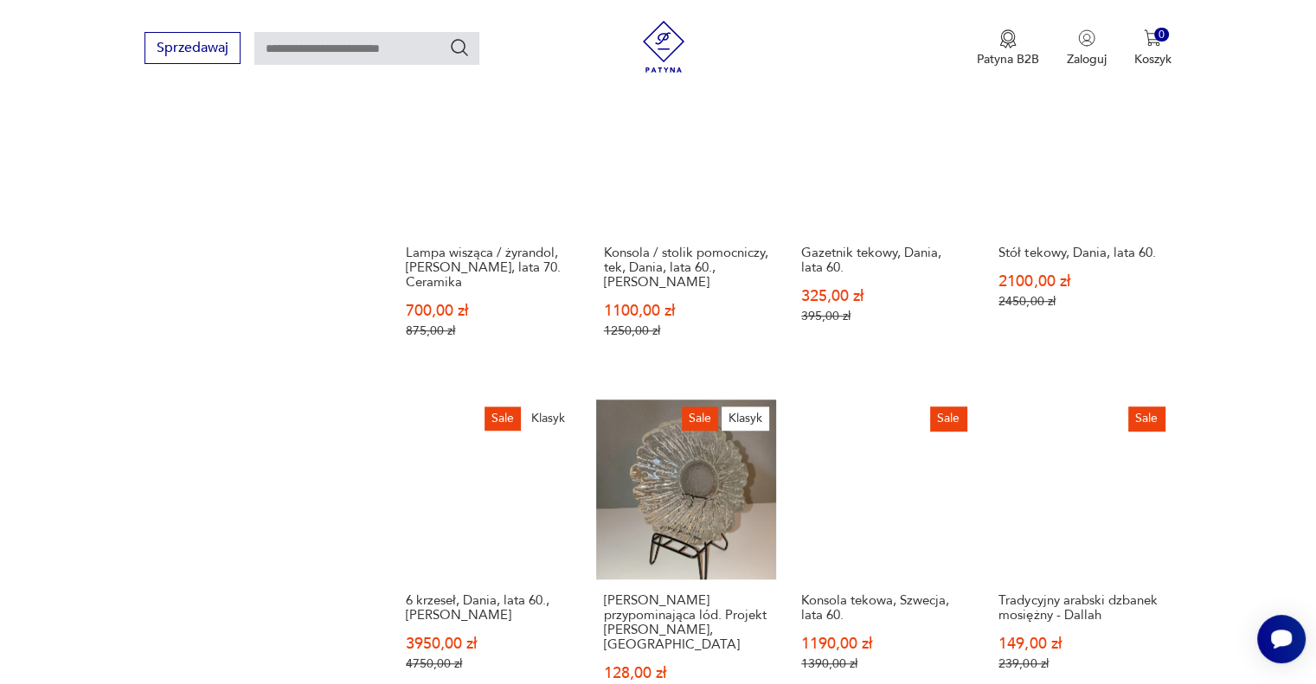
scroll to position [1434, 0]
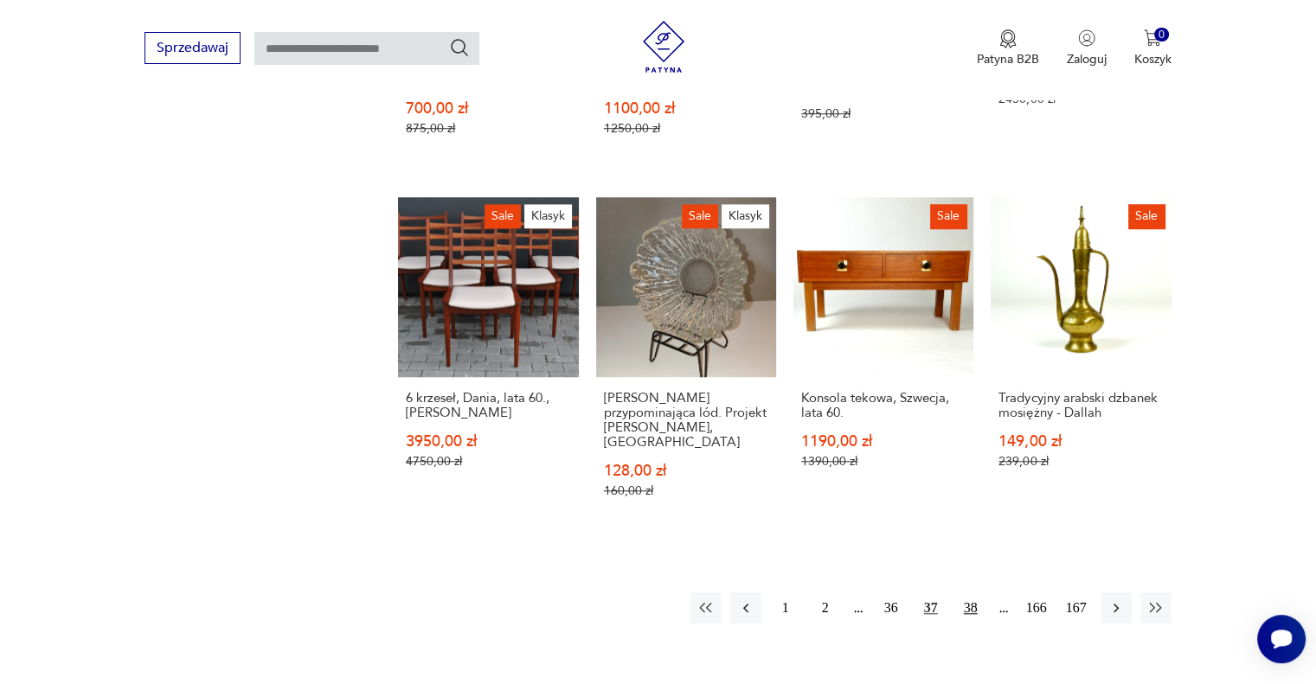
click at [969, 593] on button "38" at bounding box center [970, 608] width 31 height 31
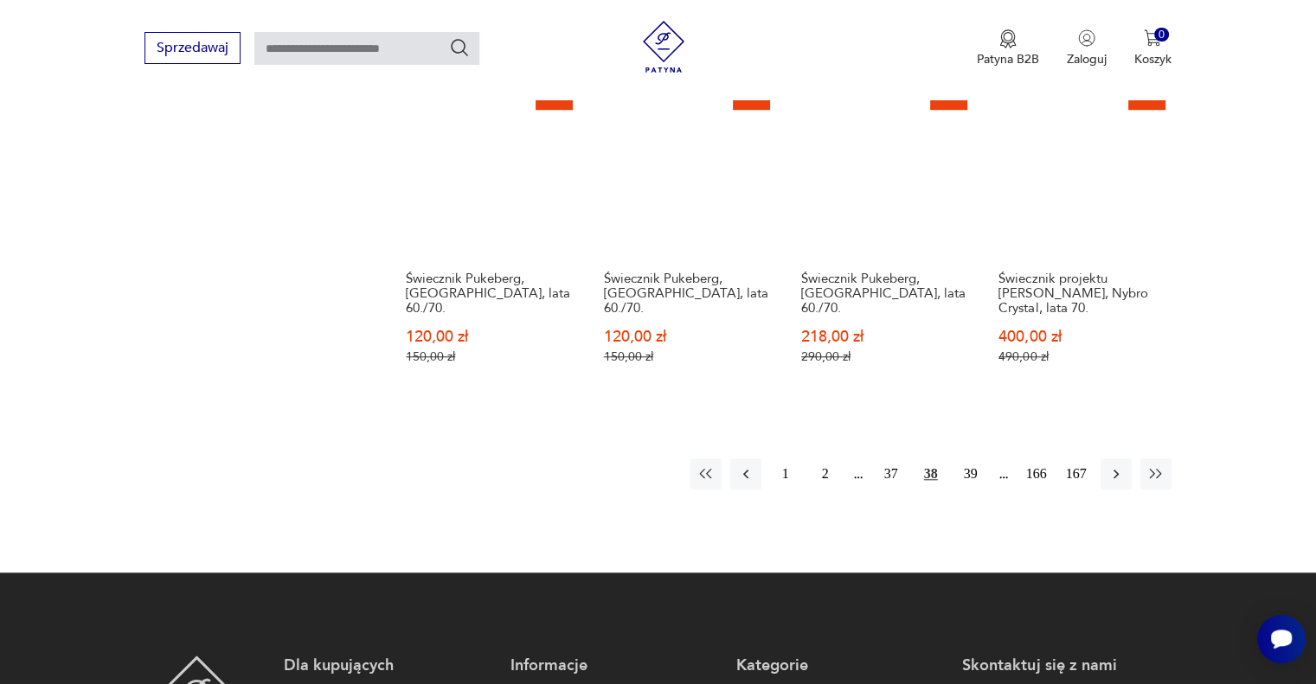
scroll to position [1637, 0]
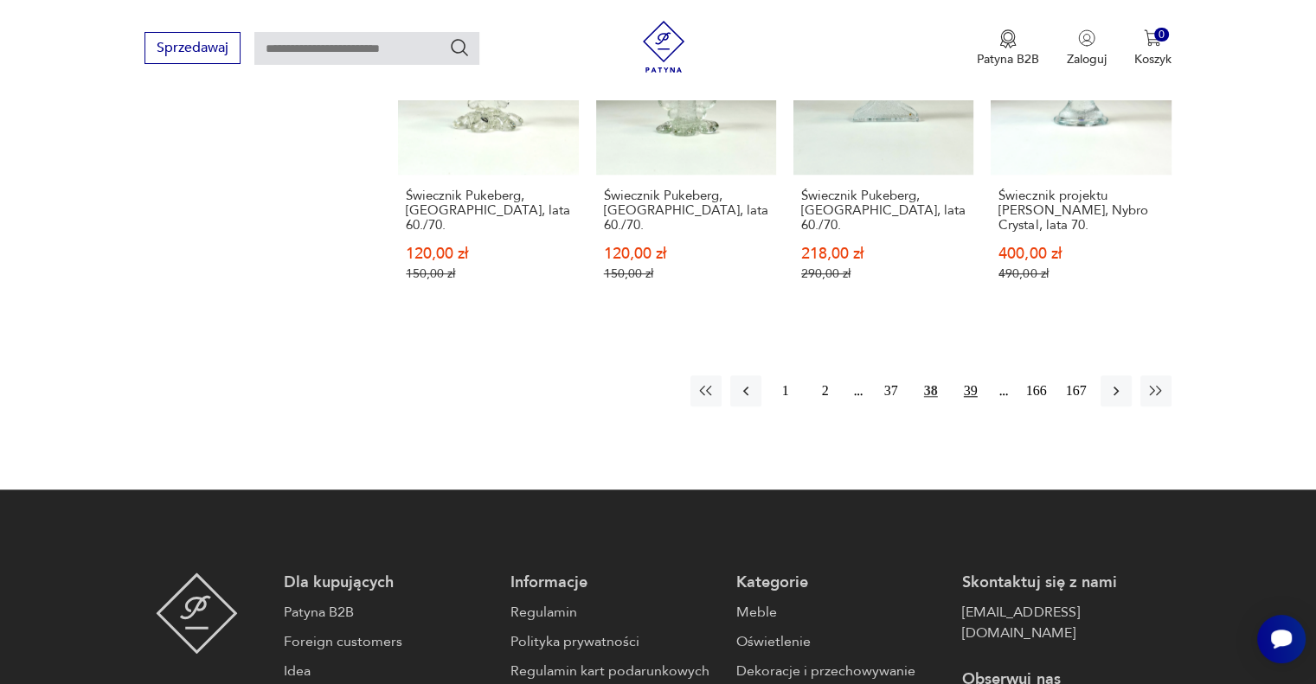
click at [973, 375] on button "39" at bounding box center [970, 390] width 31 height 31
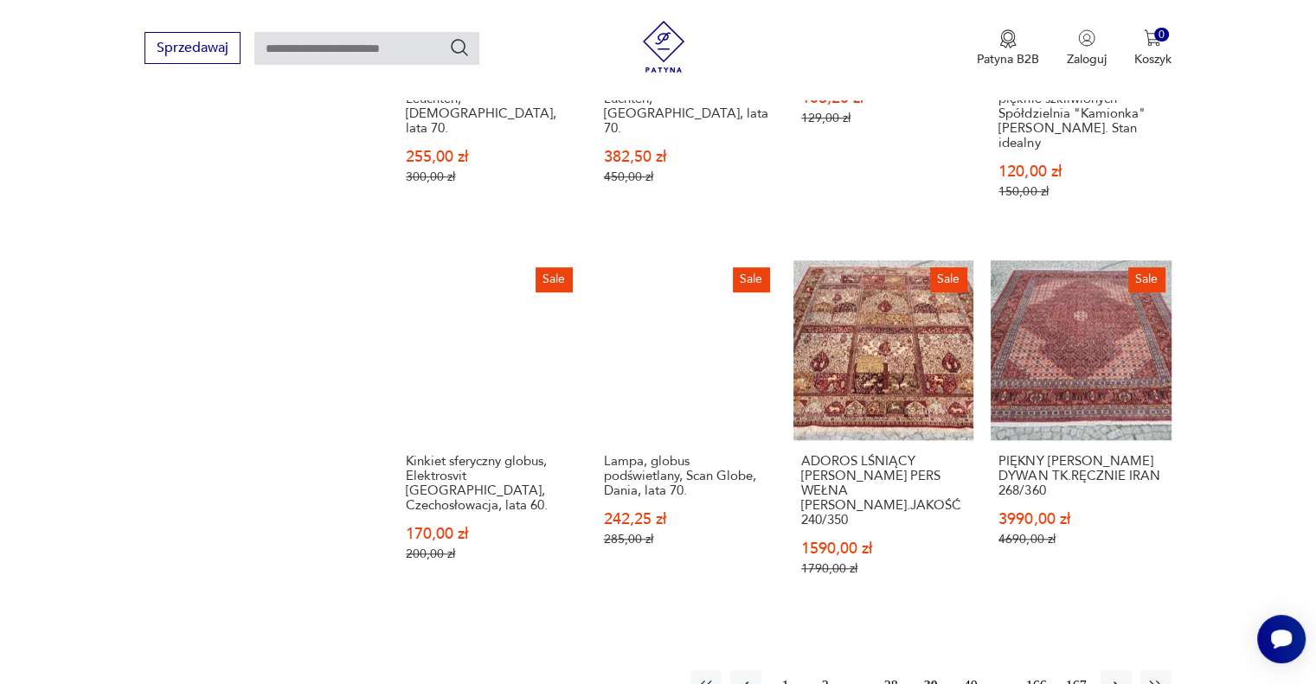
scroll to position [1434, 0]
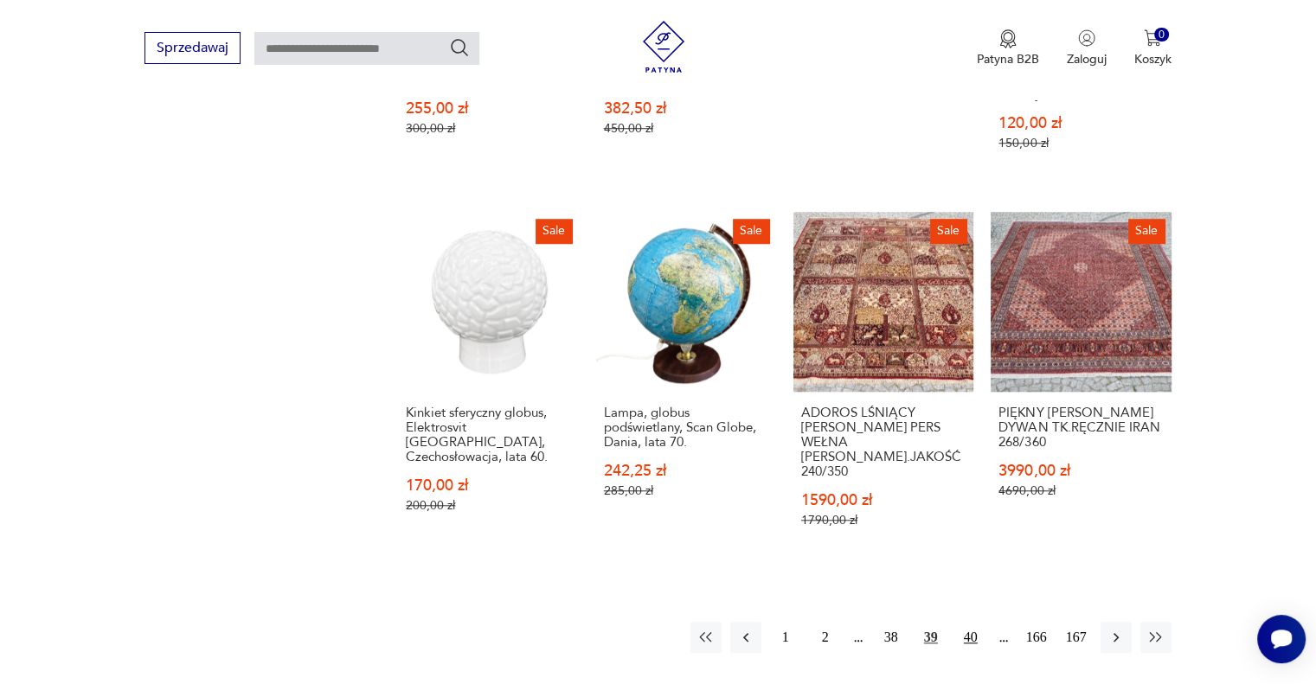
click at [975, 622] on button "40" at bounding box center [970, 637] width 31 height 31
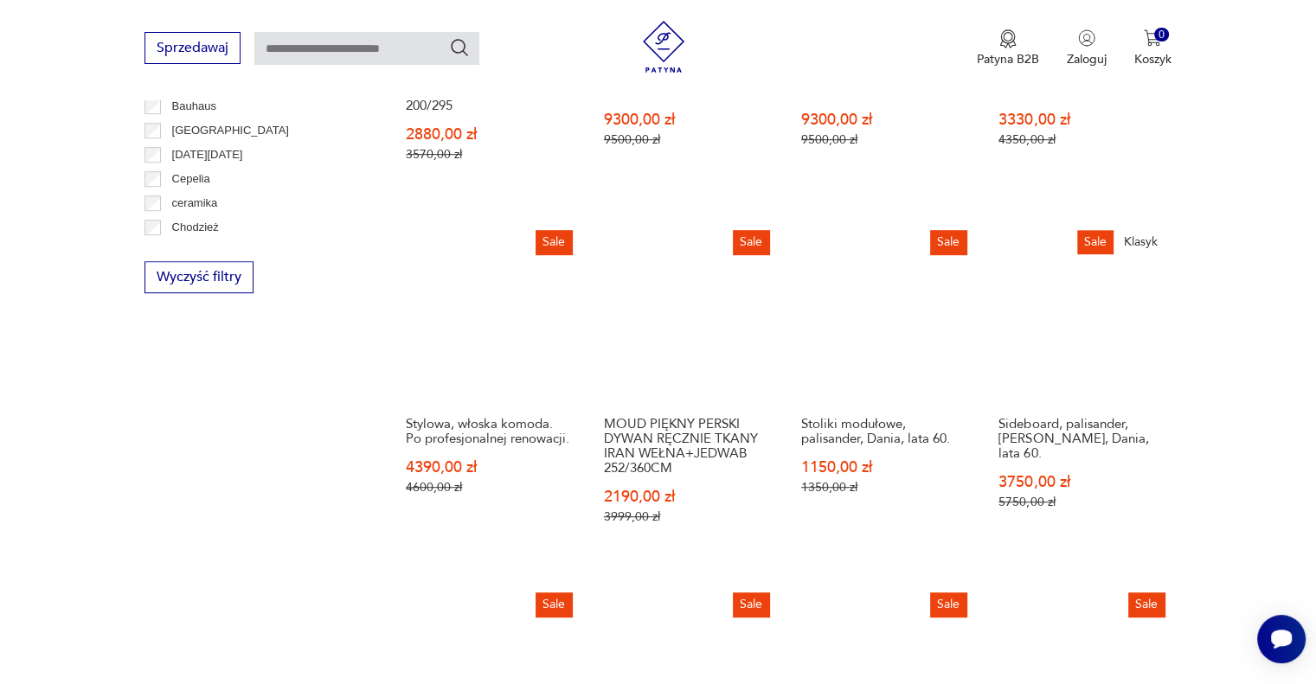
scroll to position [1434, 0]
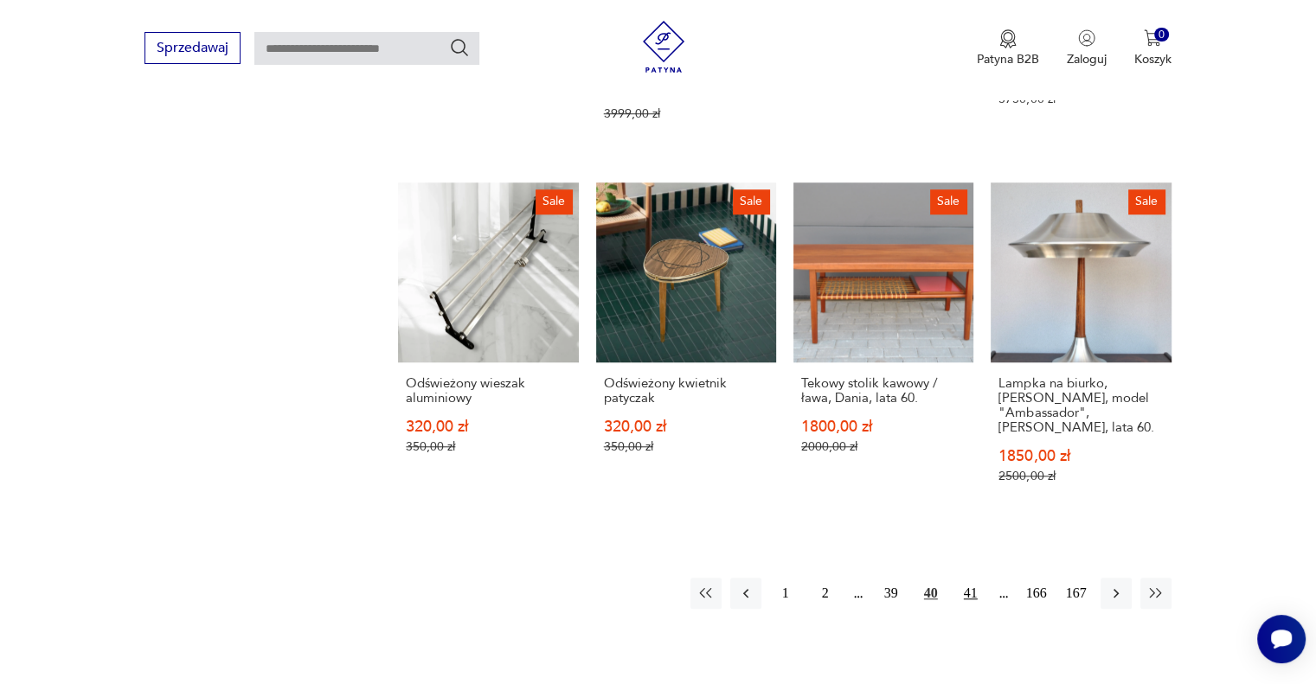
click at [973, 580] on button "41" at bounding box center [970, 593] width 31 height 31
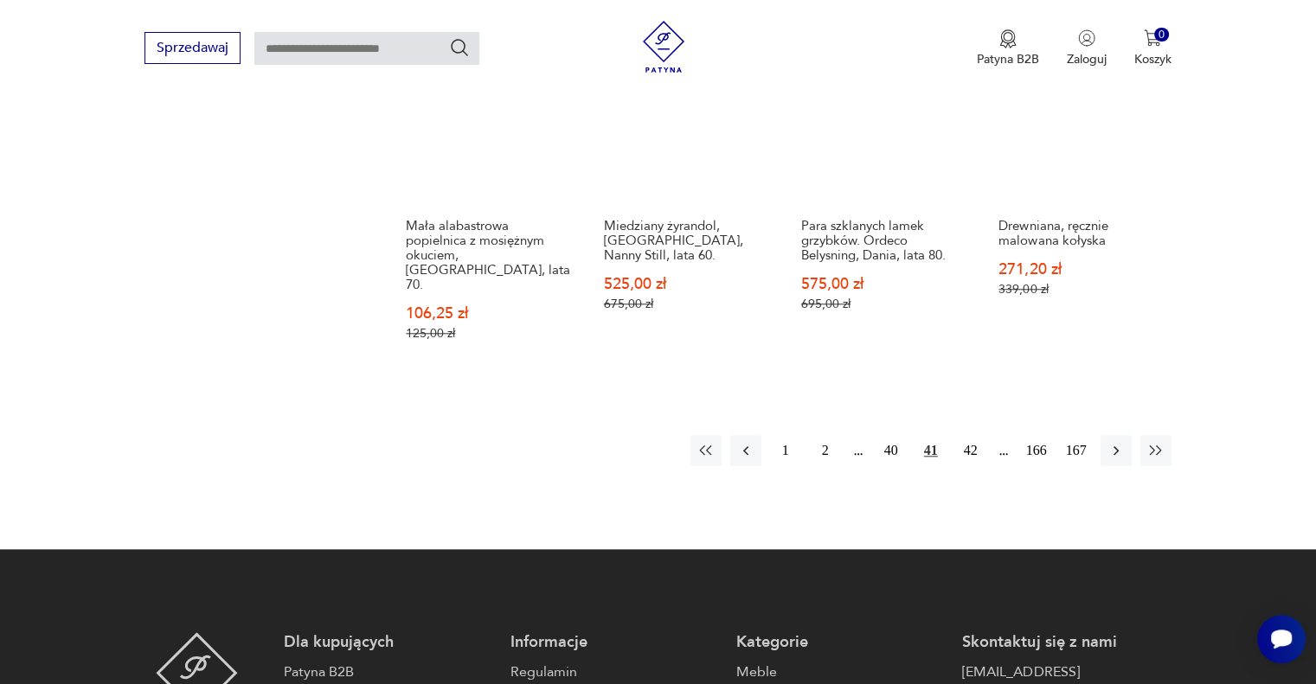
scroll to position [1637, 0]
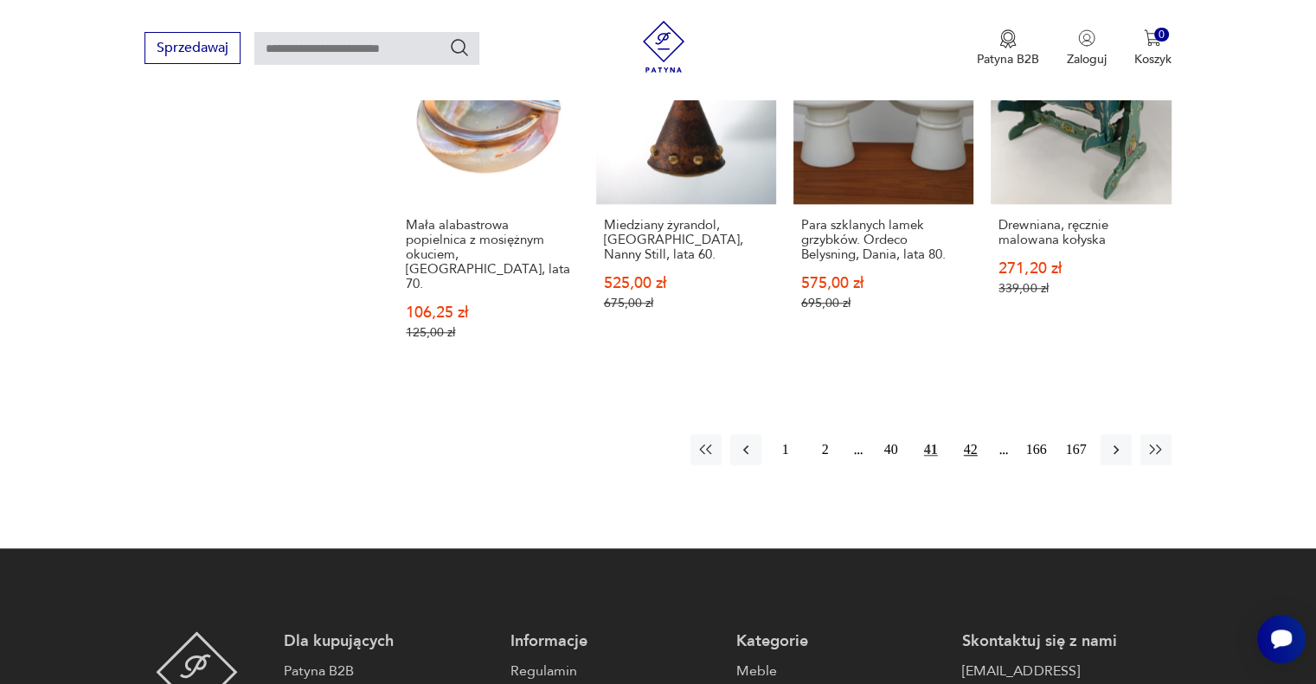
click at [969, 434] on button "42" at bounding box center [970, 449] width 31 height 31
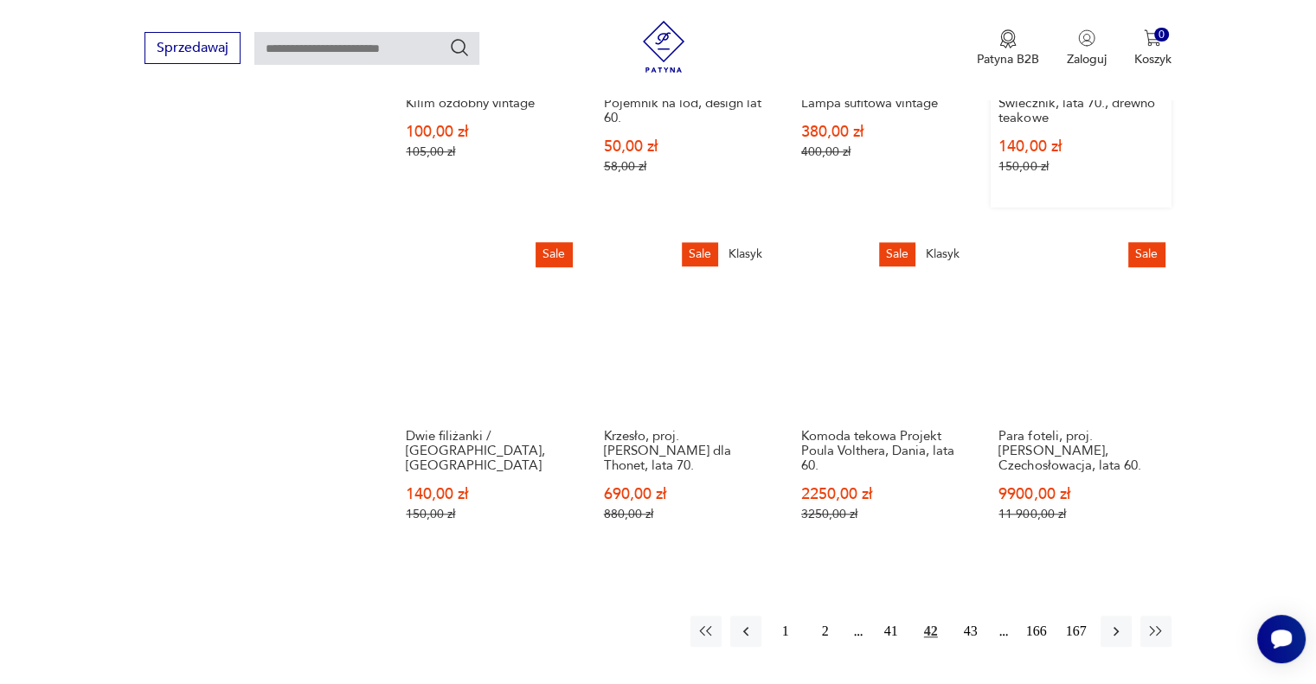
scroll to position [1434, 0]
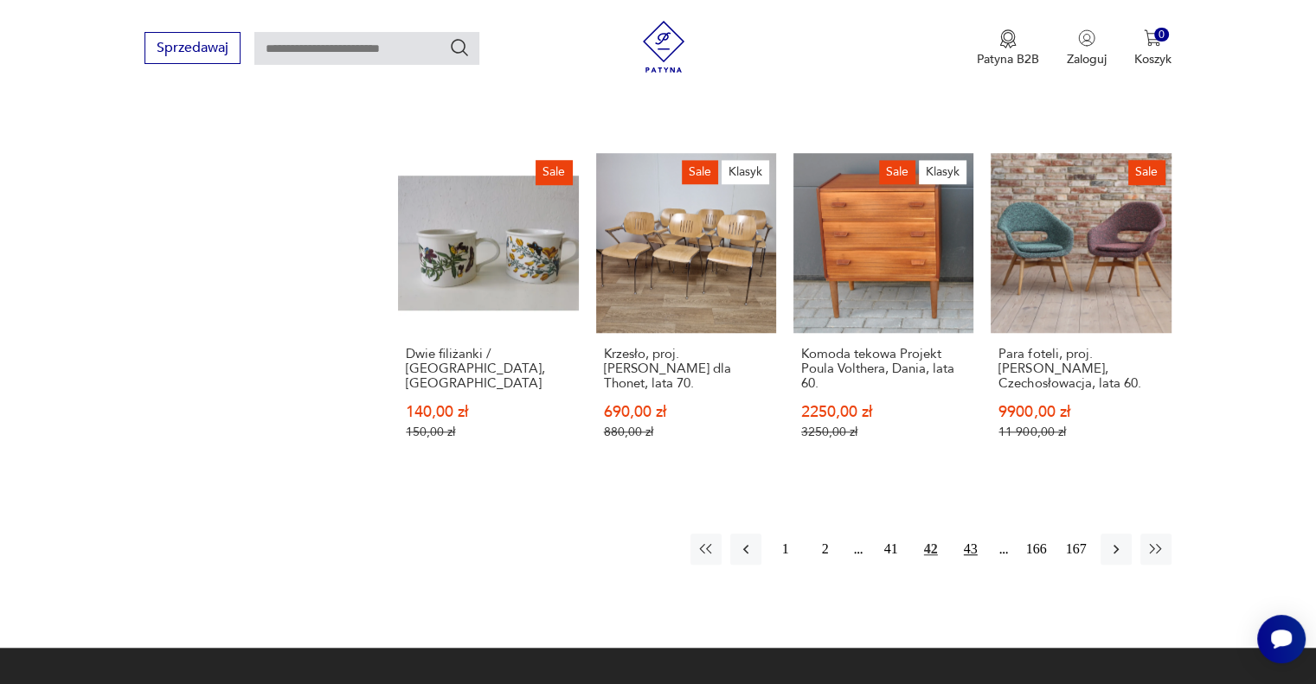
click at [962, 534] on button "43" at bounding box center [970, 549] width 31 height 31
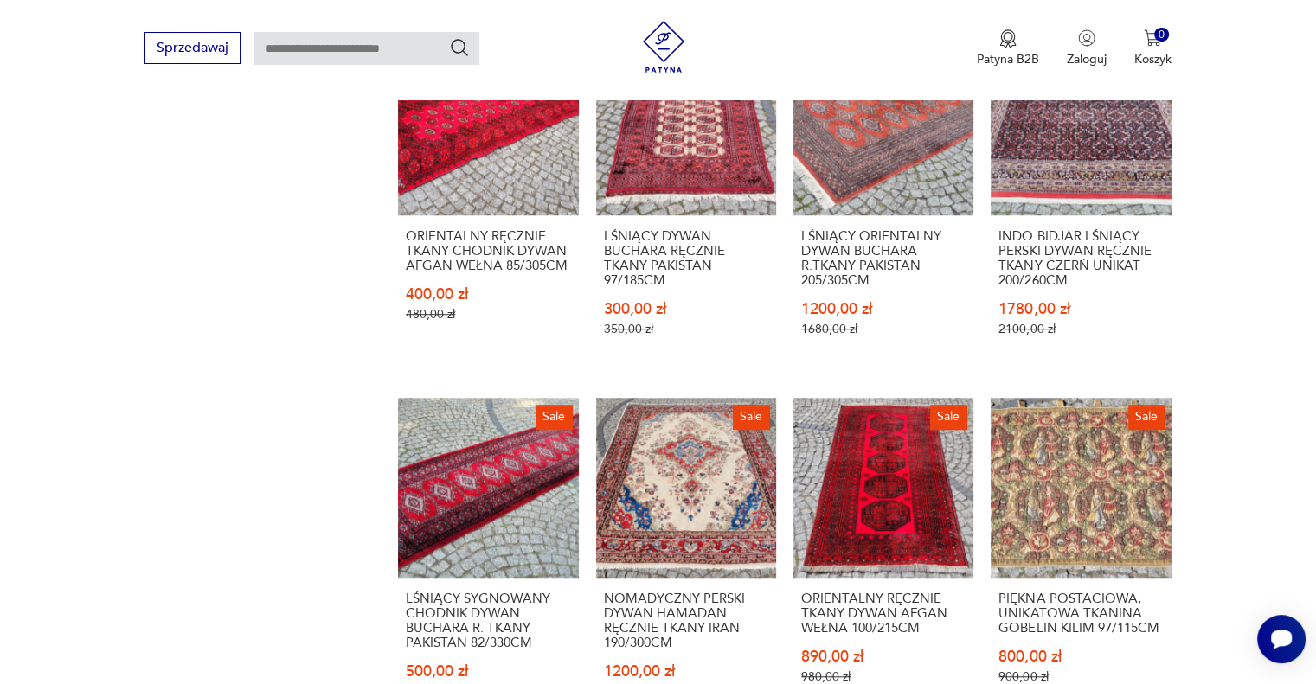
scroll to position [1637, 0]
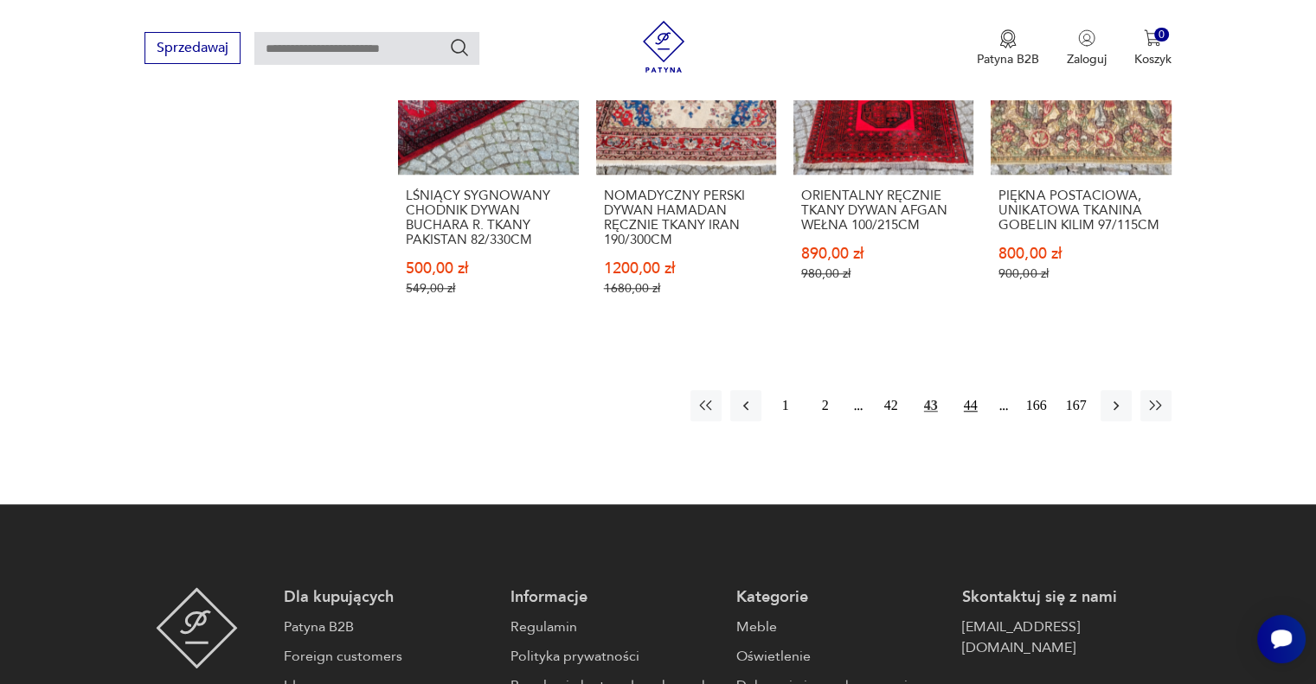
click at [964, 390] on button "44" at bounding box center [970, 405] width 31 height 31
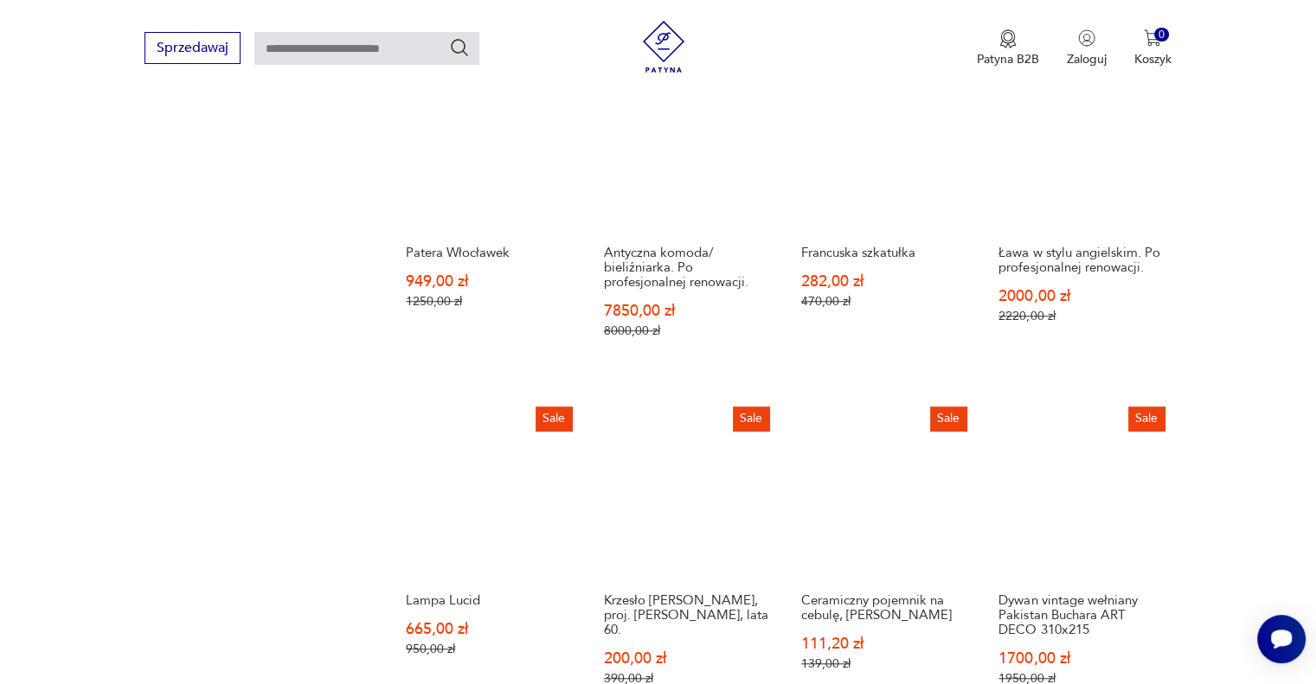
scroll to position [1434, 0]
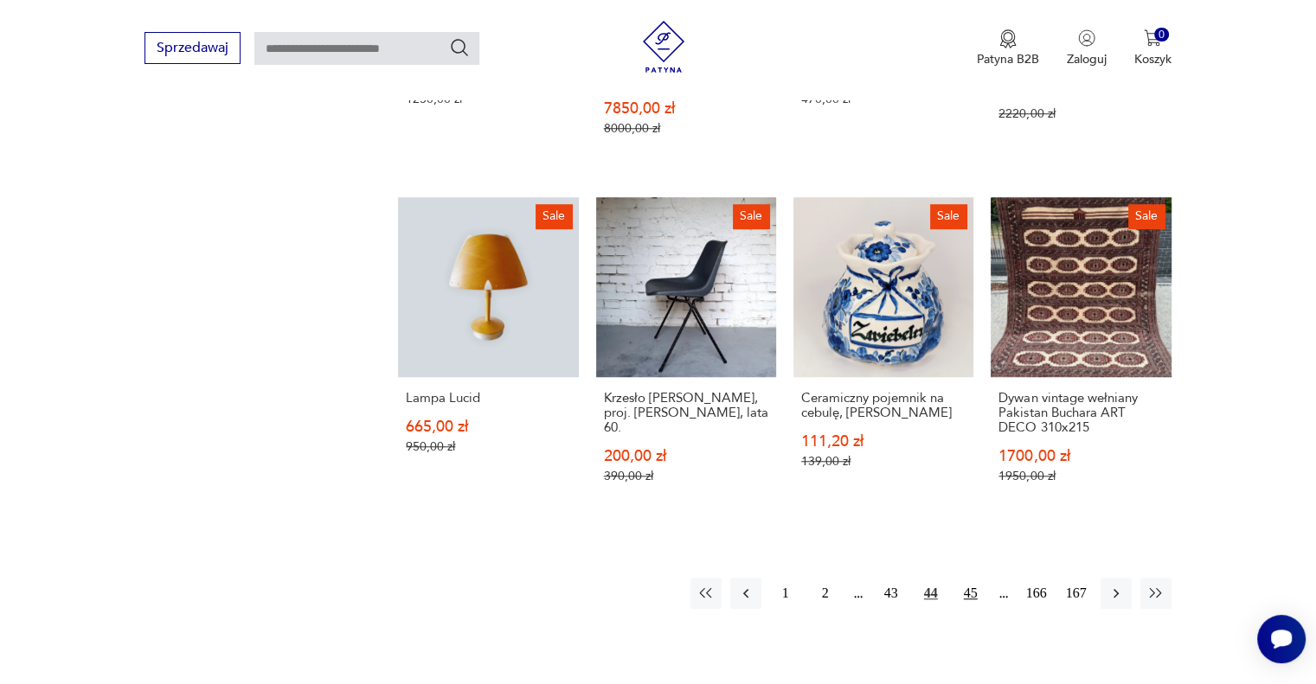
click at [966, 593] on button "45" at bounding box center [970, 593] width 31 height 31
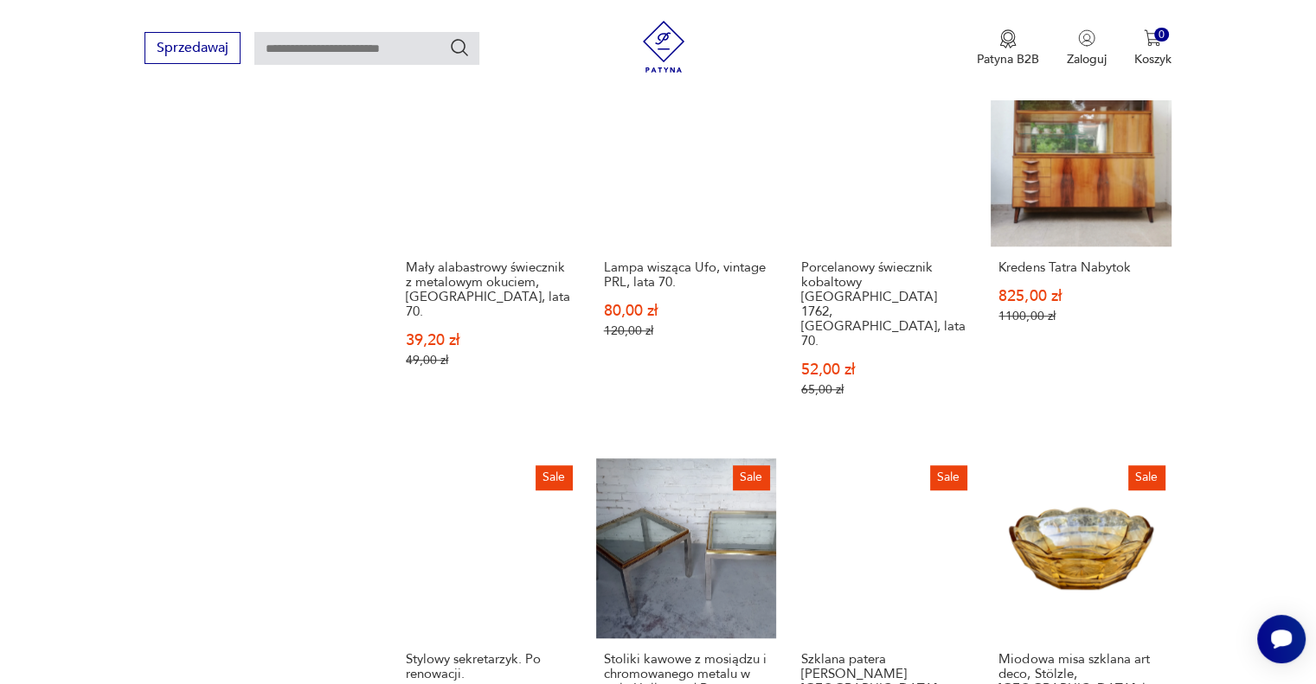
scroll to position [1434, 0]
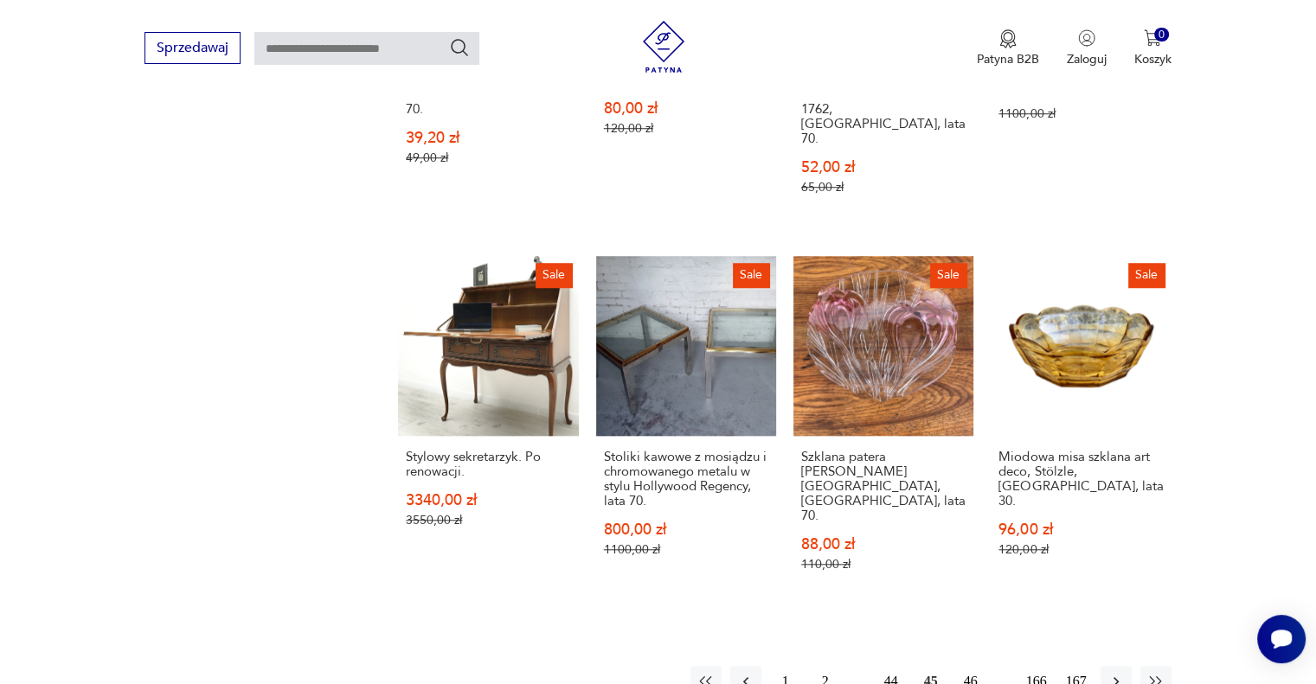
click at [979, 666] on button "46" at bounding box center [970, 681] width 31 height 31
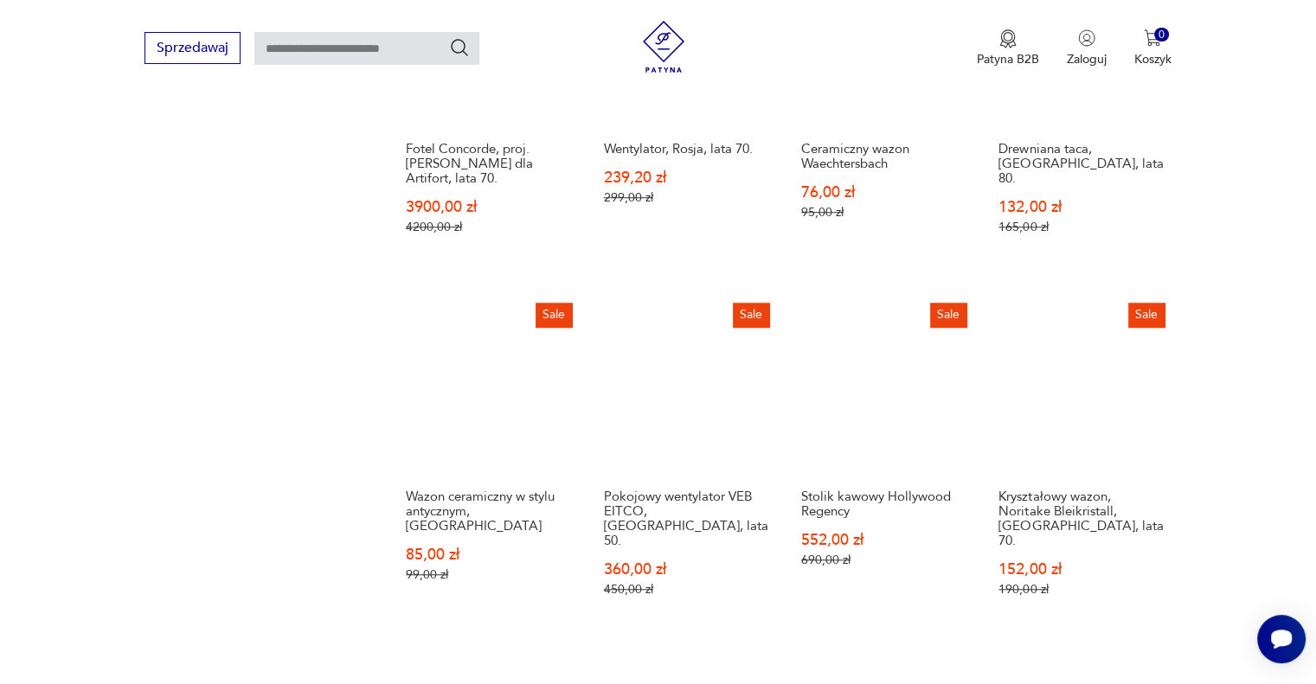
scroll to position [1434, 0]
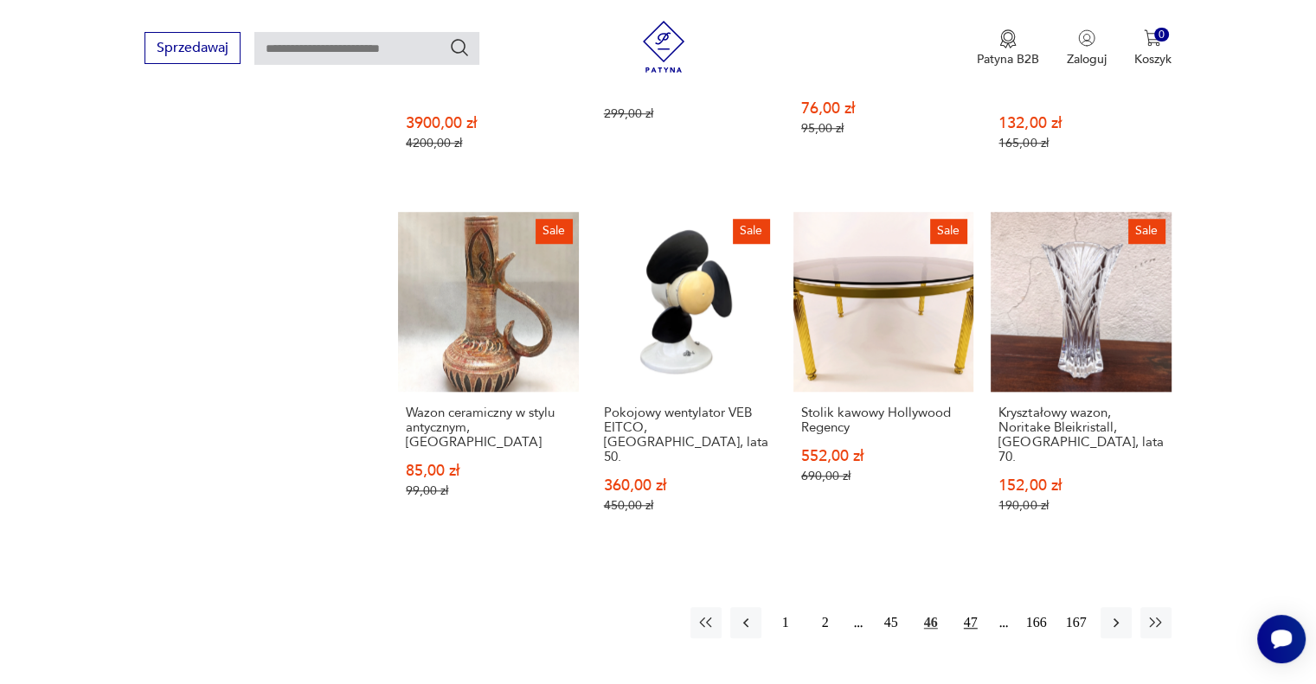
click at [969, 607] on button "47" at bounding box center [970, 622] width 31 height 31
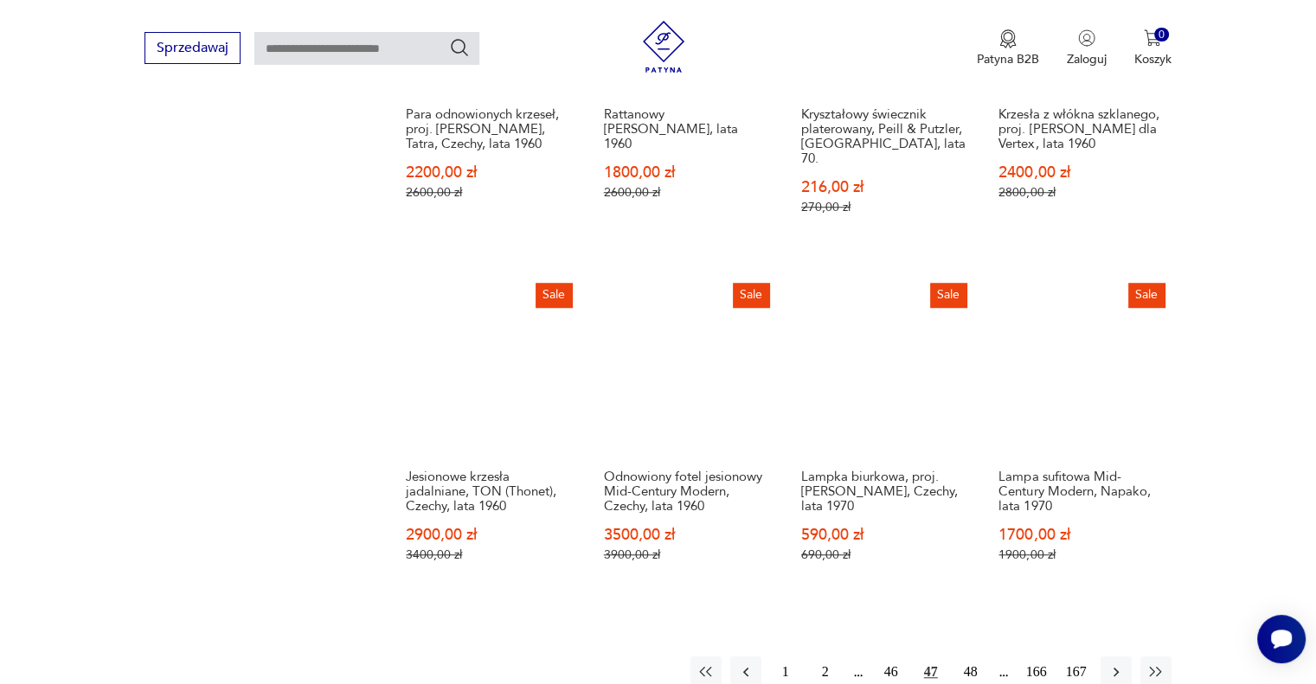
scroll to position [1434, 0]
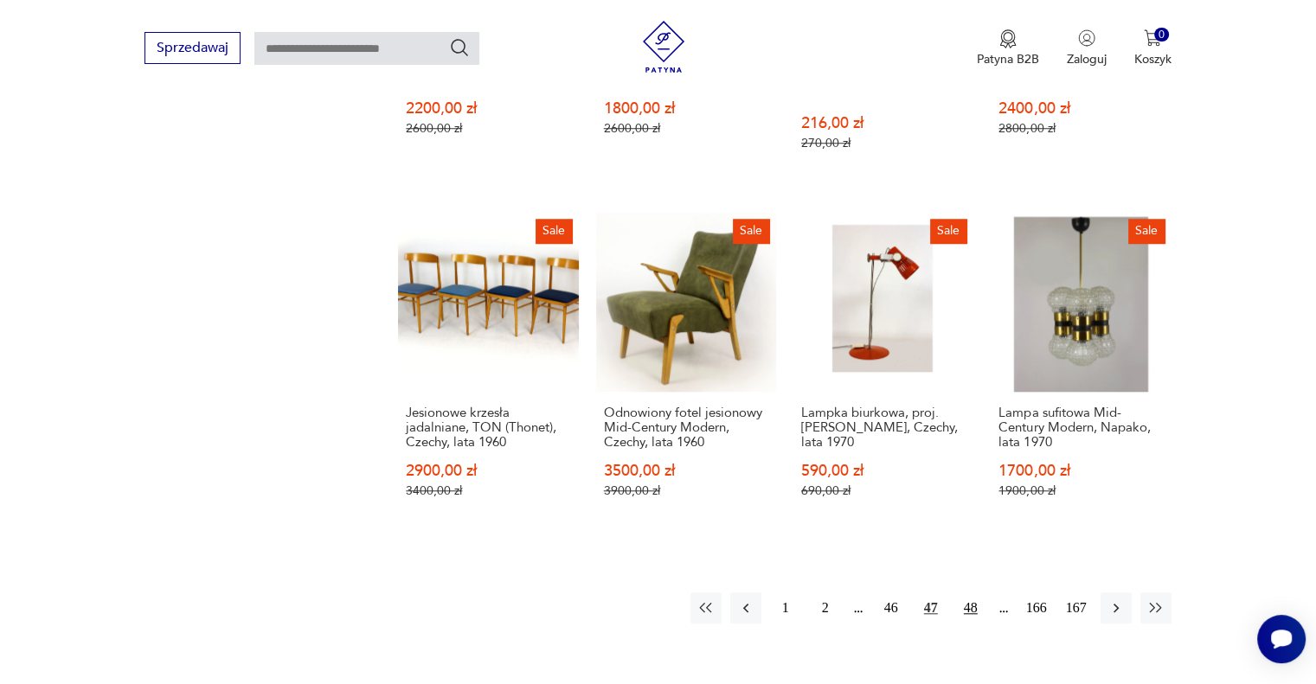
click at [972, 593] on button "48" at bounding box center [970, 608] width 31 height 31
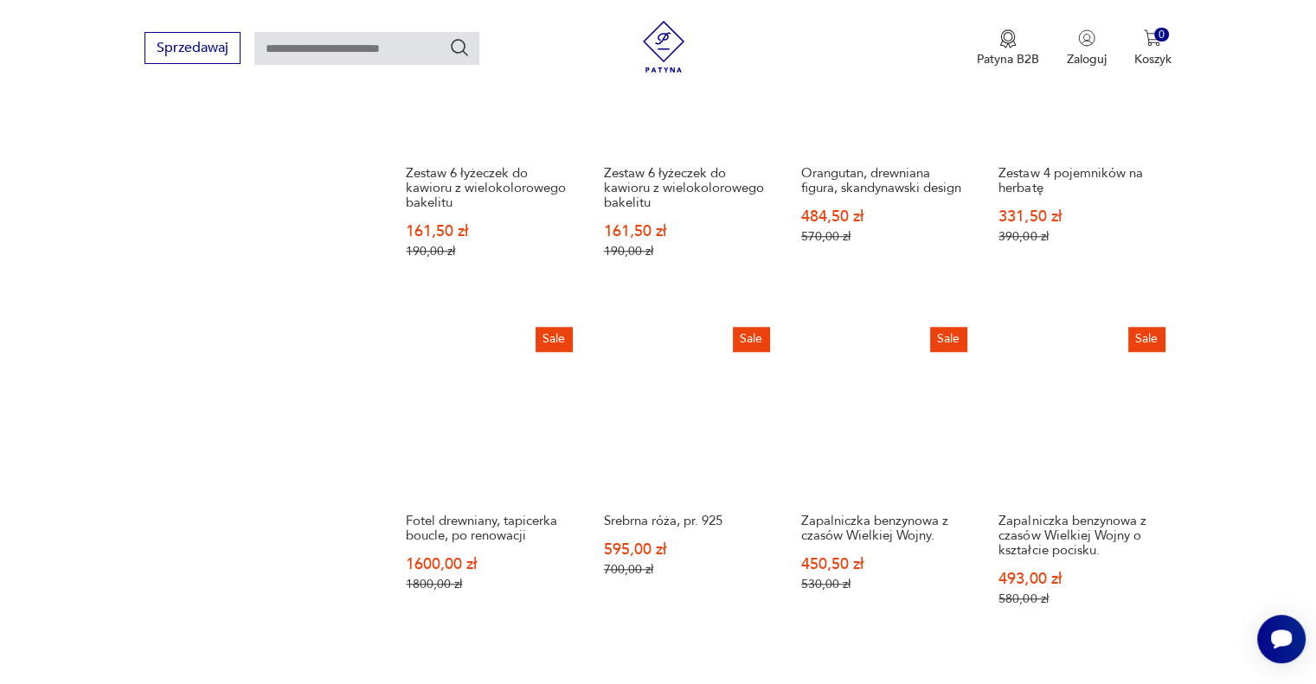
scroll to position [1434, 0]
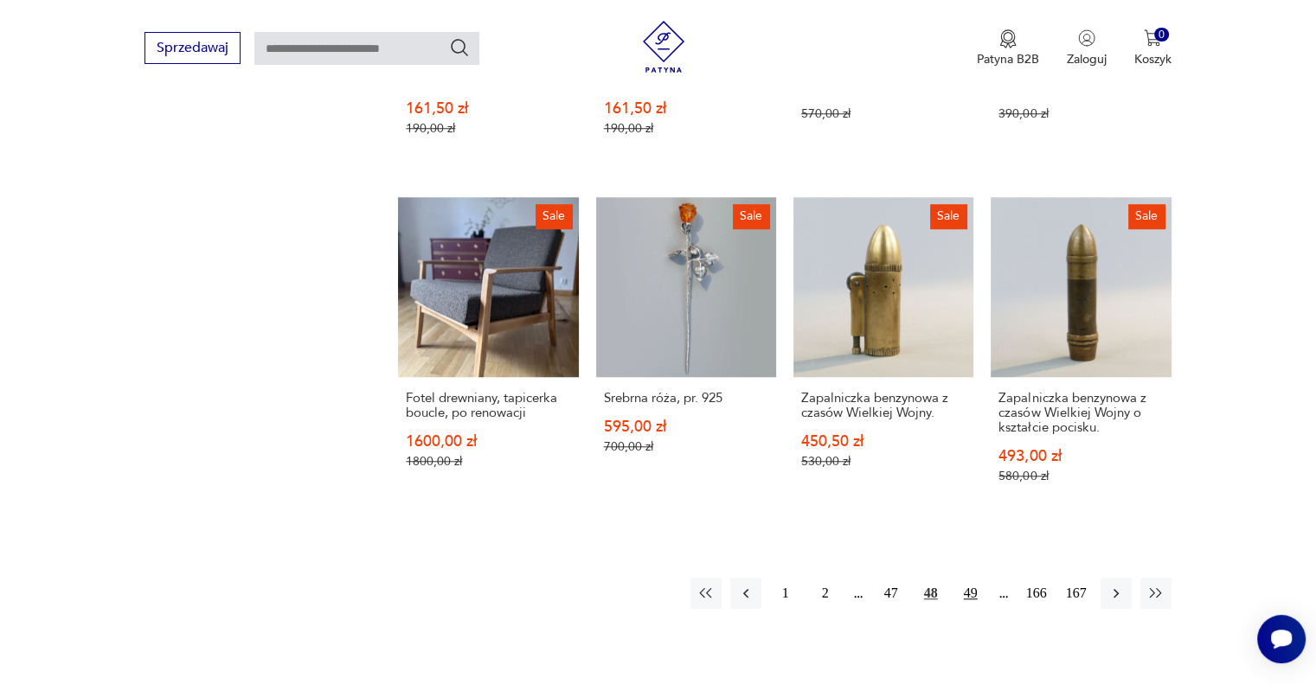
click at [972, 578] on button "49" at bounding box center [970, 593] width 31 height 31
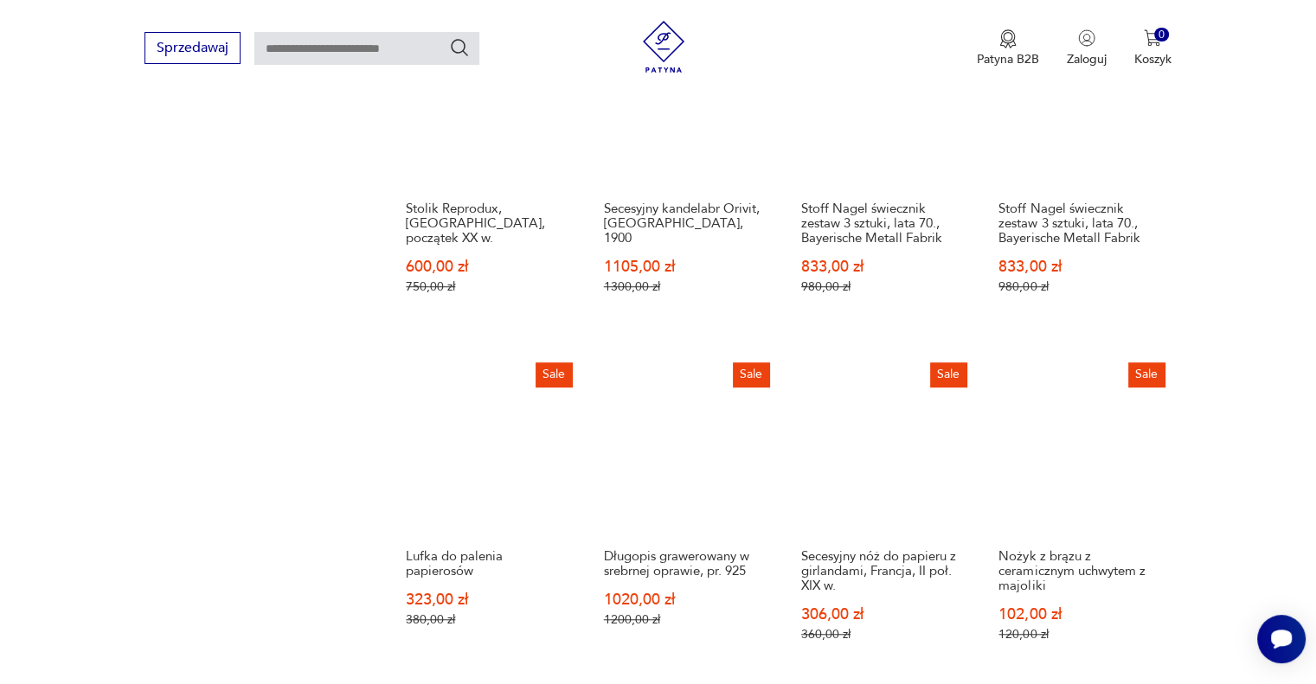
scroll to position [1434, 0]
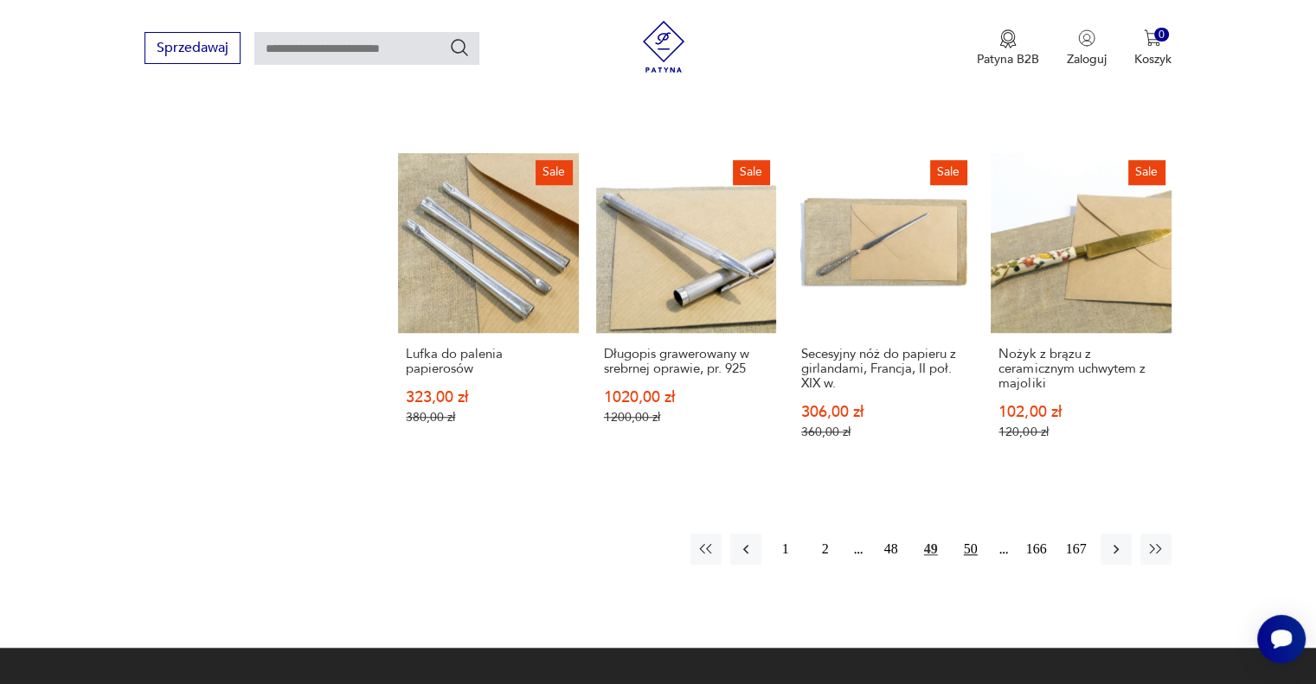
click at [969, 534] on button "50" at bounding box center [970, 549] width 31 height 31
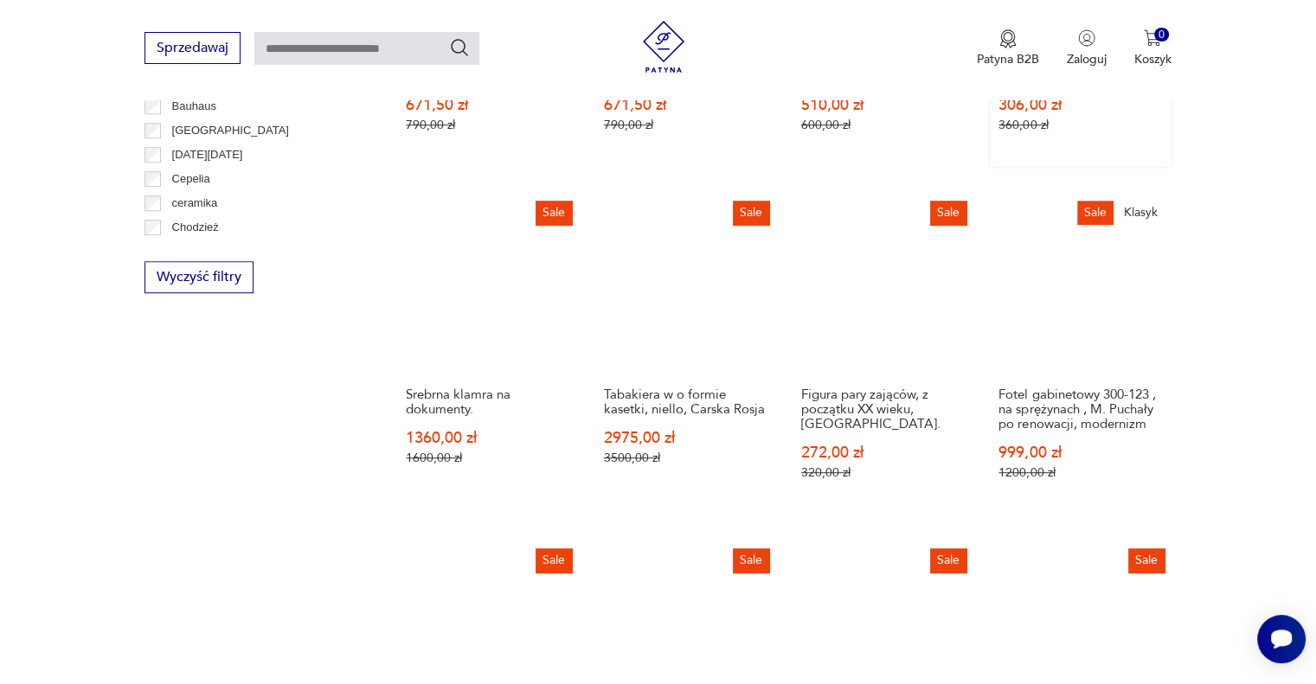
scroll to position [1434, 0]
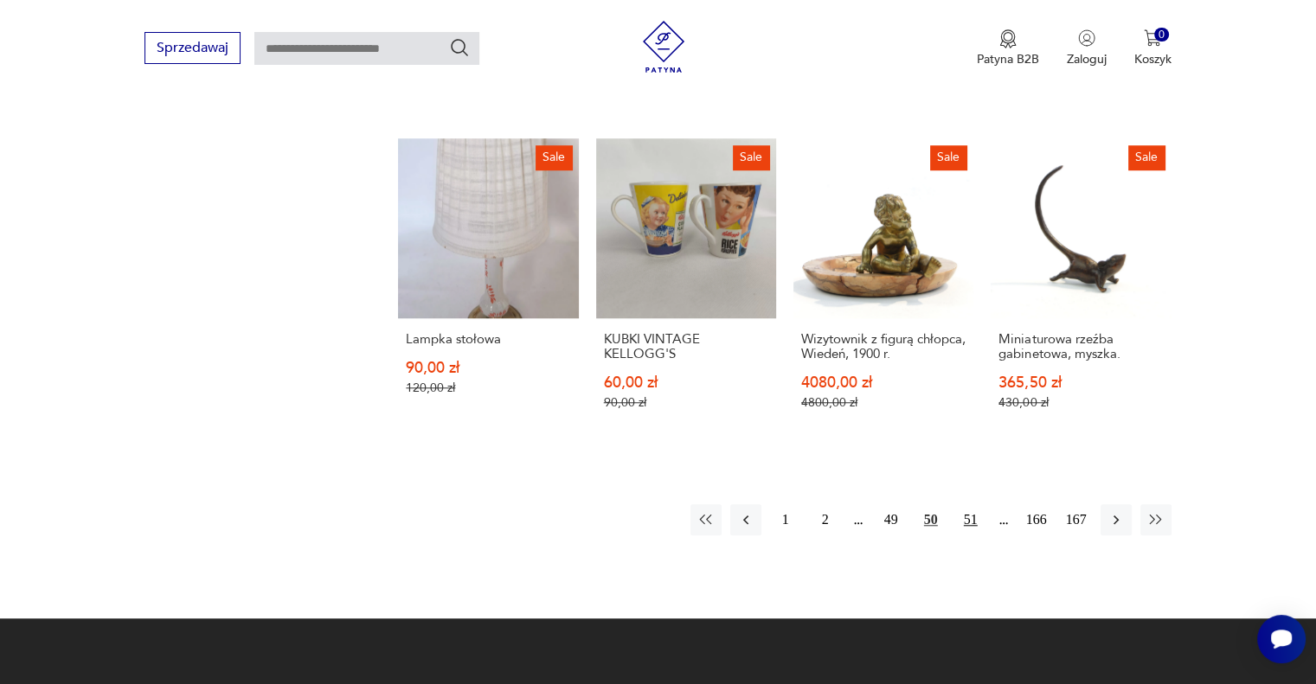
click at [975, 536] on button "51" at bounding box center [970, 519] width 31 height 31
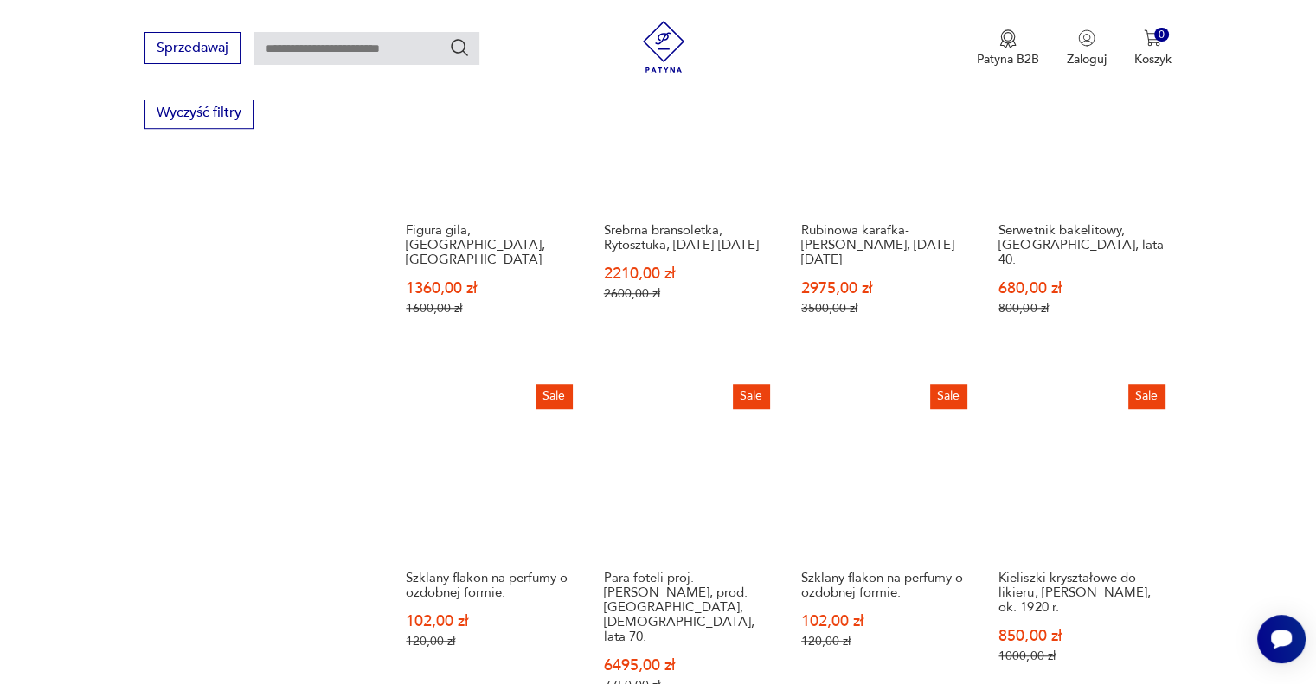
scroll to position [1434, 0]
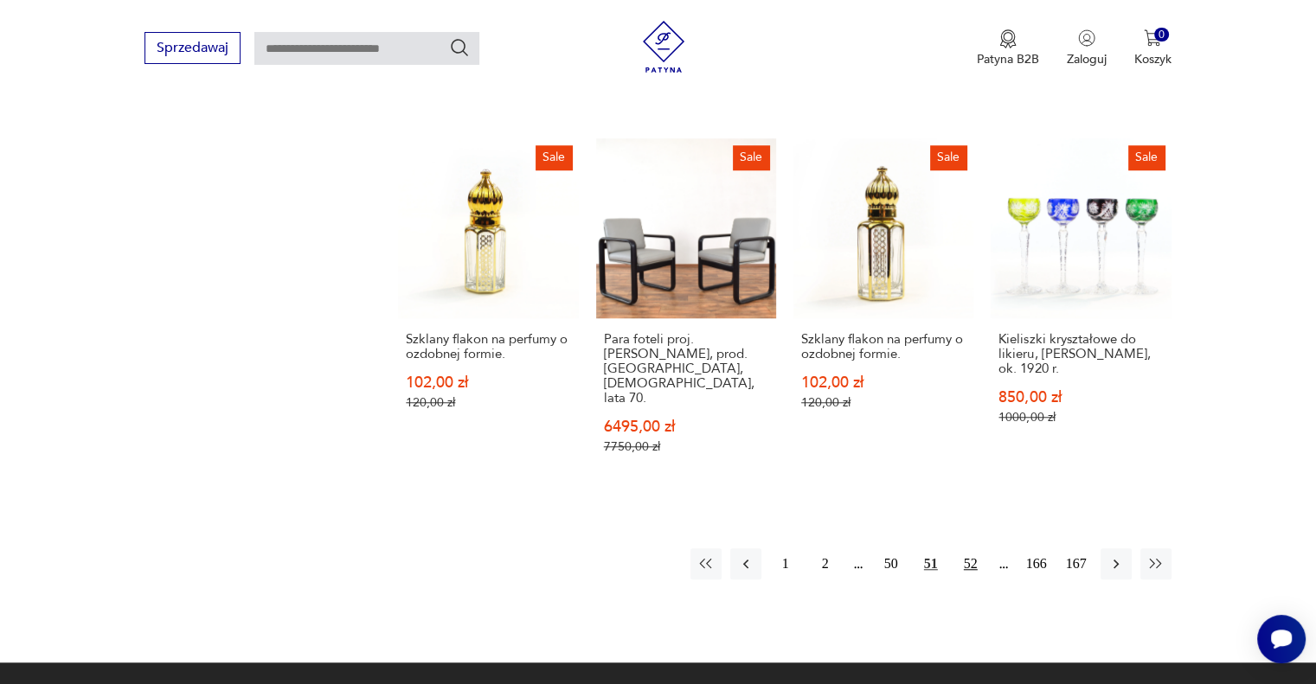
click at [966, 548] on button "52" at bounding box center [970, 563] width 31 height 31
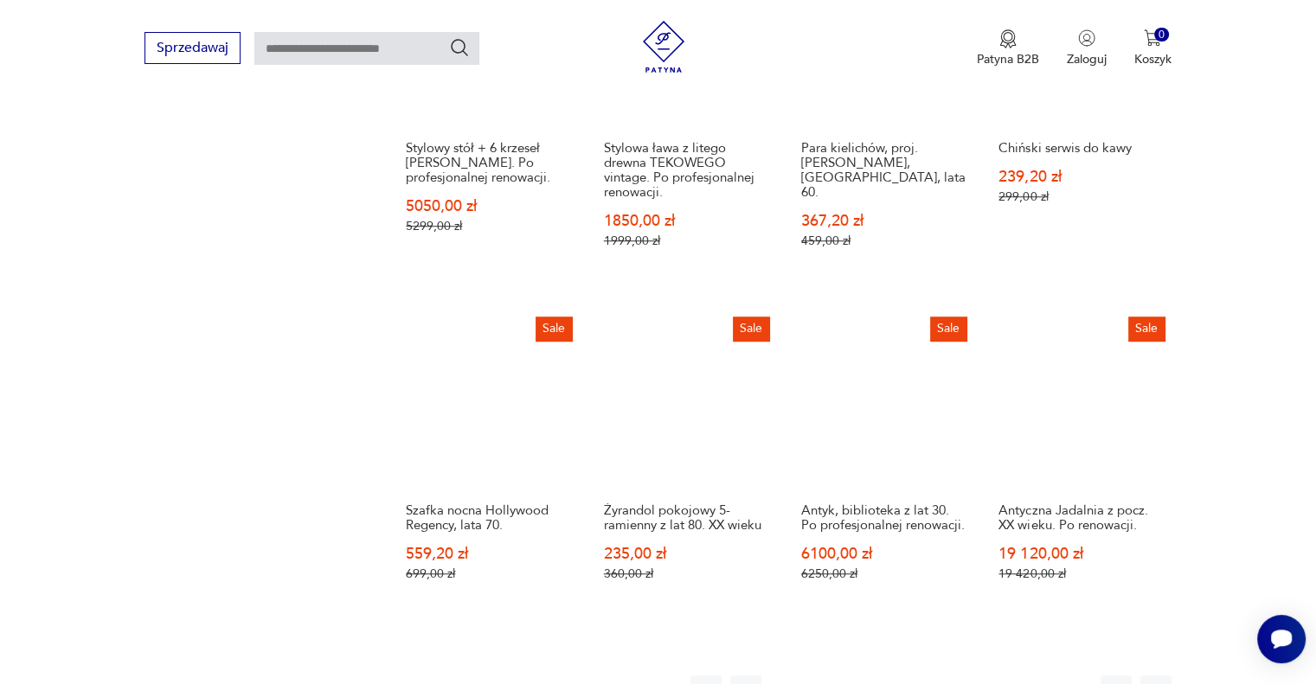
scroll to position [1434, 0]
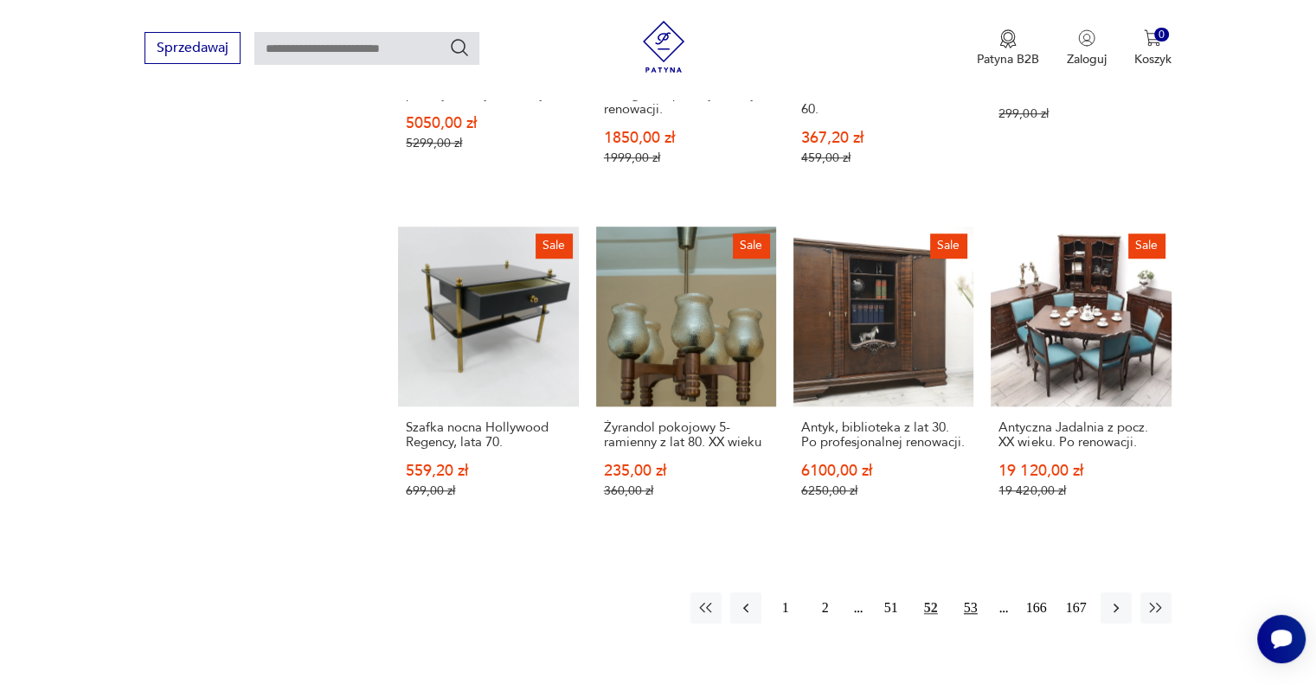
click at [972, 593] on button "53" at bounding box center [970, 608] width 31 height 31
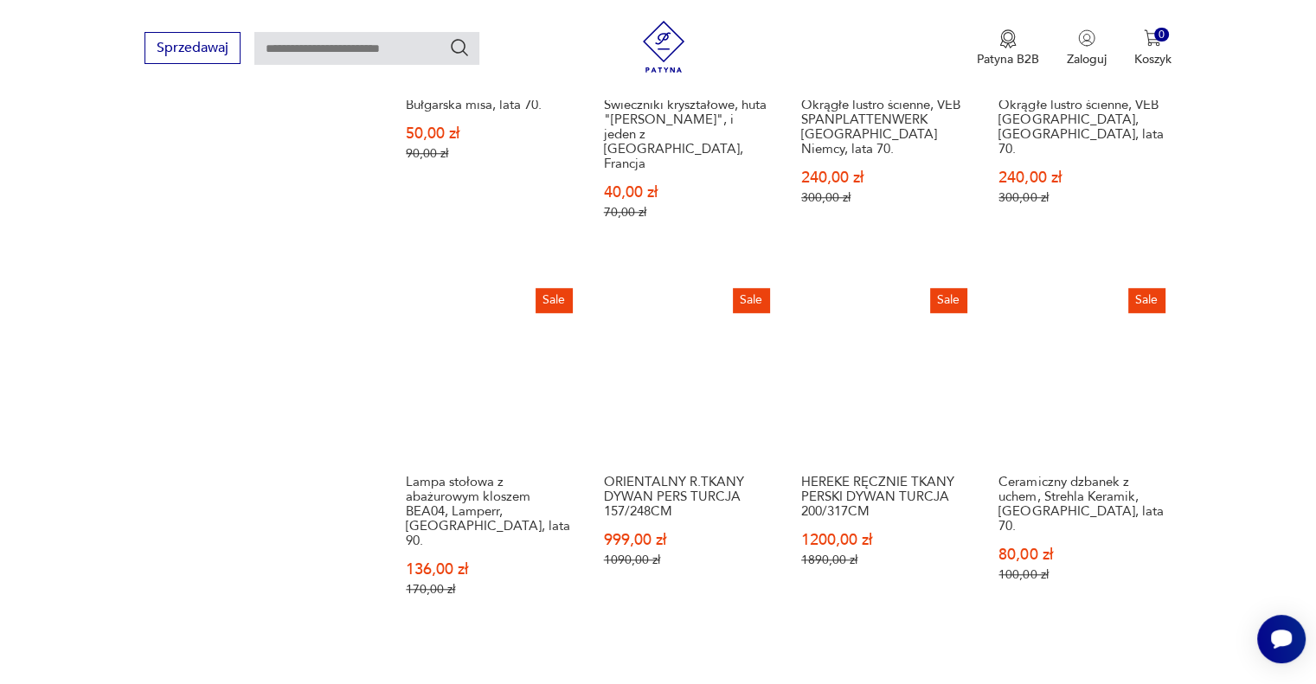
scroll to position [1448, 0]
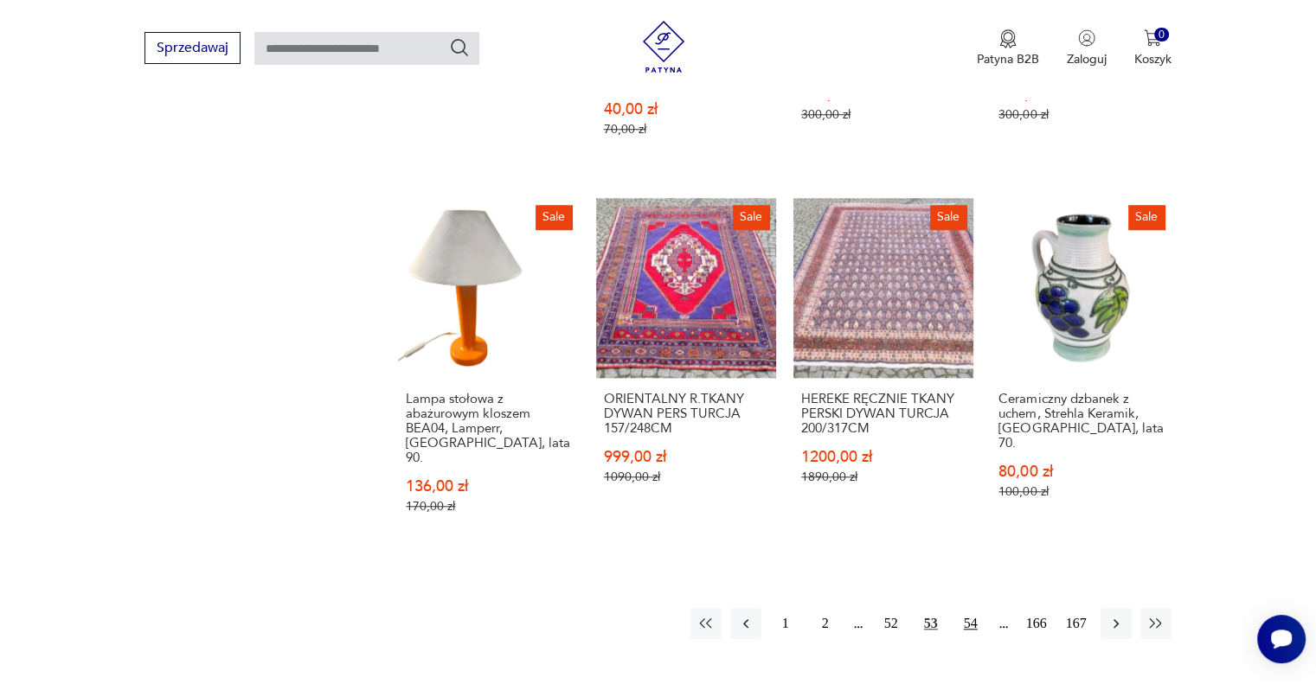
click at [973, 608] on button "54" at bounding box center [970, 623] width 31 height 31
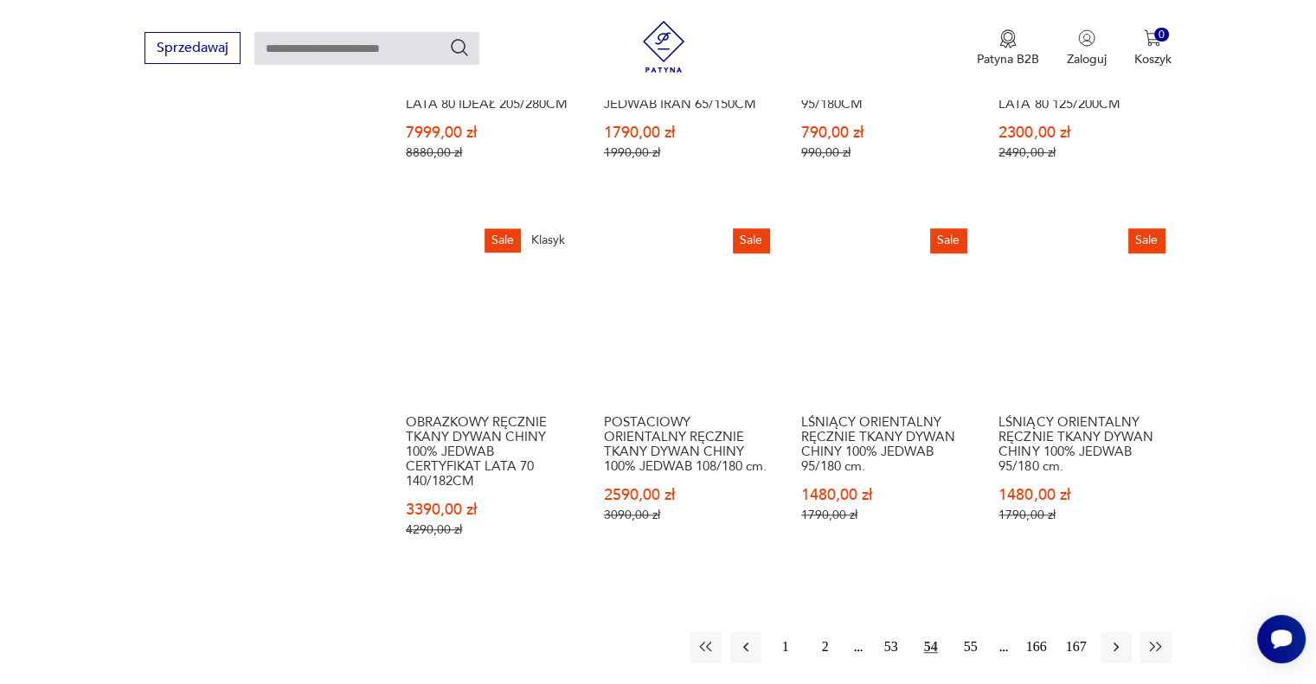
scroll to position [1641, 0]
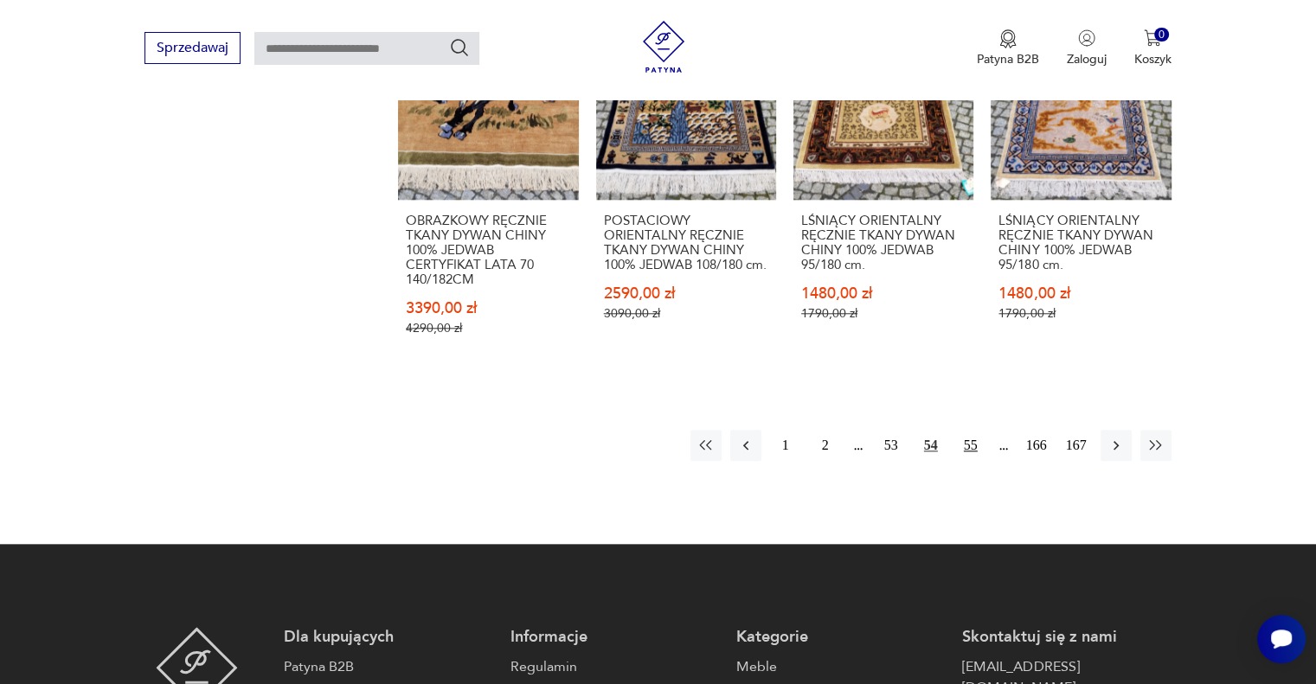
click at [978, 448] on button "55" at bounding box center [970, 445] width 31 height 31
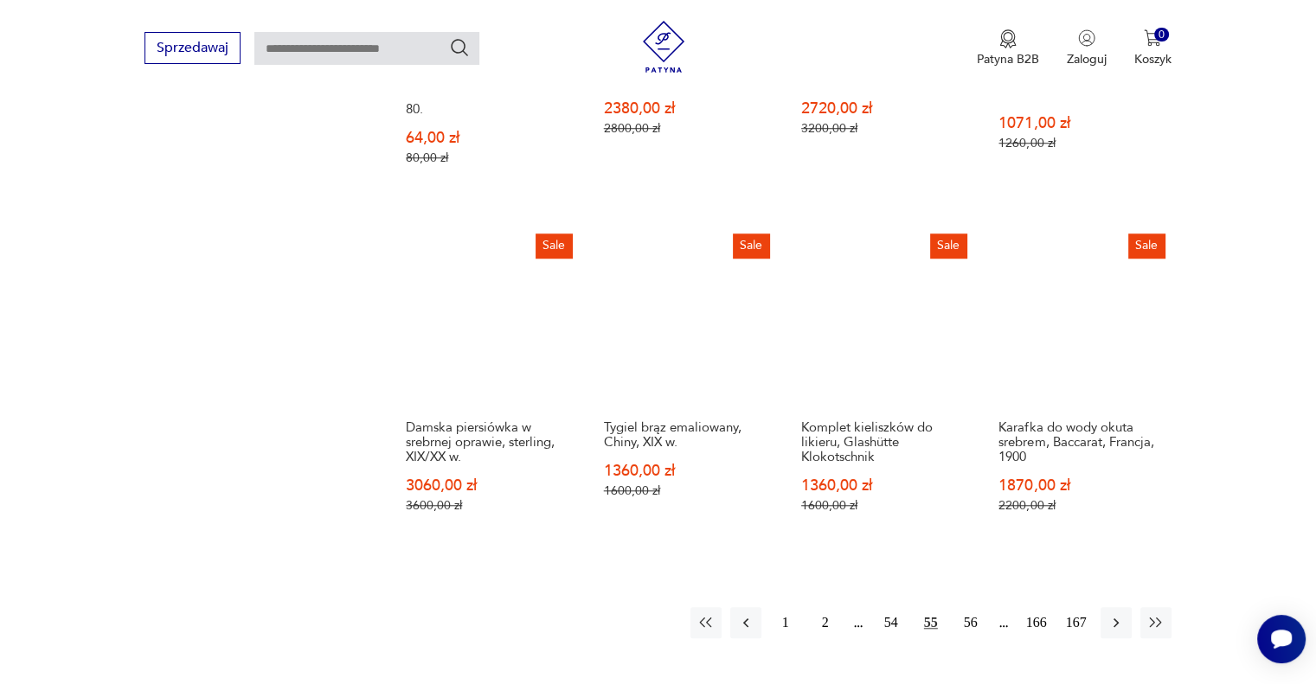
scroll to position [1637, 0]
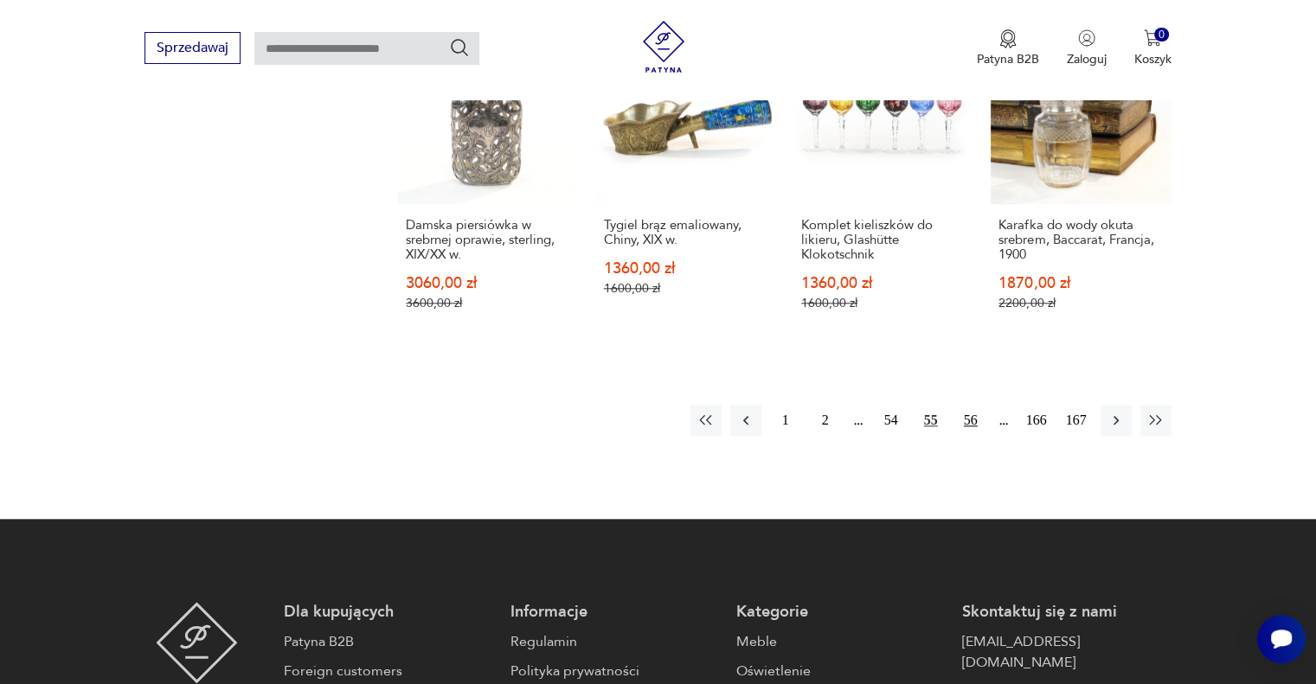
click at [968, 405] on button "56" at bounding box center [970, 420] width 31 height 31
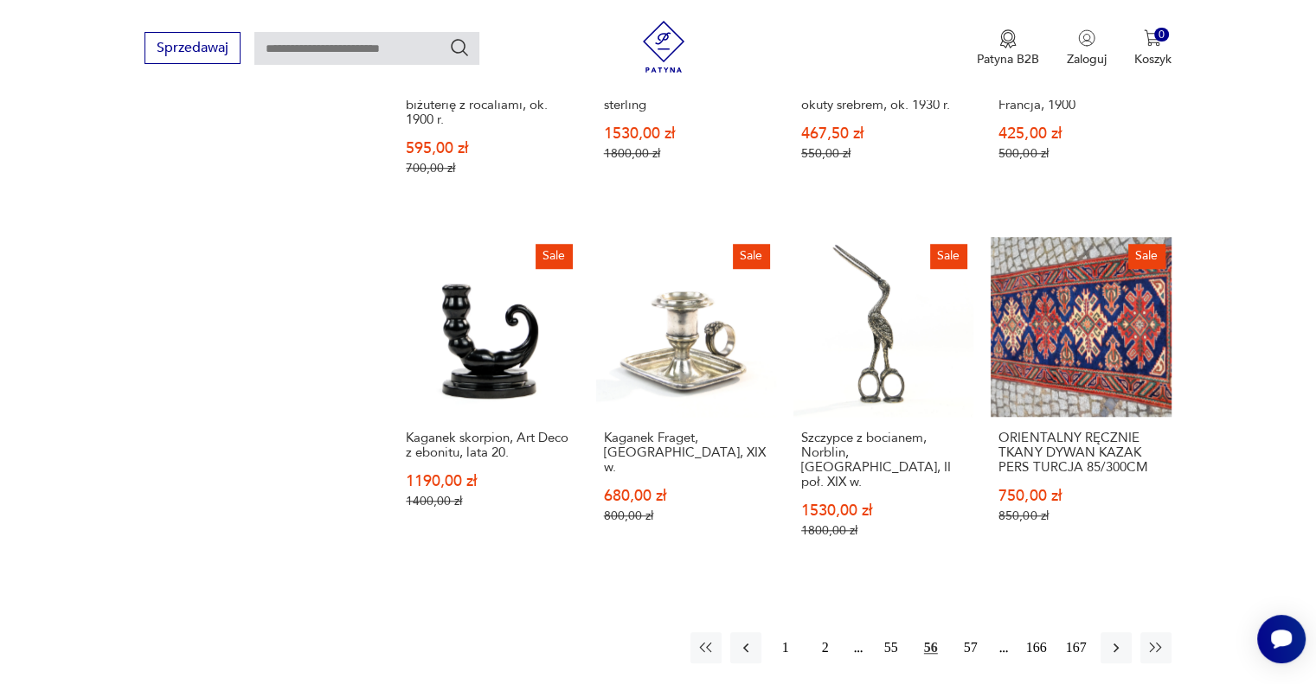
scroll to position [1434, 0]
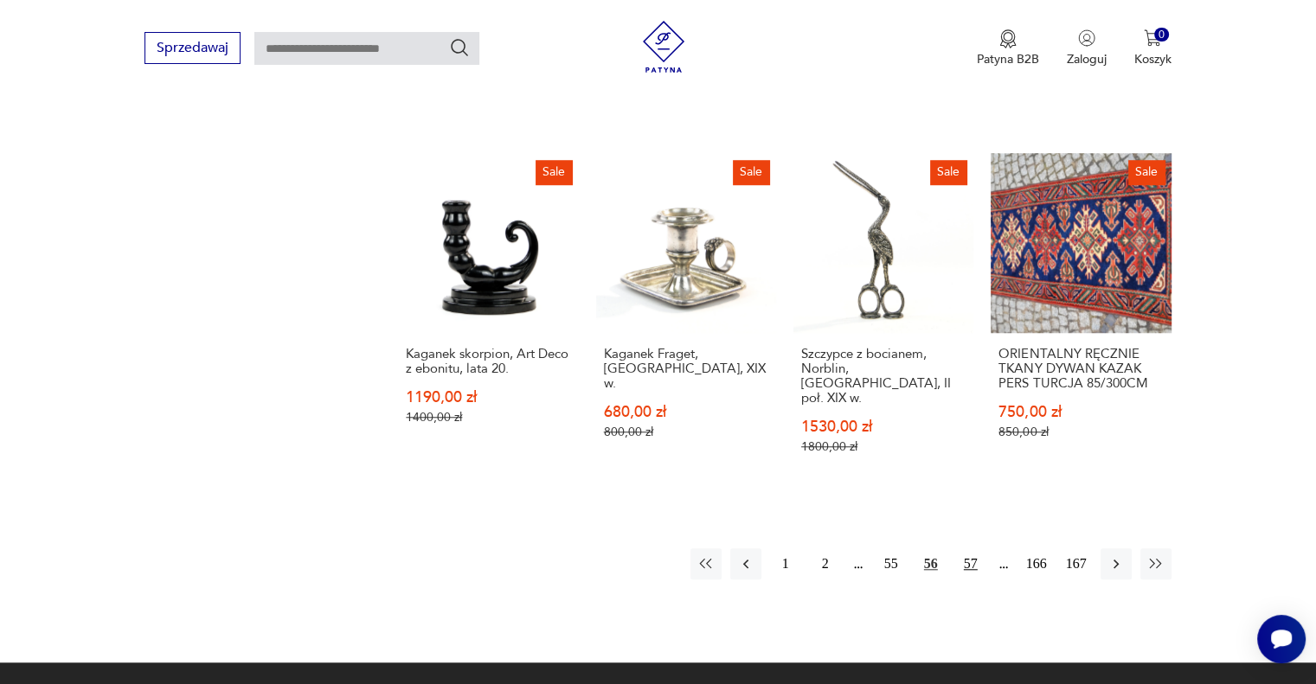
click at [969, 548] on button "57" at bounding box center [970, 563] width 31 height 31
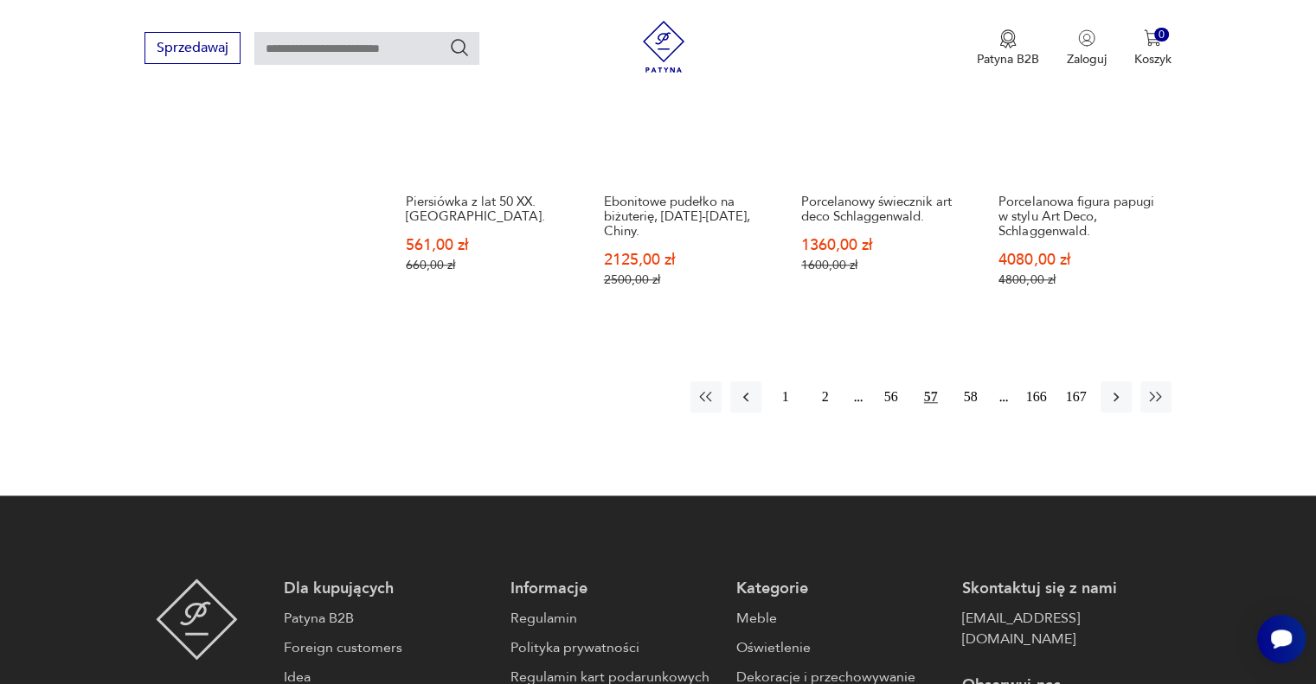
scroll to position [1637, 0]
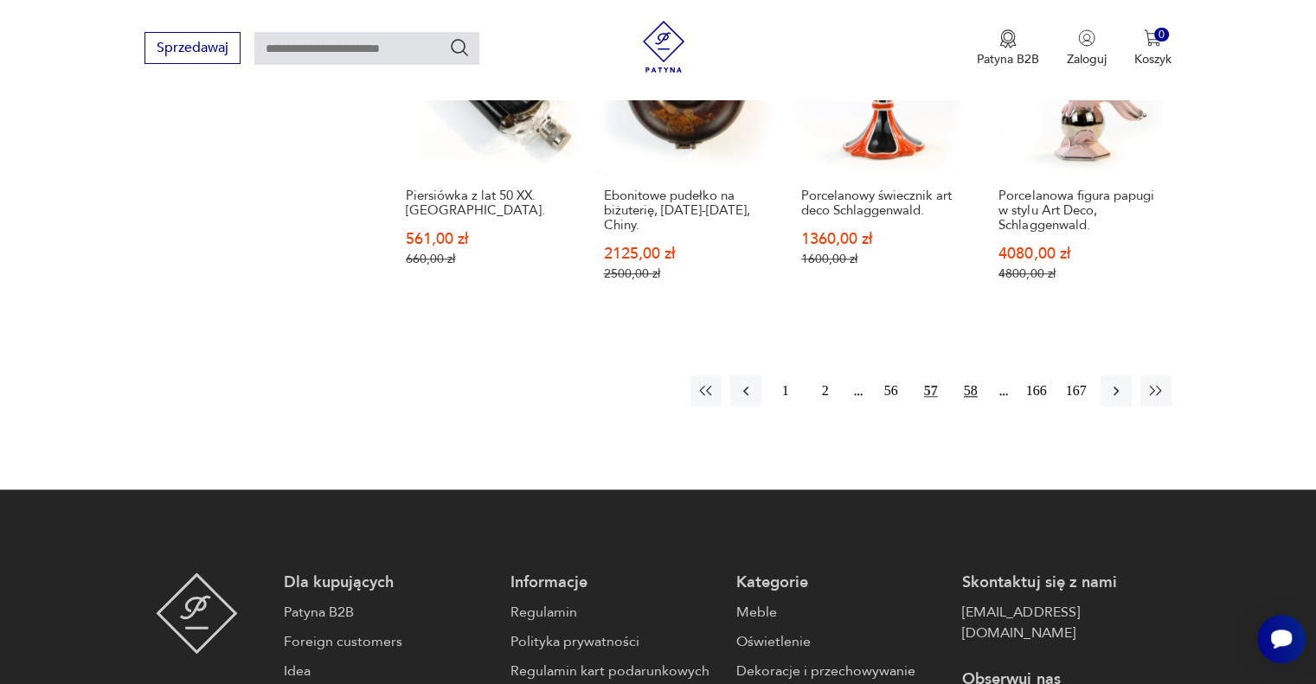
click at [976, 375] on button "58" at bounding box center [970, 390] width 31 height 31
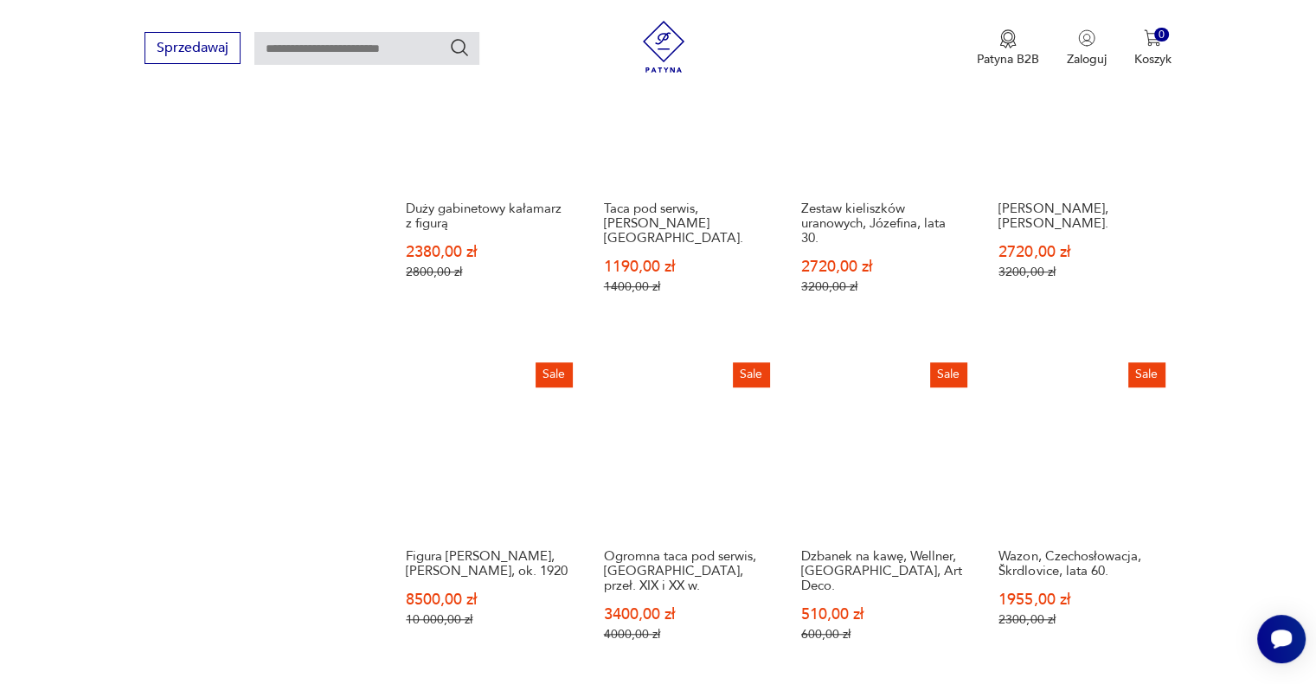
scroll to position [1434, 0]
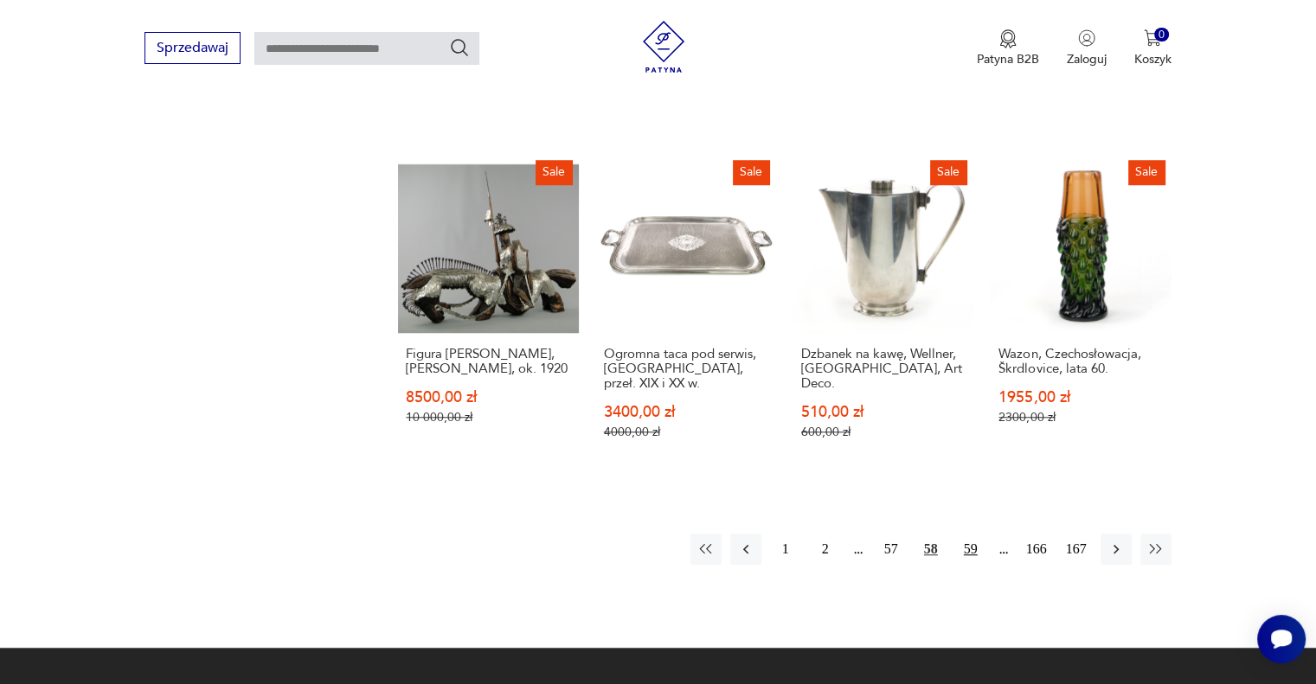
click at [963, 534] on button "59" at bounding box center [970, 549] width 31 height 31
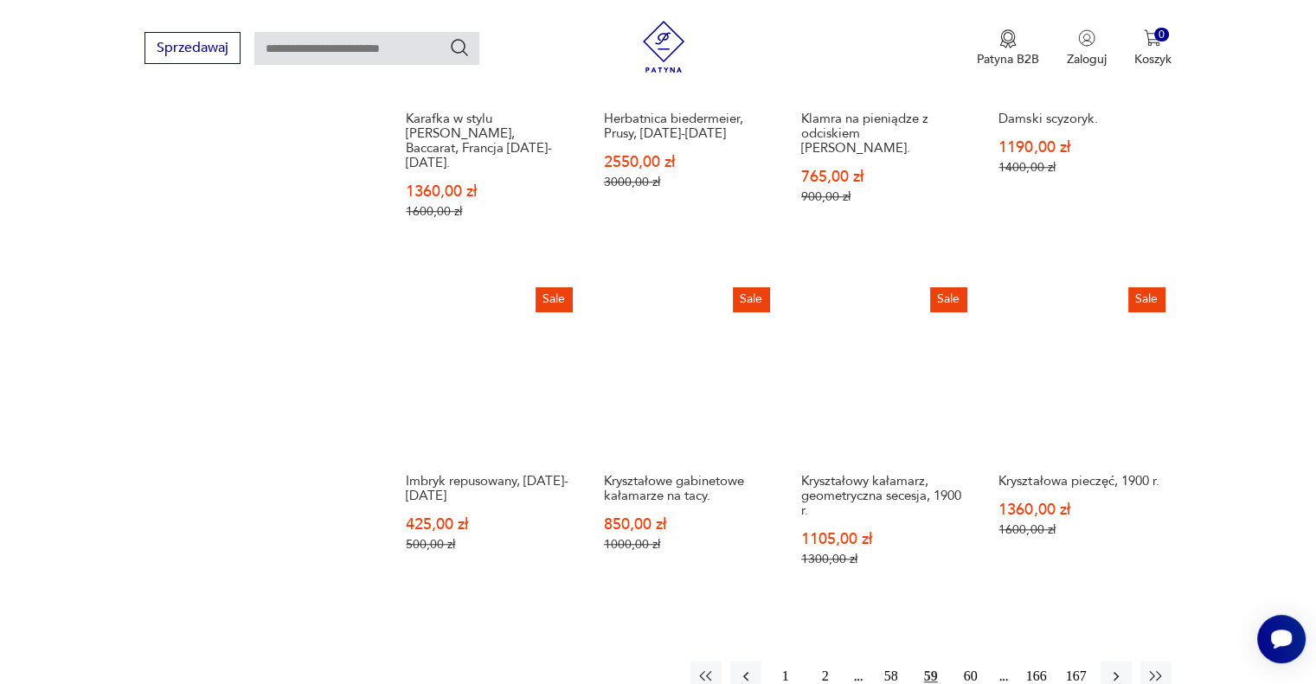
scroll to position [1434, 0]
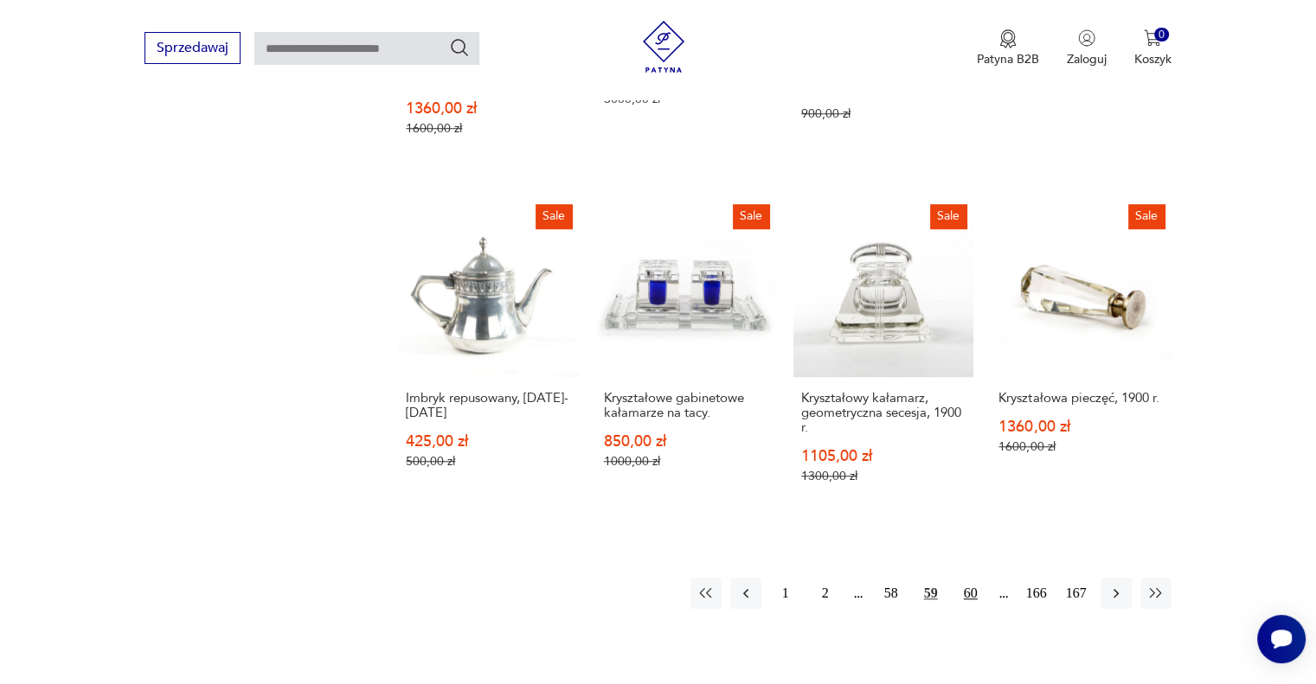
click at [964, 578] on button "60" at bounding box center [970, 593] width 31 height 31
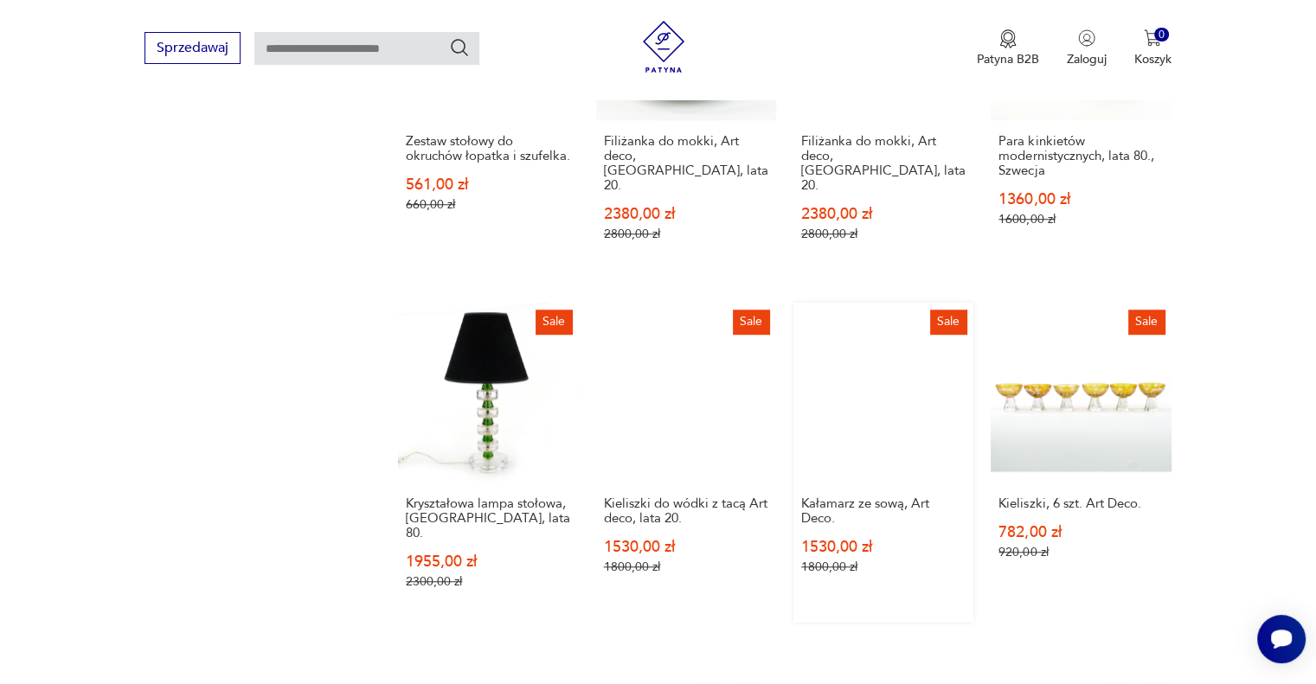
scroll to position [1637, 0]
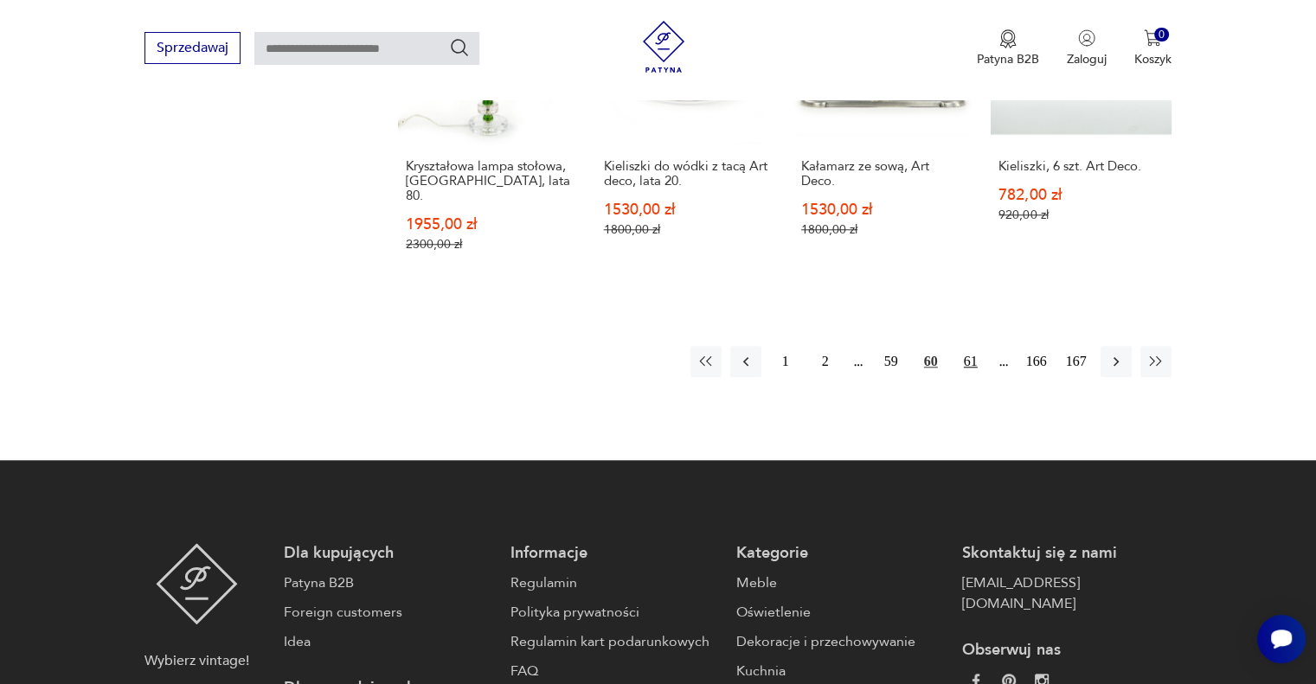
click at [982, 346] on button "61" at bounding box center [970, 361] width 31 height 31
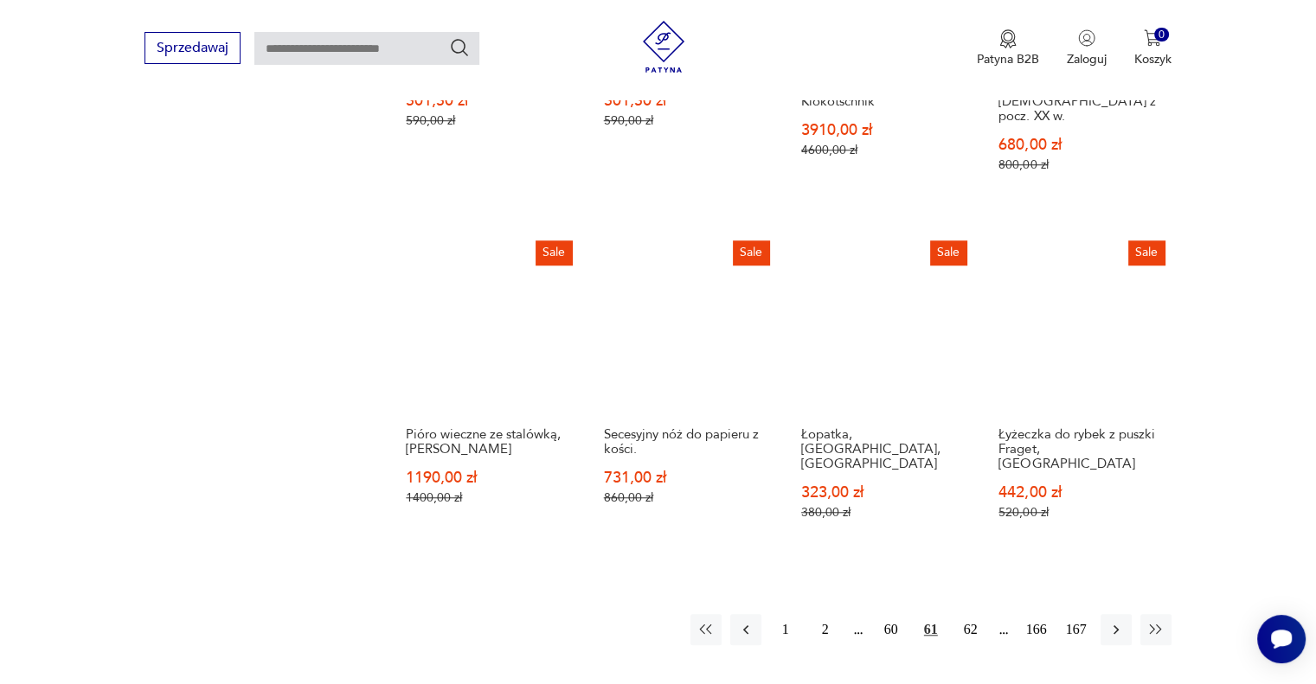
scroll to position [1435, 0]
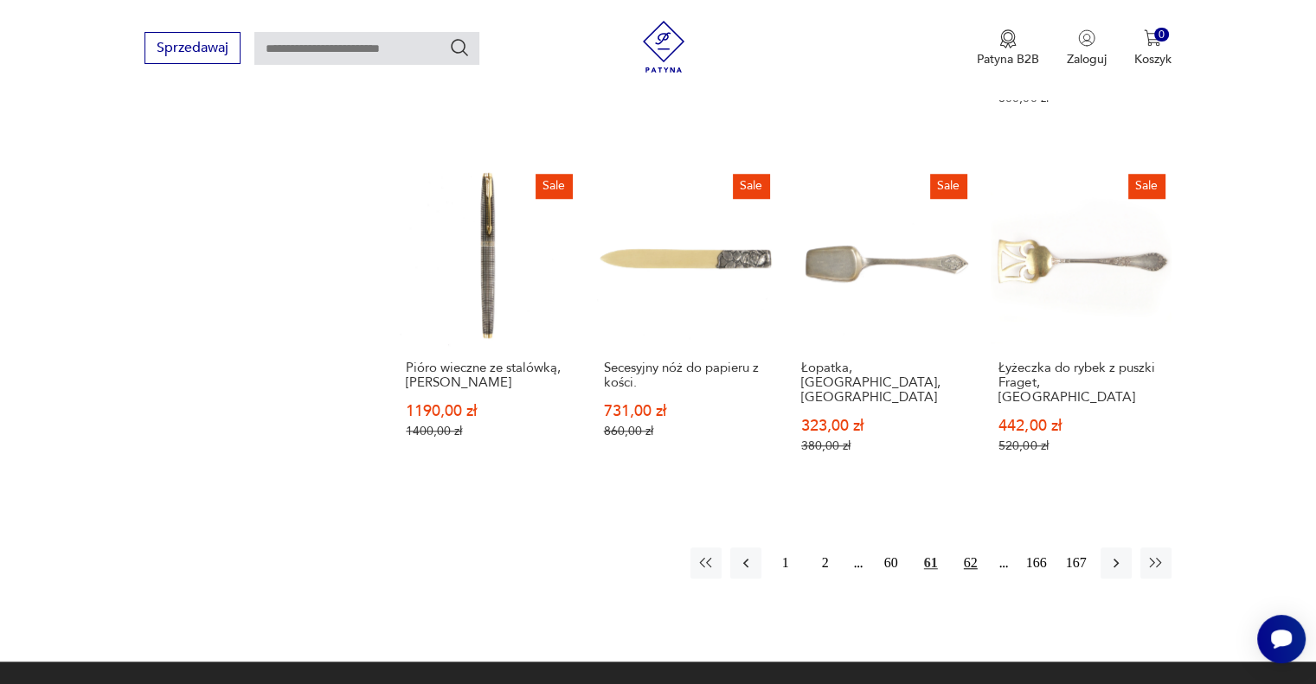
click at [972, 548] on button "62" at bounding box center [970, 563] width 31 height 31
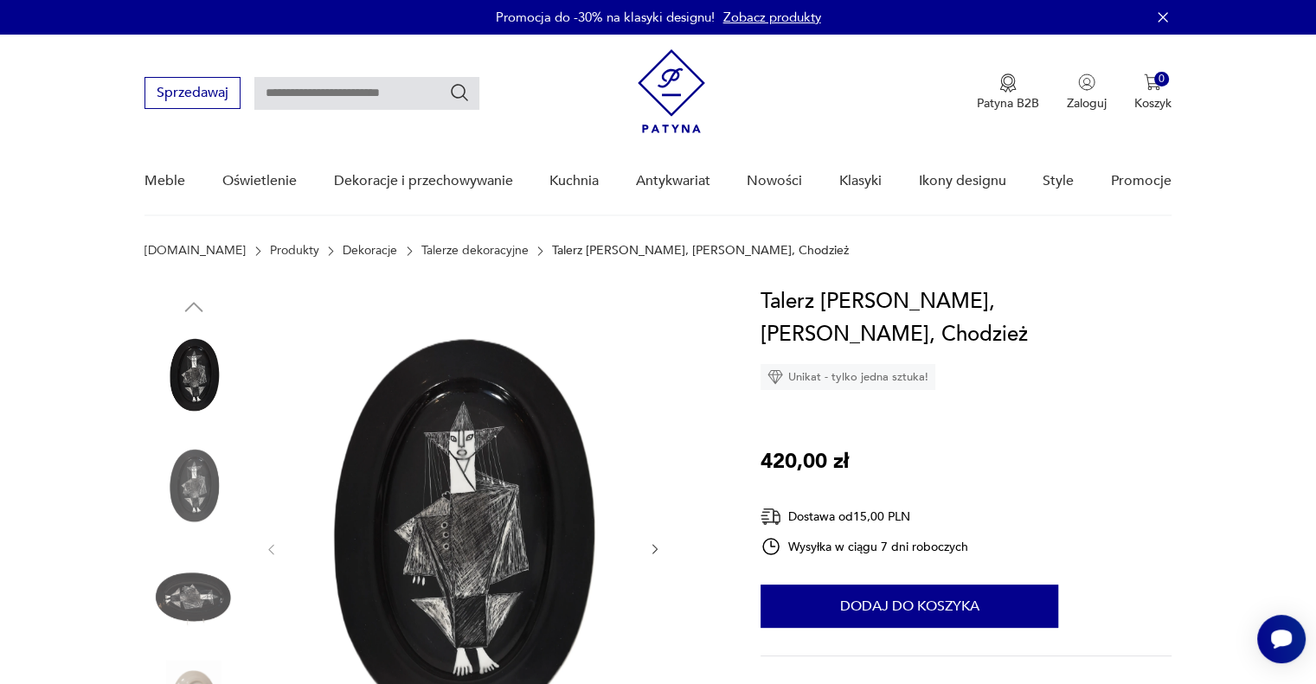
scroll to position [202, 0]
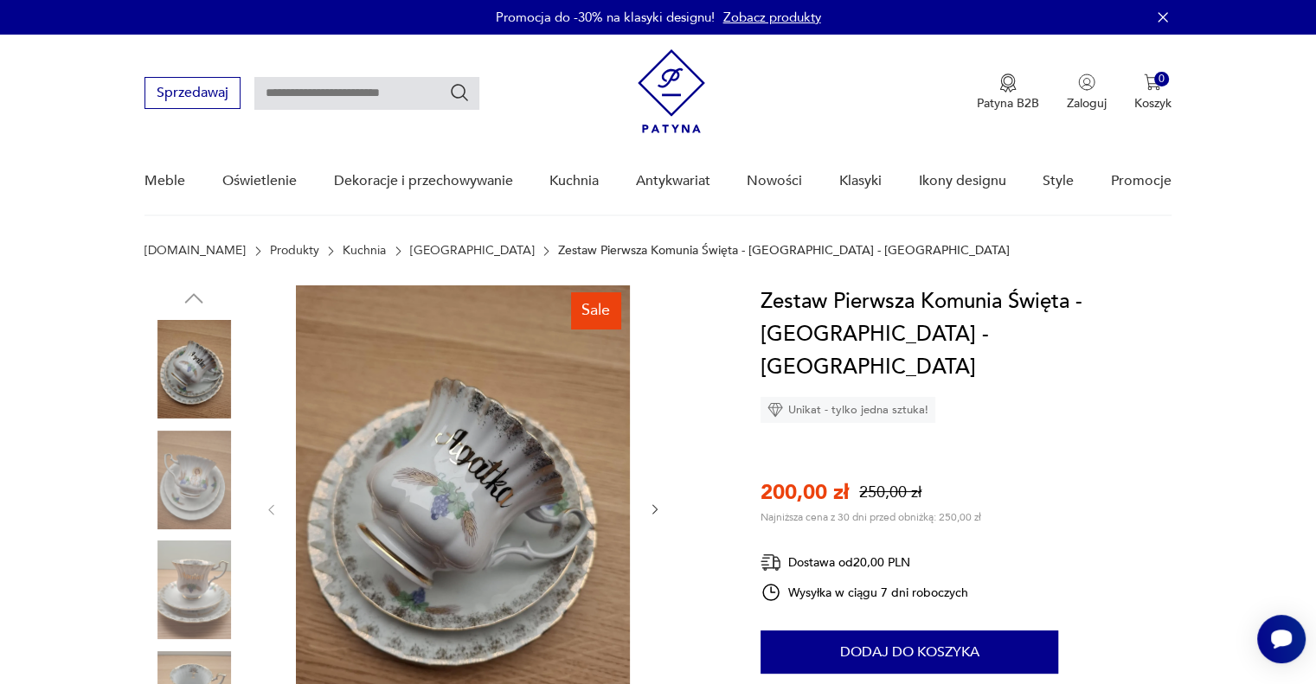
click at [215, 462] on img at bounding box center [193, 480] width 99 height 99
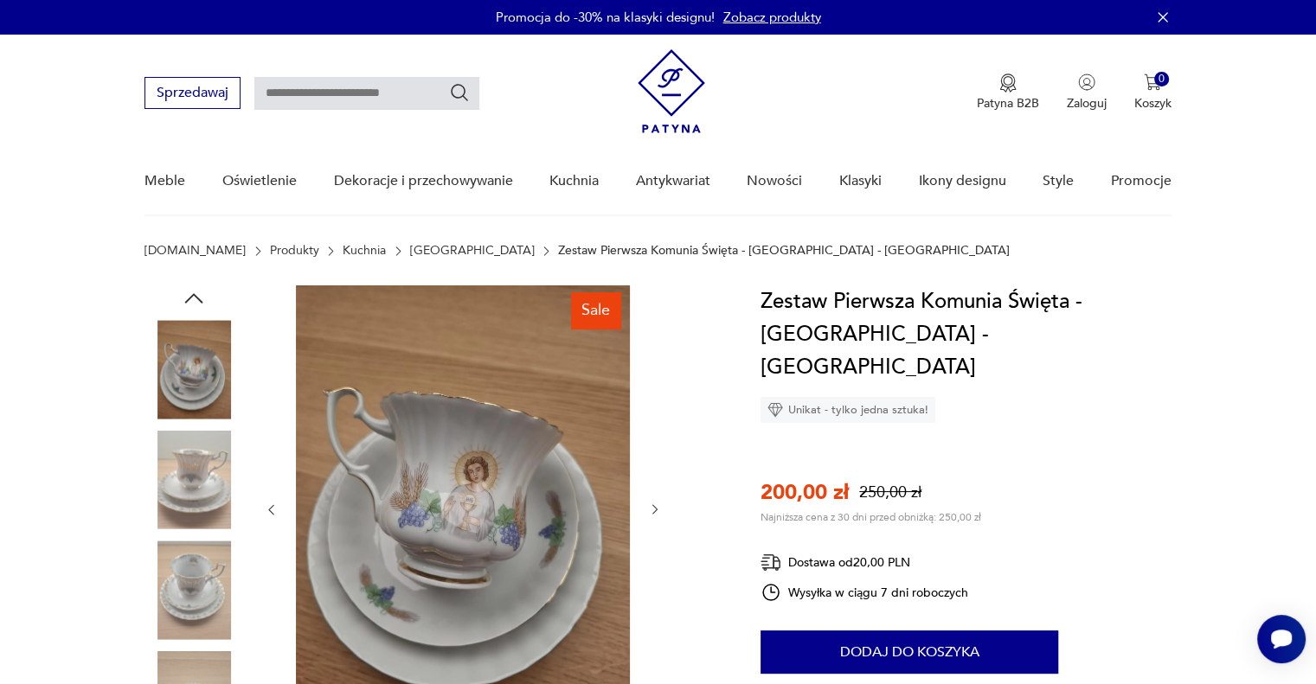
click at [197, 532] on div at bounding box center [193, 426] width 99 height 433
click at [204, 517] on img at bounding box center [193, 480] width 99 height 99
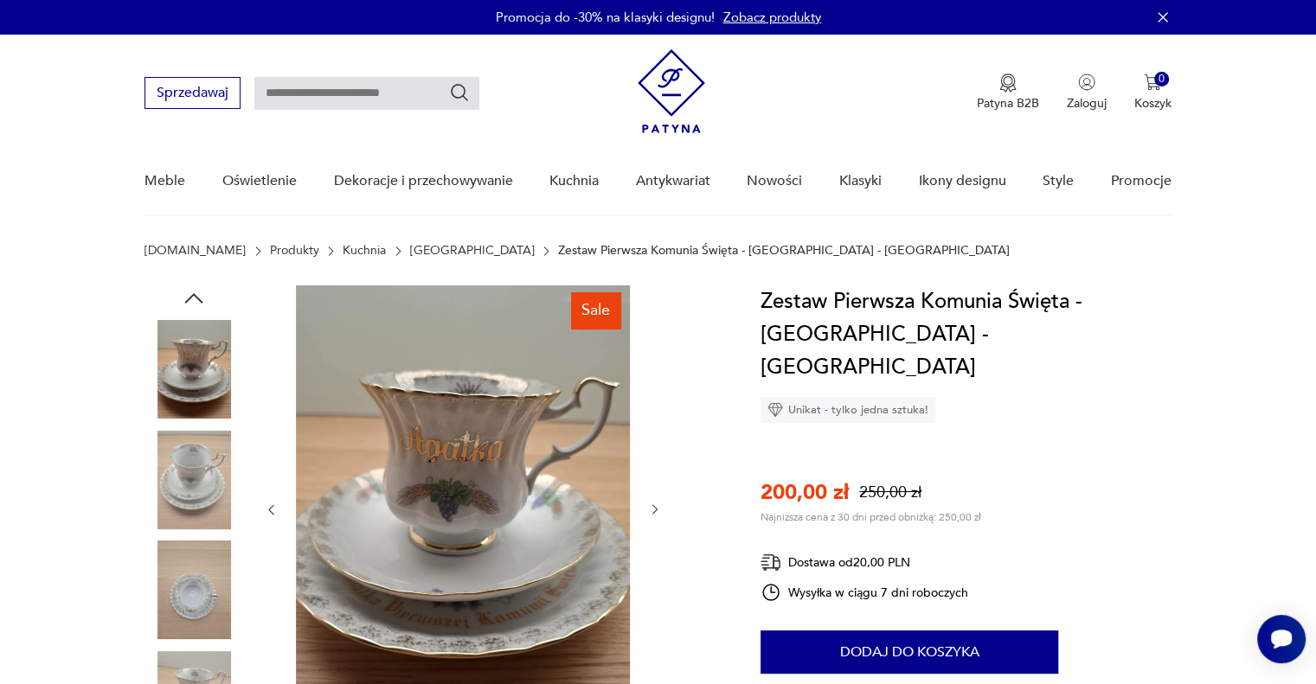
click at [196, 597] on img at bounding box center [193, 590] width 99 height 99
